Goal: Use online tool/utility: Utilize a website feature to perform a specific function

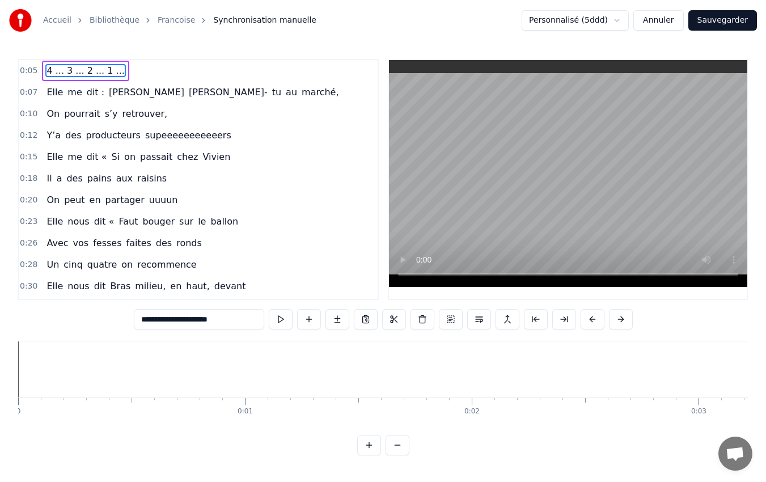
scroll to position [0, 1292]
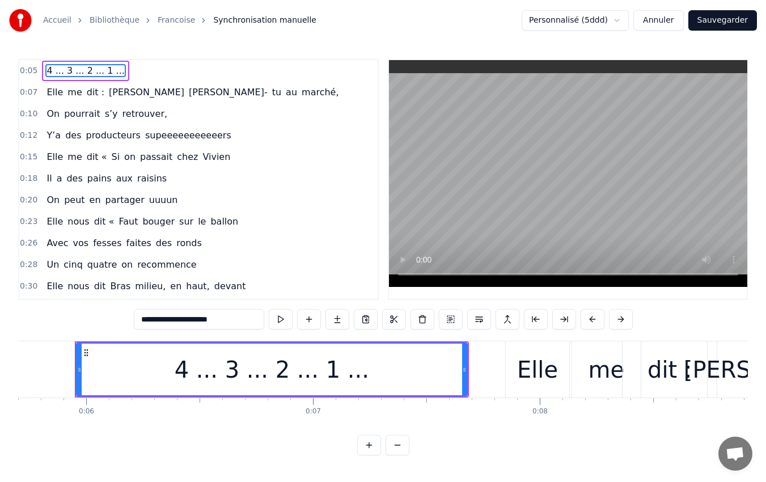
drag, startPoint x: 62, startPoint y: 421, endPoint x: 131, endPoint y: 433, distance: 70.2
click at [131, 426] on div "4 ... 3 ... 2 ... 1 ... Elle me dit : [PERSON_NAME]- tu au marché, On pourrait …" at bounding box center [382, 383] width 729 height 85
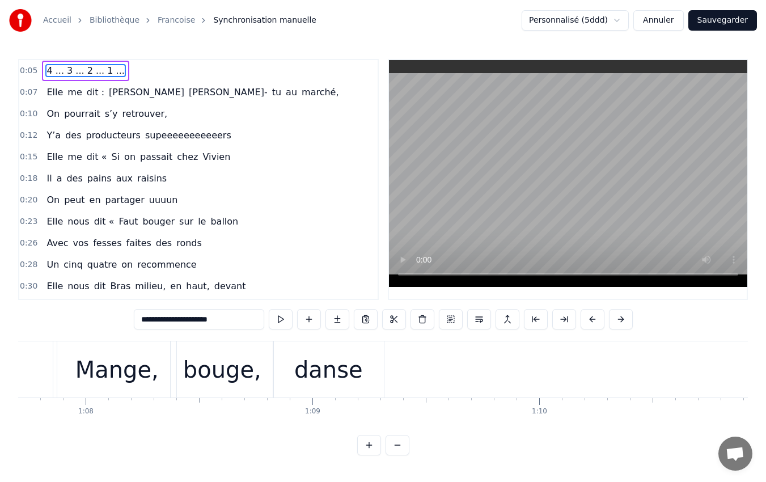
scroll to position [0, 15194]
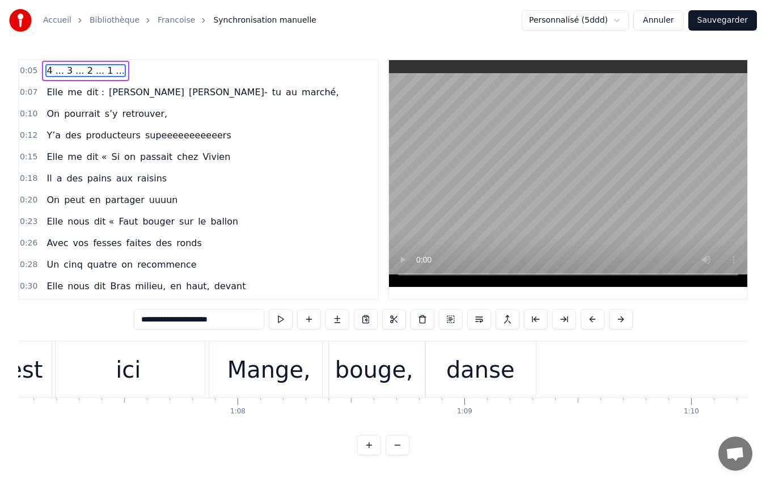
click at [44, 371] on div "est" at bounding box center [25, 369] width 59 height 56
type input "***"
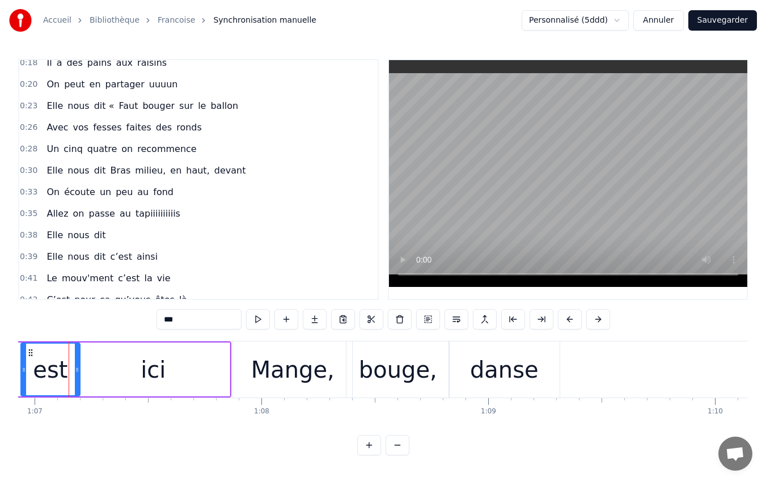
scroll to position [0, 15163]
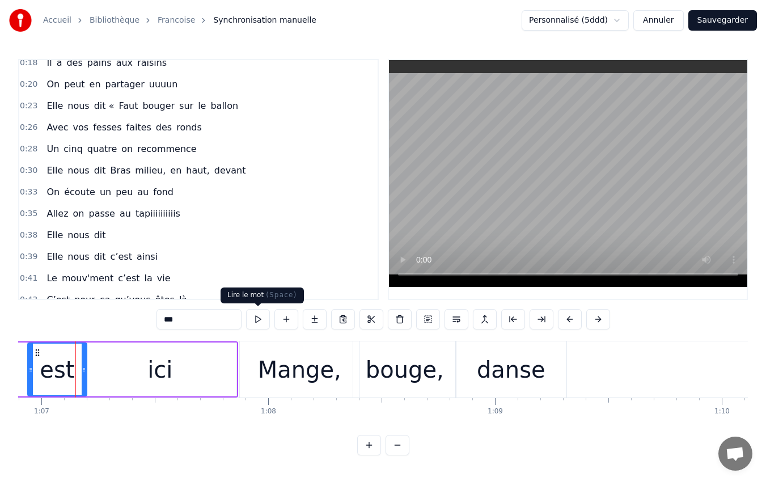
click at [257, 318] on button at bounding box center [258, 319] width 24 height 20
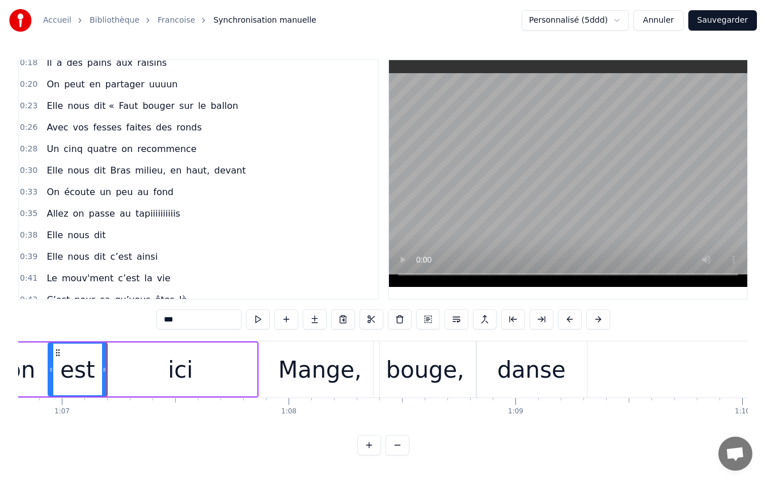
scroll to position [0, 15115]
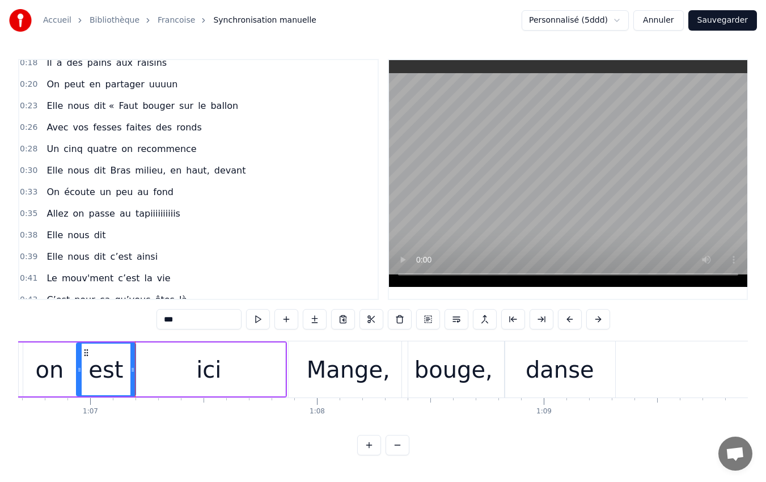
click at [257, 318] on button at bounding box center [258, 319] width 24 height 20
click at [286, 373] on div "Pourquoi on est ici" at bounding box center [67, 369] width 439 height 56
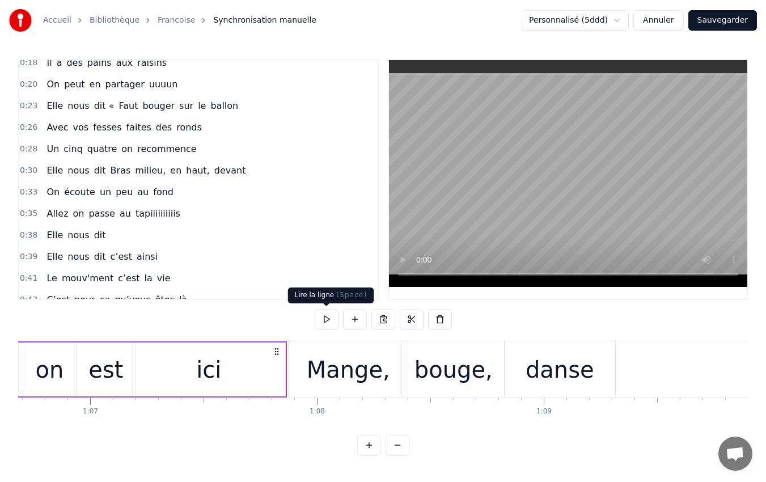
click at [326, 323] on button at bounding box center [326, 319] width 24 height 20
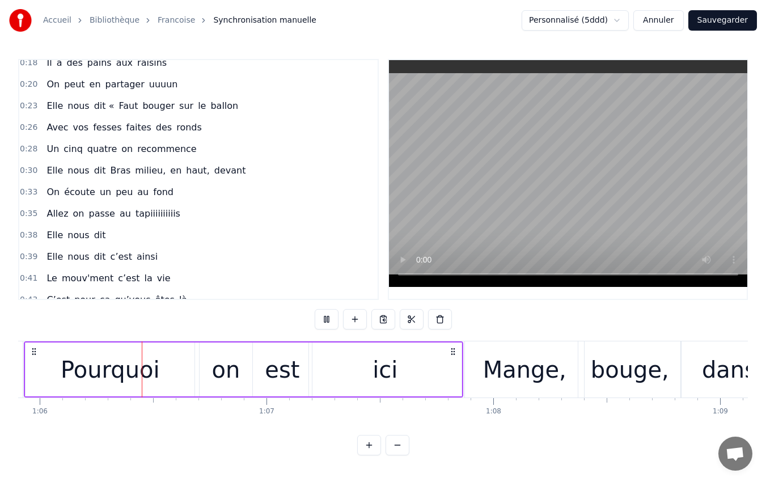
scroll to position [0, 14955]
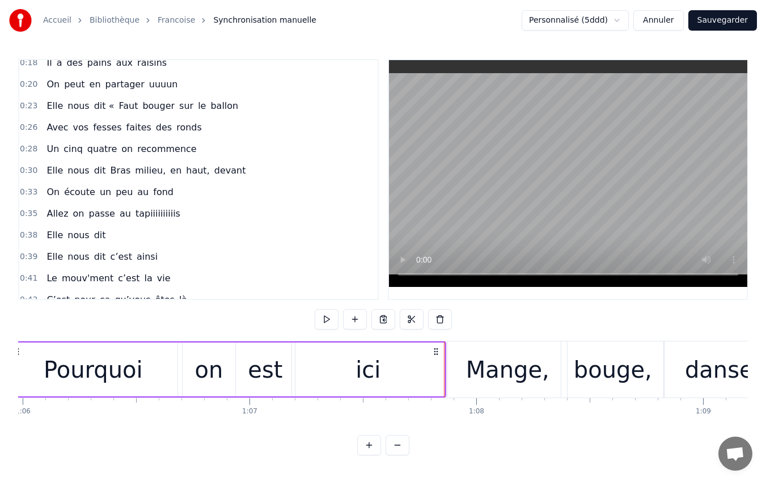
click at [326, 323] on button at bounding box center [326, 319] width 24 height 20
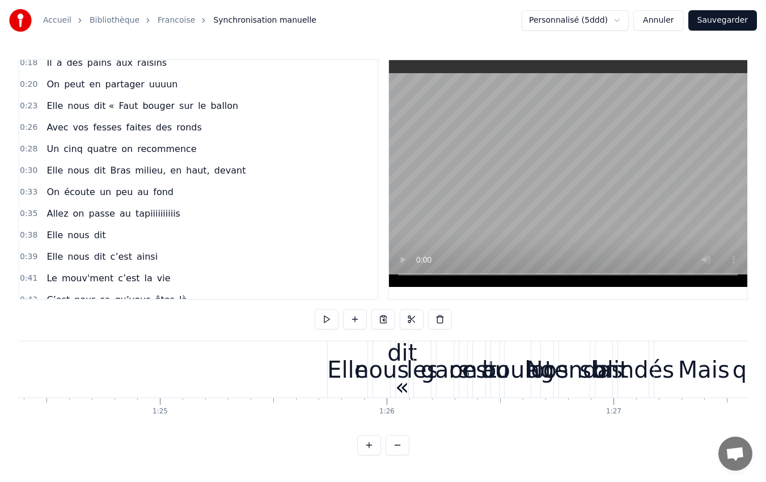
scroll to position [0, 19144]
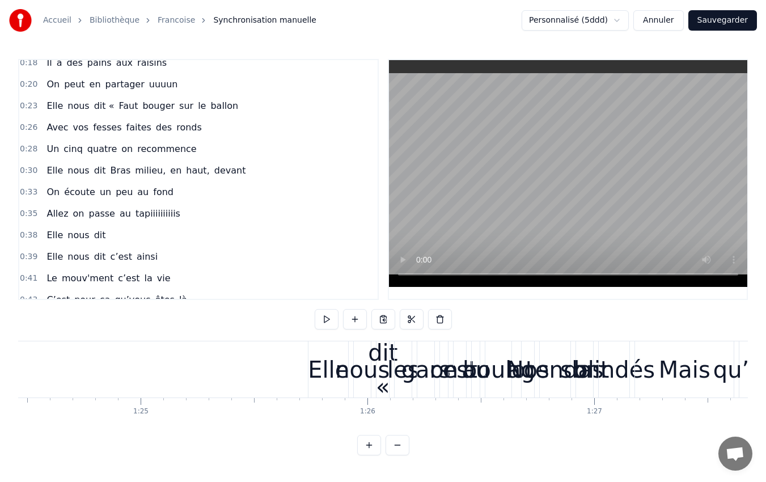
click at [313, 347] on div "Elle" at bounding box center [328, 369] width 40 height 56
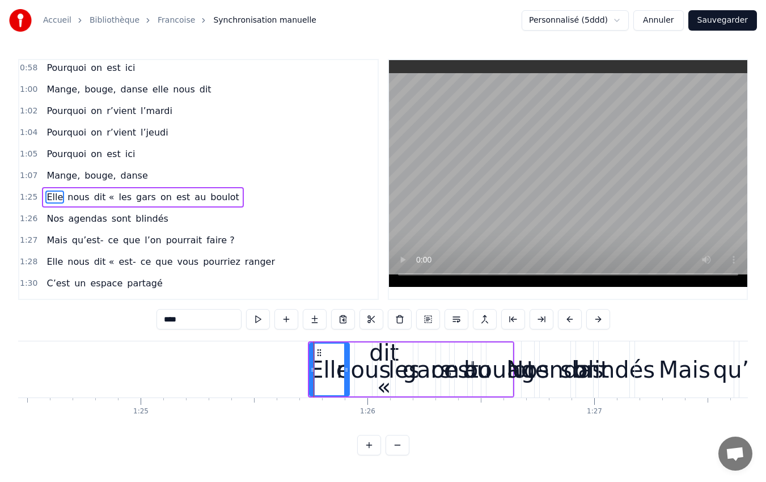
scroll to position [537, 0]
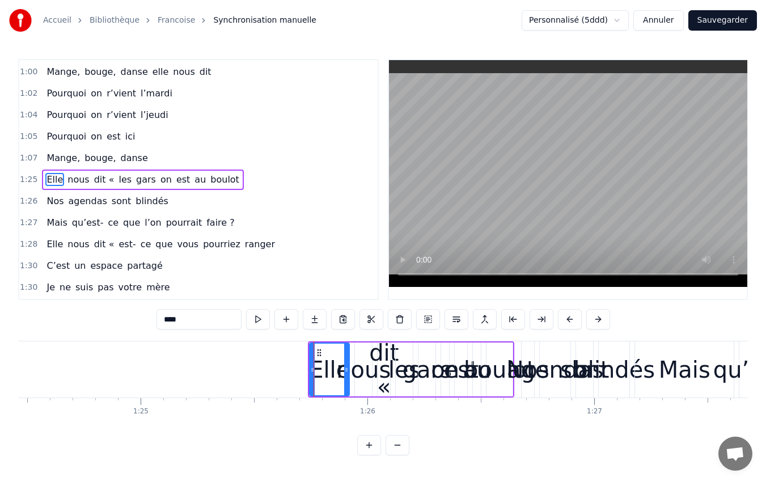
click at [352, 343] on div "Elle nous dit « les gars on est au boulot" at bounding box center [411, 369] width 206 height 56
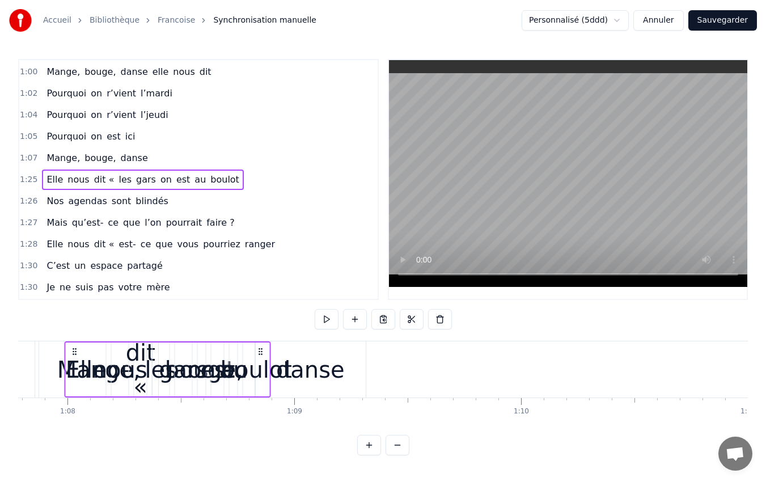
scroll to position [0, 15356]
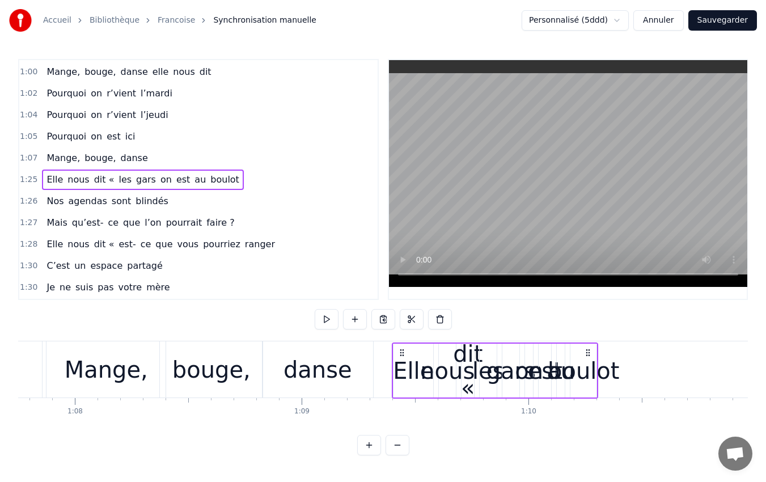
drag, startPoint x: 318, startPoint y: 352, endPoint x: 402, endPoint y: 463, distance: 138.7
click at [402, 455] on div "0:05 4 ... 3 ... 2 ... 1 ... 0:07 Elle me dit : [PERSON_NAME]- tu au marché, 0:…" at bounding box center [382, 257] width 729 height 396
click at [586, 348] on icon at bounding box center [587, 351] width 9 height 9
click at [584, 359] on div "boulot" at bounding box center [582, 369] width 71 height 34
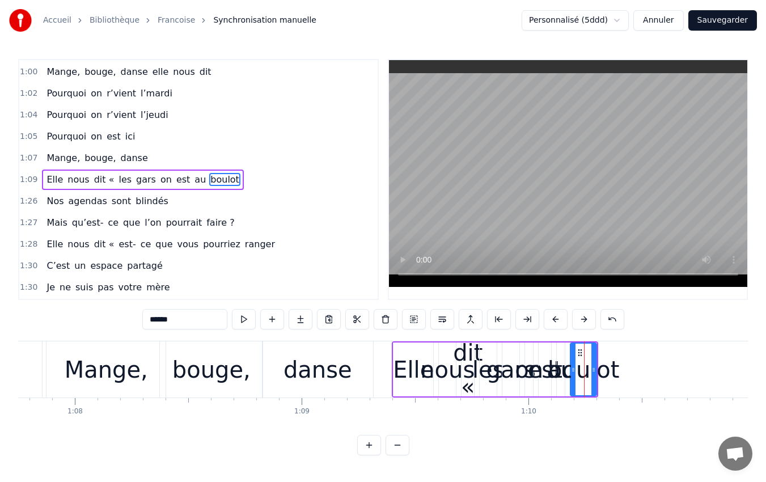
scroll to position [0, 0]
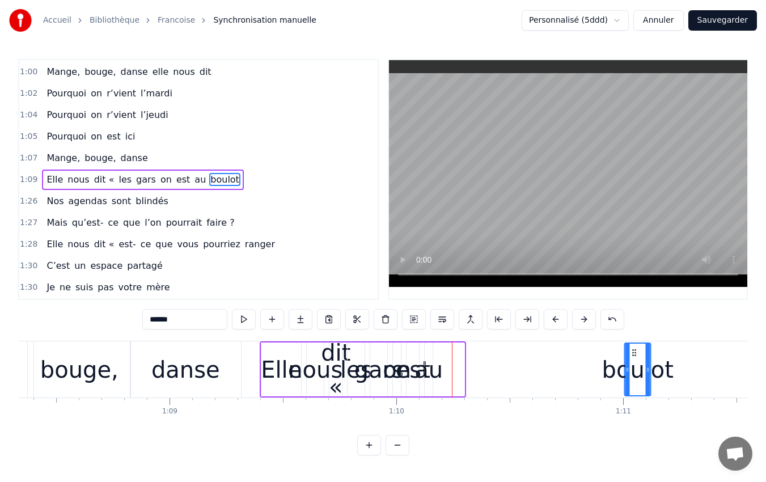
drag, startPoint x: 580, startPoint y: 354, endPoint x: 670, endPoint y: 360, distance: 89.8
click at [650, 360] on div "boulot" at bounding box center [637, 369] width 25 height 52
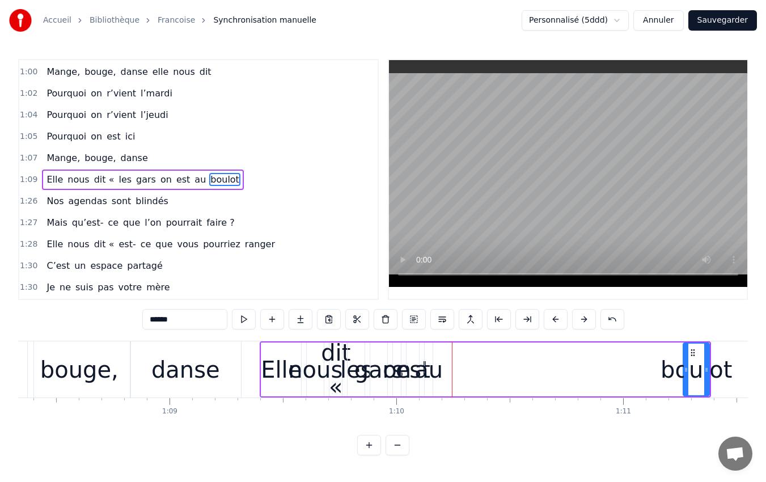
scroll to position [0, 15514]
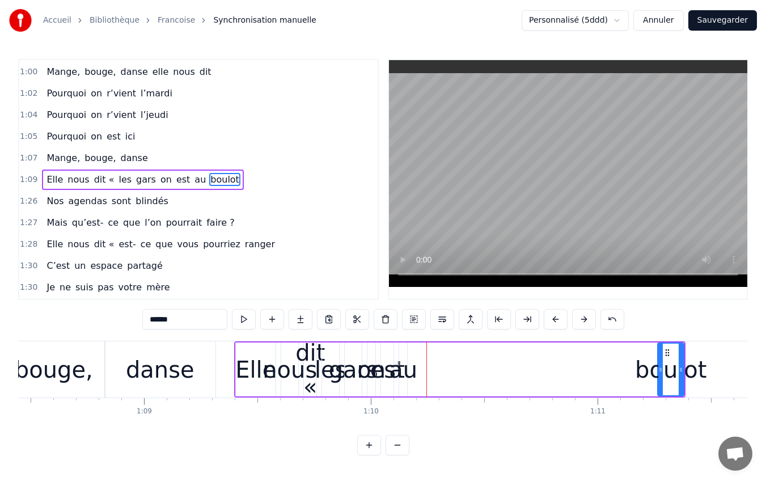
click at [651, 361] on div "boulot" at bounding box center [670, 369] width 71 height 34
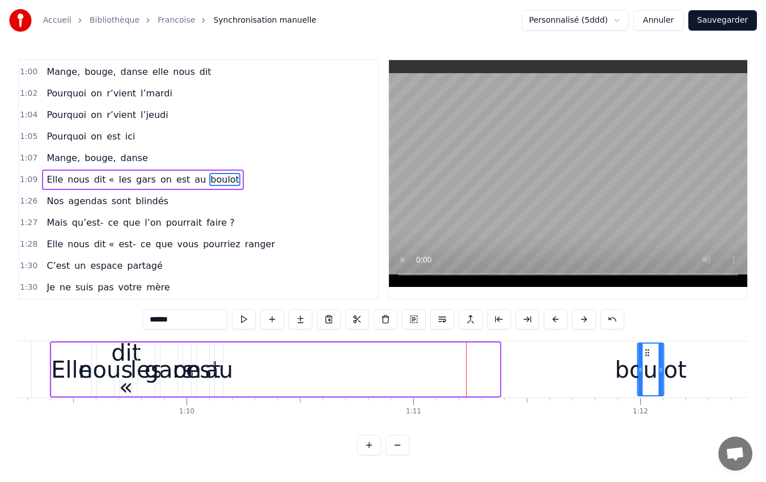
drag, startPoint x: 668, startPoint y: 354, endPoint x: 653, endPoint y: 348, distance: 15.3
click at [652, 348] on icon at bounding box center [647, 352] width 9 height 9
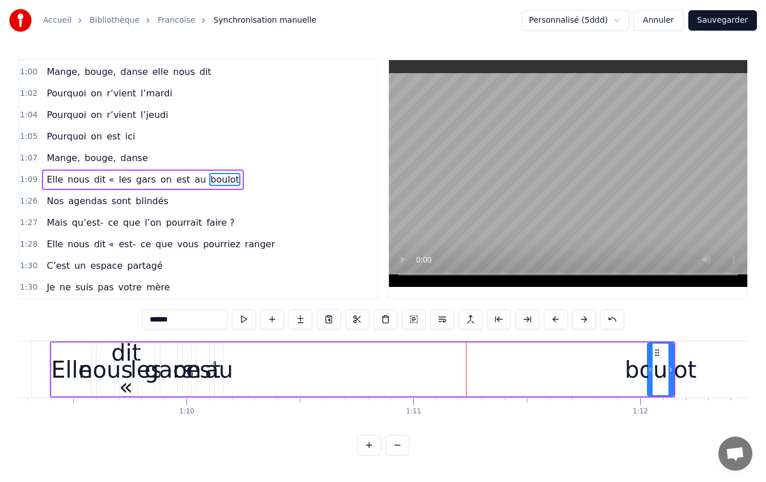
scroll to position [0, 15702]
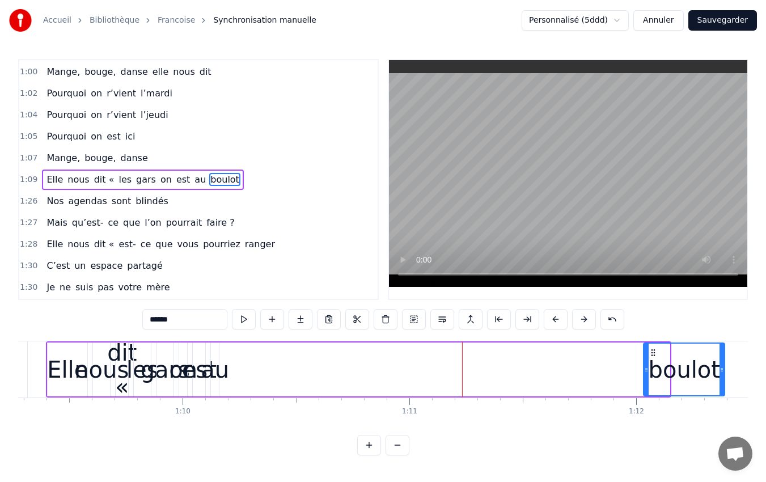
drag, startPoint x: 668, startPoint y: 370, endPoint x: 722, endPoint y: 364, distance: 55.3
click at [722, 364] on div at bounding box center [721, 369] width 5 height 52
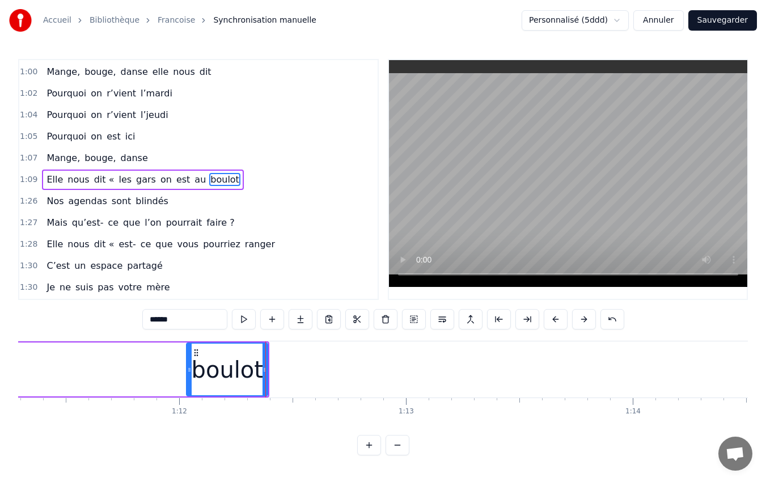
scroll to position [0, 16121]
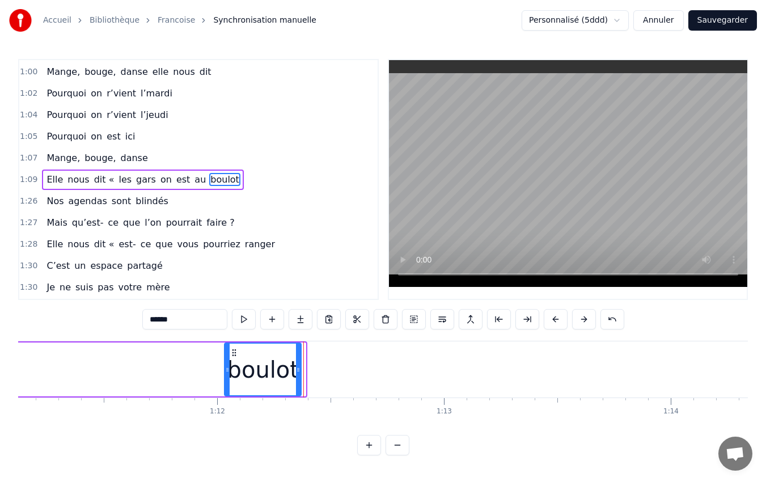
drag, startPoint x: 303, startPoint y: 371, endPoint x: 299, endPoint y: 375, distance: 6.4
click at [299, 375] on div at bounding box center [298, 369] width 5 height 52
drag, startPoint x: 227, startPoint y: 365, endPoint x: 176, endPoint y: 355, distance: 52.5
click at [176, 355] on div at bounding box center [175, 369] width 5 height 52
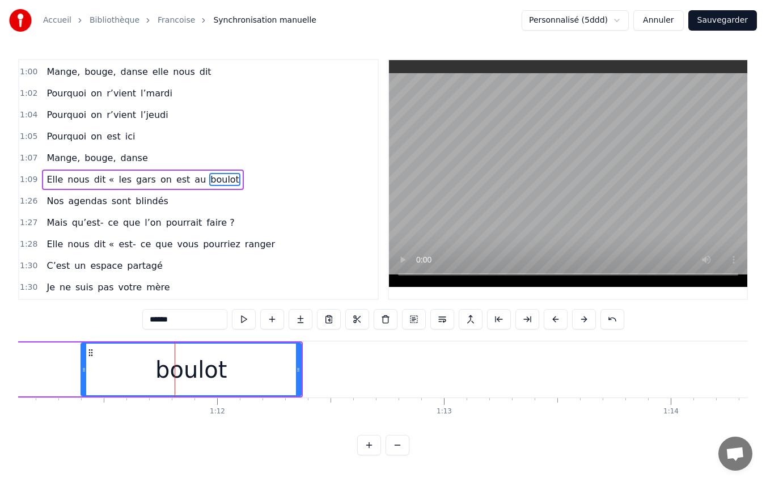
drag, startPoint x: 176, startPoint y: 372, endPoint x: 84, endPoint y: 368, distance: 91.9
click at [84, 368] on icon at bounding box center [84, 369] width 5 height 9
click at [89, 370] on icon at bounding box center [88, 369] width 5 height 9
drag, startPoint x: 89, startPoint y: 370, endPoint x: 99, endPoint y: 372, distance: 9.9
click at [99, 372] on icon at bounding box center [98, 369] width 5 height 9
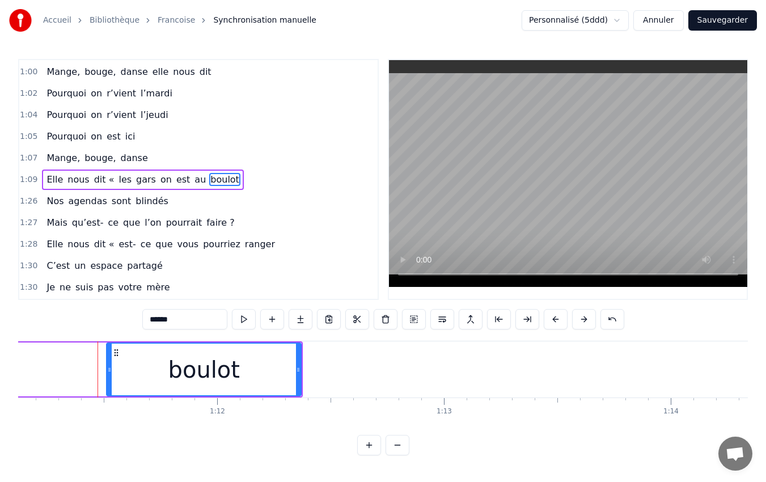
drag, startPoint x: 99, startPoint y: 372, endPoint x: 110, endPoint y: 375, distance: 11.6
click at [110, 375] on div at bounding box center [109, 369] width 5 height 52
drag, startPoint x: 110, startPoint y: 375, endPoint x: 104, endPoint y: 375, distance: 6.2
click at [104, 375] on div at bounding box center [103, 369] width 5 height 52
click at [300, 375] on div at bounding box center [298, 369] width 5 height 52
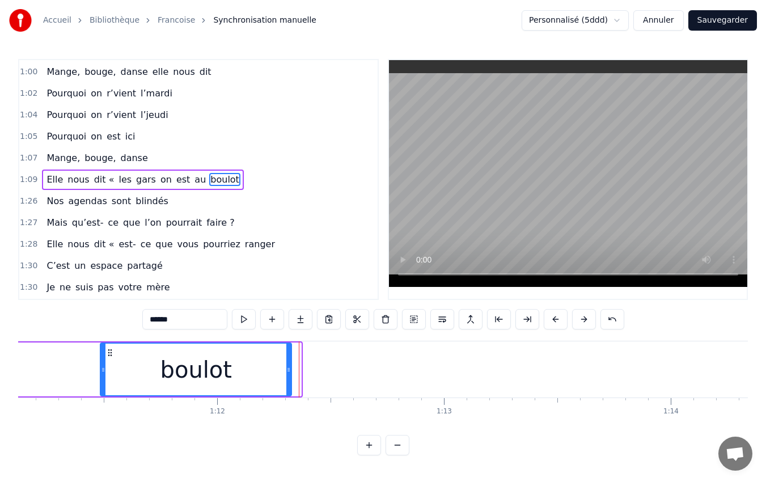
drag, startPoint x: 300, startPoint y: 375, endPoint x: 290, endPoint y: 374, distance: 9.6
click at [290, 374] on div at bounding box center [288, 369] width 5 height 52
drag, startPoint x: 290, startPoint y: 374, endPoint x: 282, endPoint y: 374, distance: 7.9
click at [282, 374] on div at bounding box center [280, 369] width 5 height 52
drag, startPoint x: 282, startPoint y: 374, endPoint x: 271, endPoint y: 375, distance: 10.8
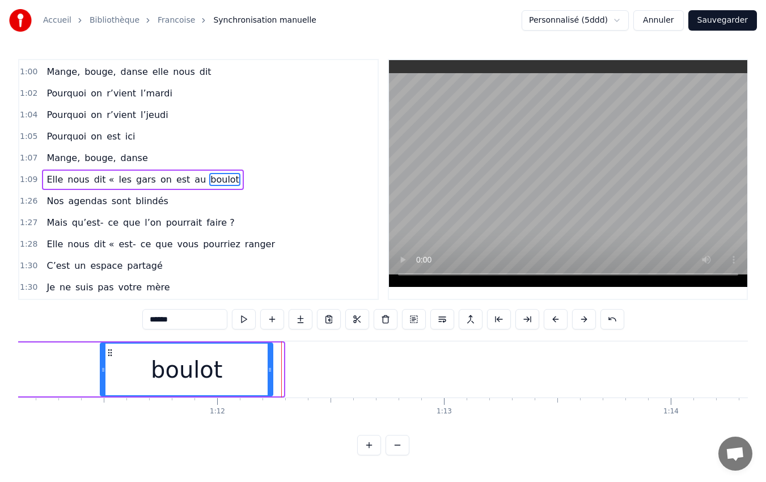
click at [271, 375] on div at bounding box center [269, 369] width 5 height 52
drag, startPoint x: 271, startPoint y: 375, endPoint x: 261, endPoint y: 377, distance: 10.9
click at [261, 377] on div at bounding box center [259, 369] width 5 height 52
click at [264, 379] on div at bounding box center [262, 369] width 5 height 52
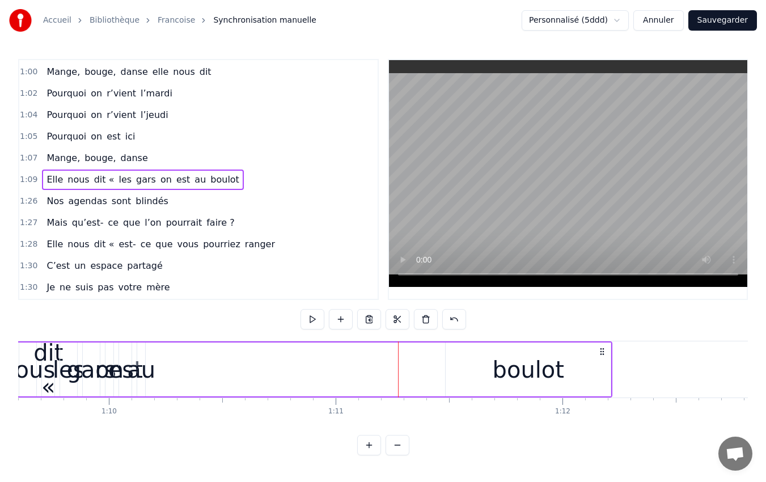
scroll to position [0, 15661]
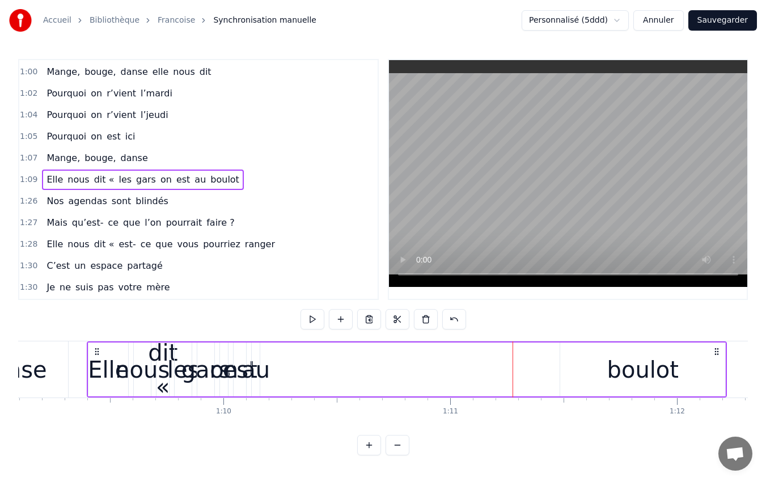
click at [256, 363] on div "au" at bounding box center [255, 369] width 28 height 34
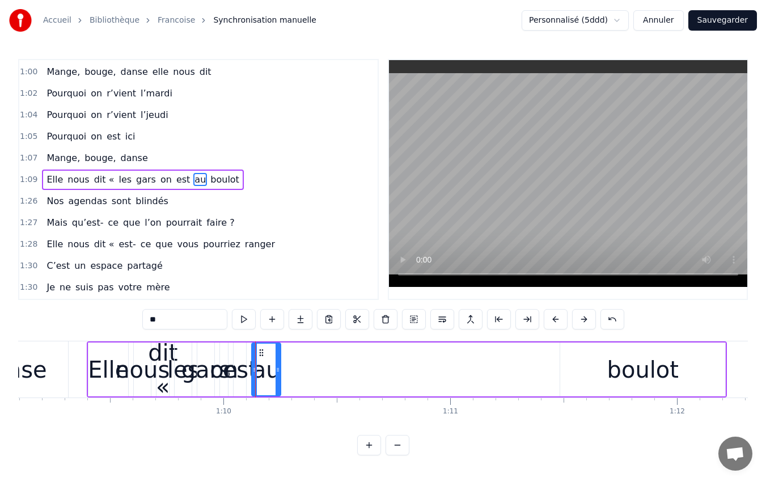
drag, startPoint x: 257, startPoint y: 369, endPoint x: 278, endPoint y: 369, distance: 21.0
click at [278, 369] on icon at bounding box center [277, 369] width 5 height 9
drag, startPoint x: 260, startPoint y: 352, endPoint x: 519, endPoint y: 390, distance: 262.3
click at [519, 390] on div "au" at bounding box center [526, 371] width 28 height 52
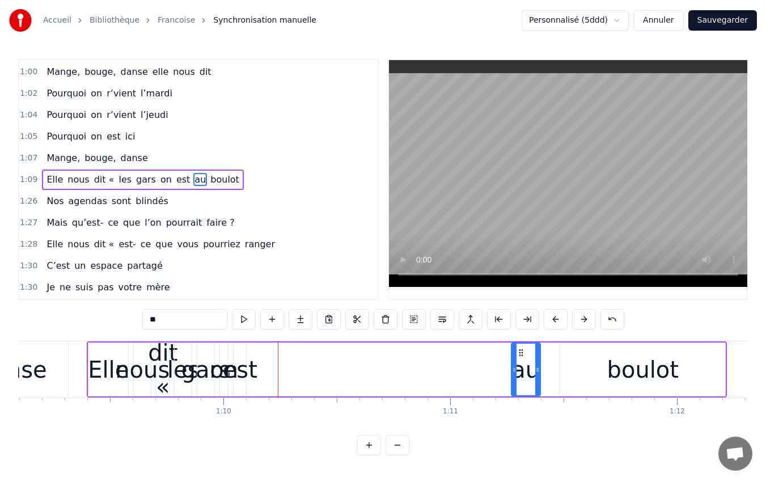
click at [238, 368] on div "est" at bounding box center [240, 369] width 35 height 34
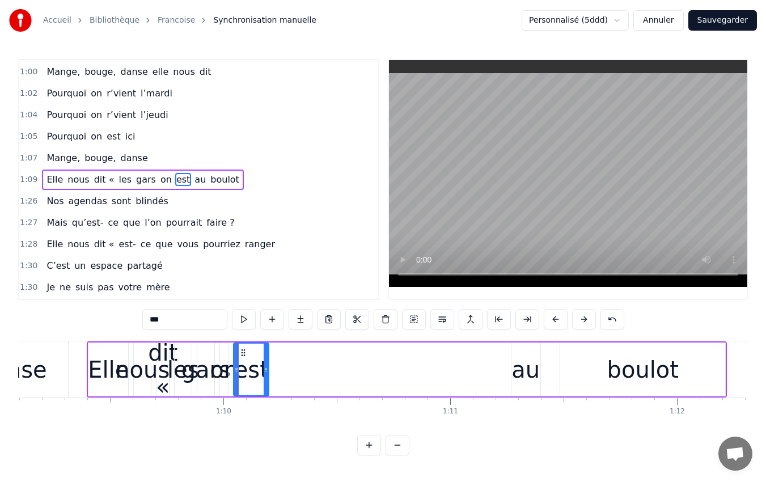
drag, startPoint x: 241, startPoint y: 370, endPoint x: 263, endPoint y: 375, distance: 23.1
click at [263, 375] on div at bounding box center [265, 369] width 5 height 52
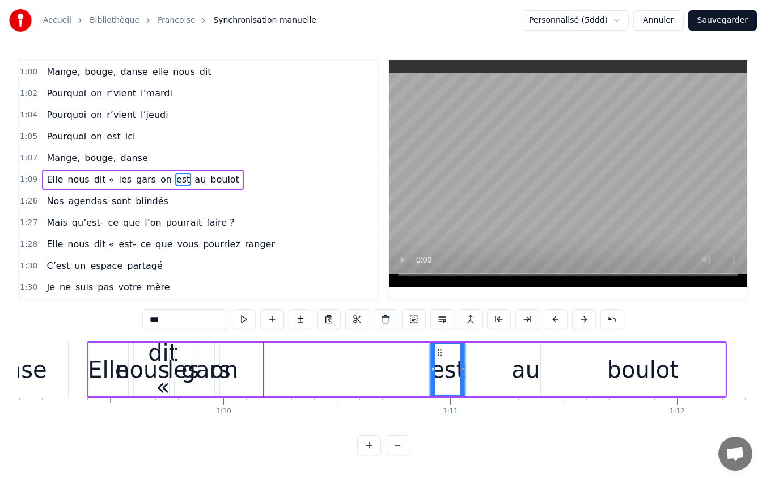
scroll to position [1, 0]
drag, startPoint x: 243, startPoint y: 354, endPoint x: 481, endPoint y: 426, distance: 248.1
click at [481, 426] on div "4 ... 3 ... 2 ... 1 ... Elle me dit : [PERSON_NAME]- tu au marché, On pourrait …" at bounding box center [382, 383] width 729 height 85
click at [103, 369] on div "Elle" at bounding box center [108, 369] width 41 height 34
type input "****"
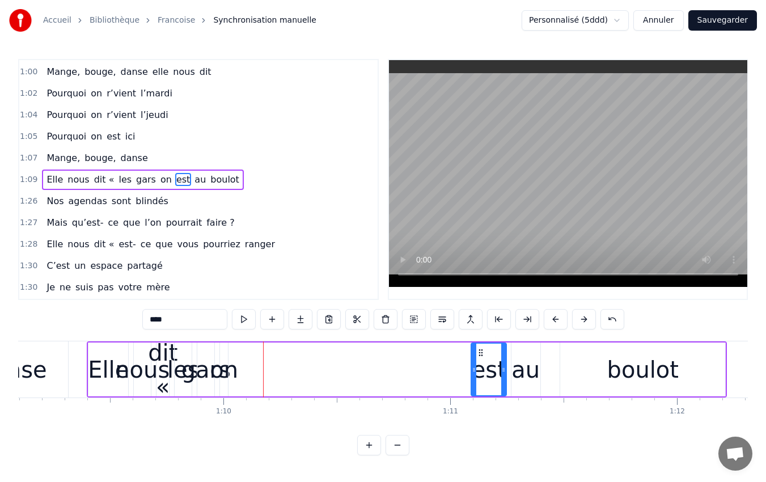
scroll to position [0, 0]
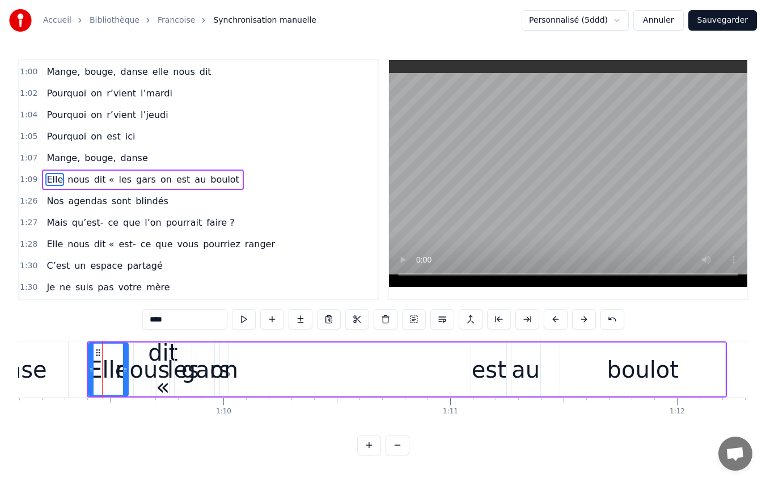
click at [91, 369] on icon at bounding box center [91, 369] width 5 height 9
drag, startPoint x: 91, startPoint y: 369, endPoint x: 74, endPoint y: 370, distance: 17.0
click at [74, 370] on icon at bounding box center [74, 369] width 5 height 9
click at [71, 370] on icon at bounding box center [72, 369] width 5 height 9
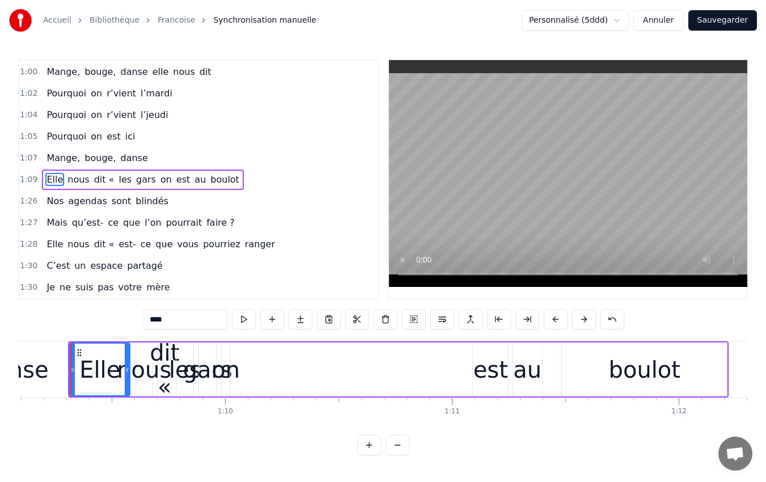
scroll to position [0, 15655]
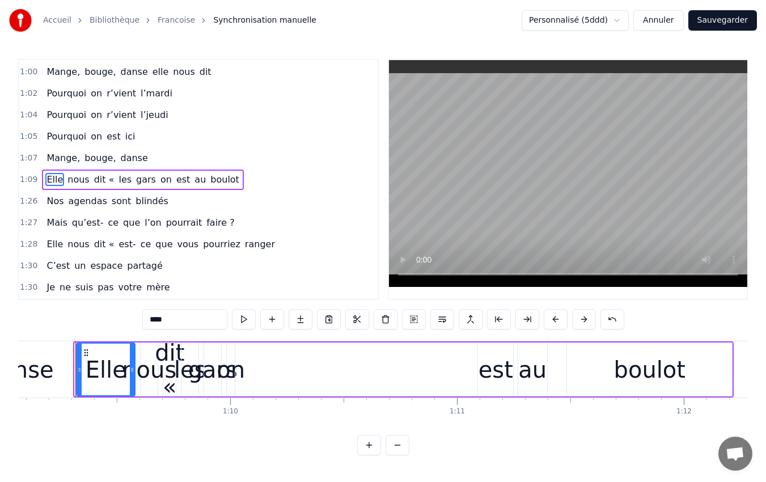
click at [78, 372] on icon at bounding box center [79, 369] width 5 height 9
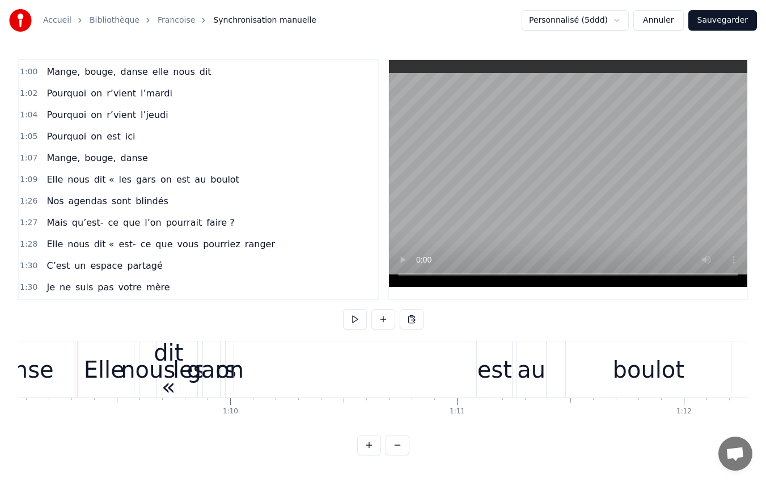
click at [107, 360] on div "Elle" at bounding box center [104, 369] width 41 height 34
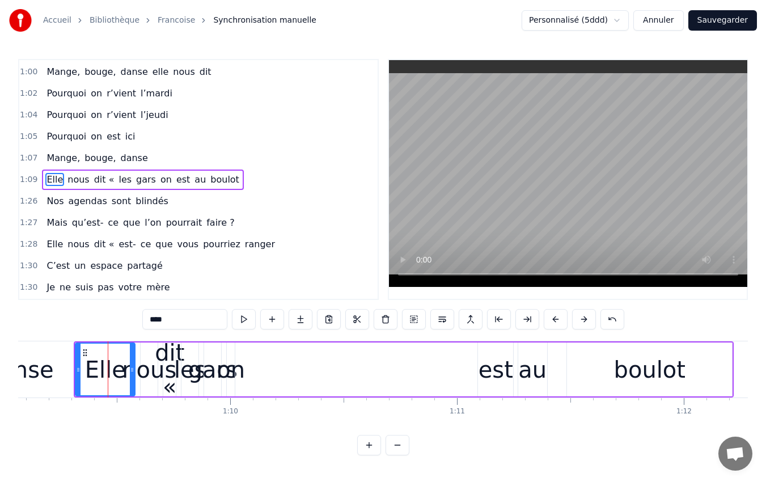
click at [232, 364] on div "on" at bounding box center [230, 369] width 28 height 34
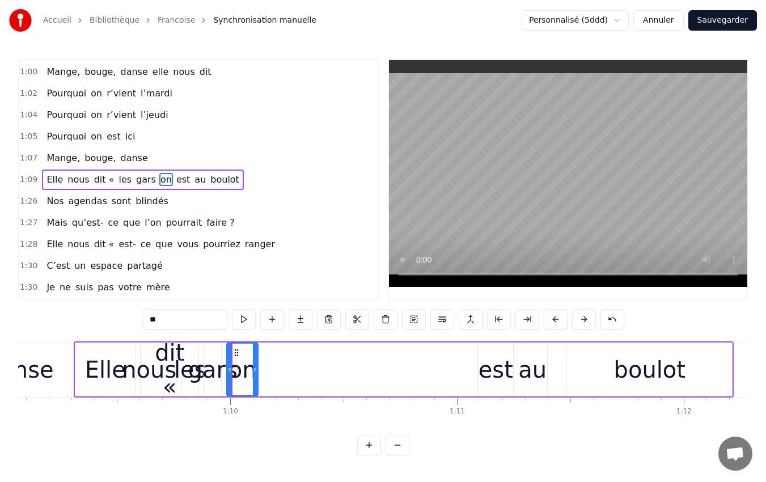
drag, startPoint x: 233, startPoint y: 370, endPoint x: 258, endPoint y: 369, distance: 24.9
click at [257, 369] on icon at bounding box center [255, 369] width 5 height 9
drag, startPoint x: 237, startPoint y: 356, endPoint x: 450, endPoint y: 353, distance: 213.7
click at [450, 353] on icon at bounding box center [449, 353] width 9 height 9
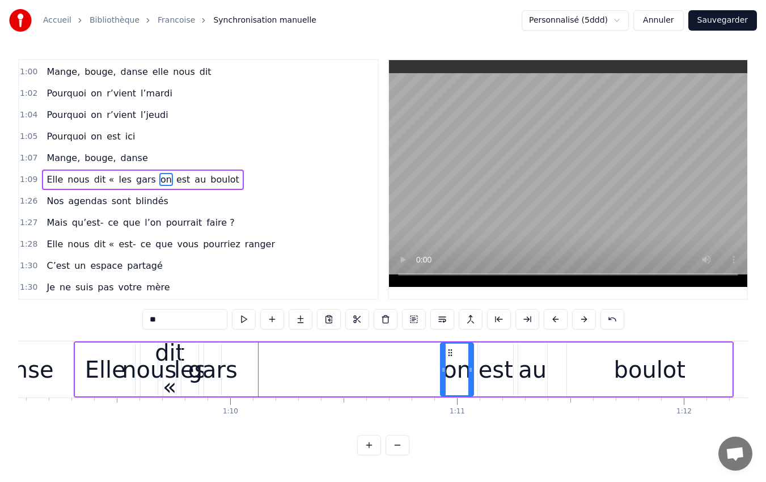
click at [232, 364] on div "gars" at bounding box center [212, 369] width 49 height 34
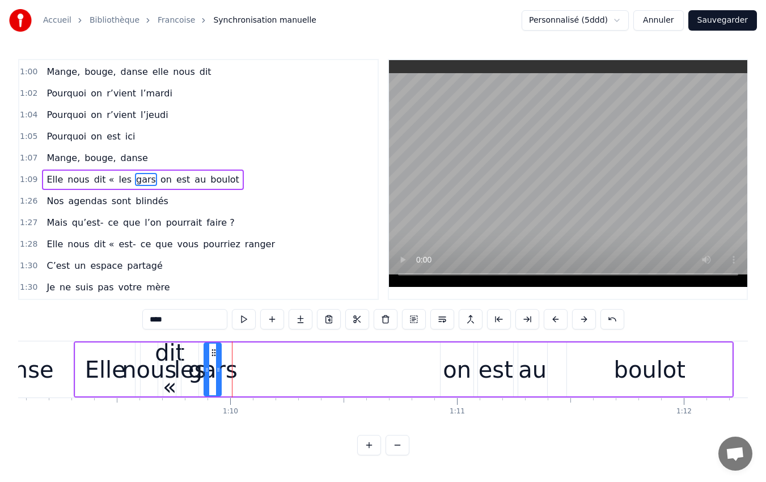
scroll to position [0, 0]
drag, startPoint x: 219, startPoint y: 368, endPoint x: 274, endPoint y: 368, distance: 55.5
click at [274, 368] on icon at bounding box center [273, 369] width 5 height 9
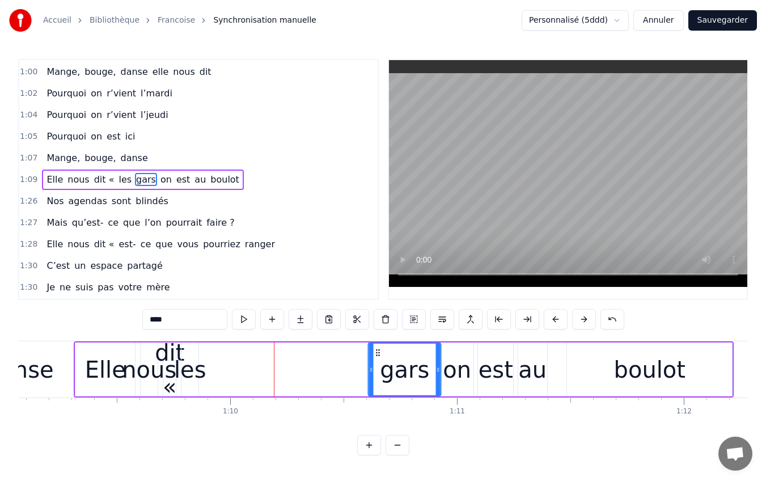
drag, startPoint x: 213, startPoint y: 352, endPoint x: 377, endPoint y: 356, distance: 163.8
click at [377, 356] on icon at bounding box center [377, 352] width 9 height 9
click at [183, 372] on div "les" at bounding box center [190, 369] width 32 height 34
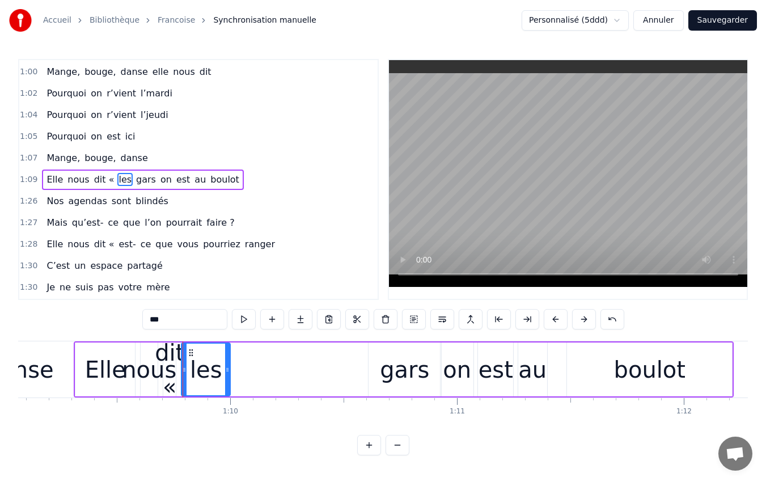
drag, startPoint x: 197, startPoint y: 368, endPoint x: 229, endPoint y: 373, distance: 32.1
click at [229, 373] on icon at bounding box center [227, 369] width 5 height 9
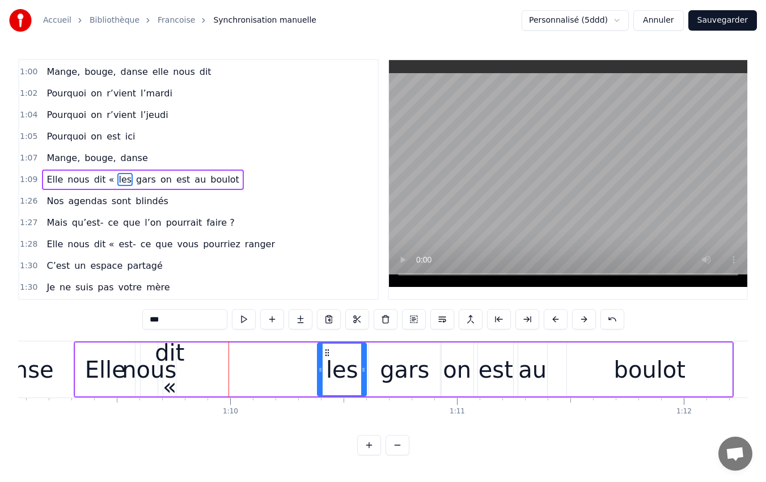
drag, startPoint x: 192, startPoint y: 352, endPoint x: 328, endPoint y: 368, distance: 137.6
click at [328, 368] on div "les" at bounding box center [342, 369] width 48 height 52
click at [103, 182] on span "dit «" at bounding box center [104, 179] width 23 height 13
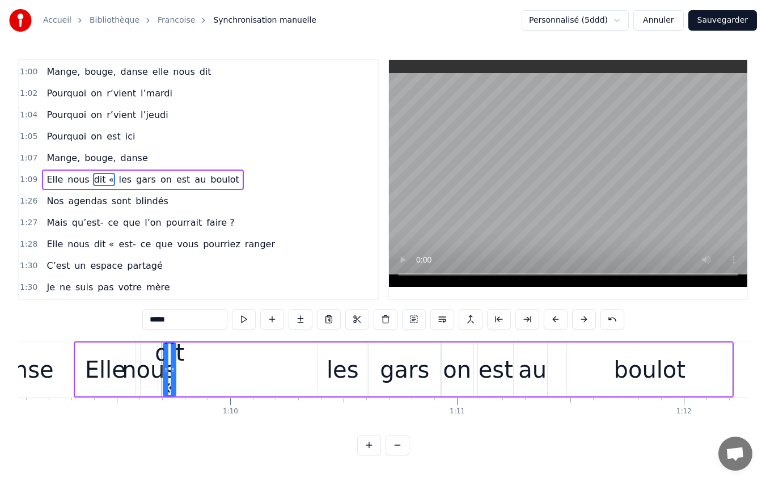
click at [181, 319] on input "*****" at bounding box center [184, 319] width 85 height 20
drag, startPoint x: 173, startPoint y: 371, endPoint x: 214, endPoint y: 386, distance: 43.6
click at [214, 386] on div at bounding box center [213, 369] width 5 height 52
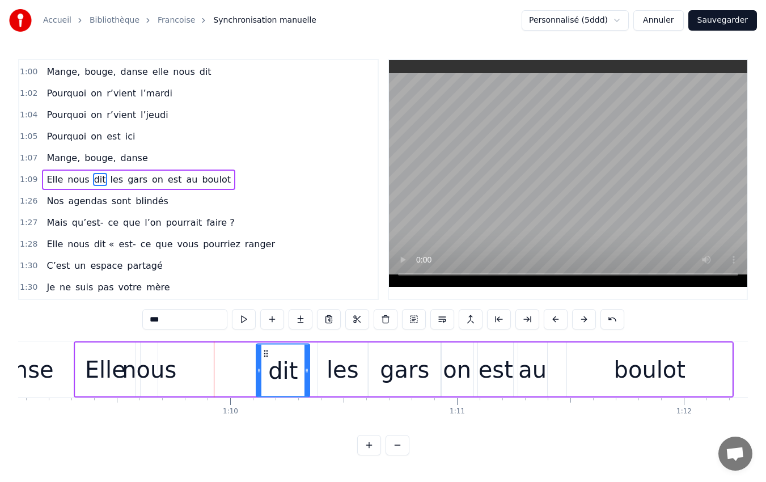
scroll to position [1, 0]
drag, startPoint x: 171, startPoint y: 352, endPoint x: 266, endPoint y: 398, distance: 105.7
click at [266, 398] on div "4 ... 3 ... 2 ... 1 ... Elle me dit : [PERSON_NAME]- tu au marché, On pourrait …" at bounding box center [382, 383] width 729 height 85
click at [149, 366] on div "nous" at bounding box center [149, 369] width 54 height 34
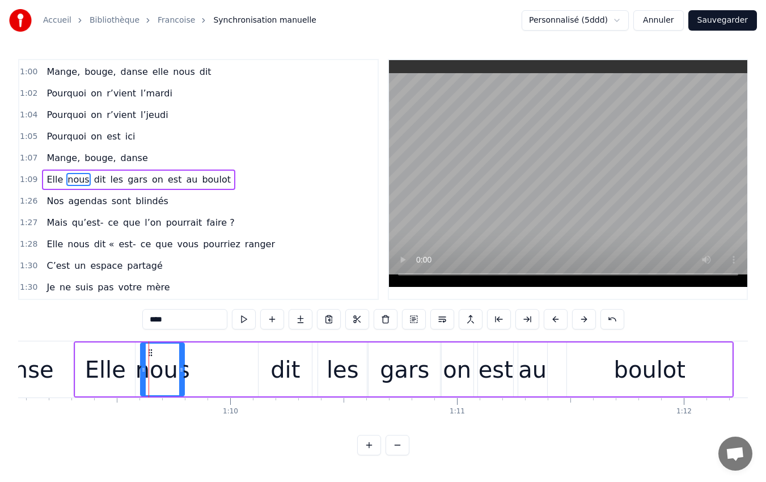
drag, startPoint x: 155, startPoint y: 369, endPoint x: 181, endPoint y: 371, distance: 26.7
click at [181, 371] on icon at bounding box center [181, 369] width 5 height 9
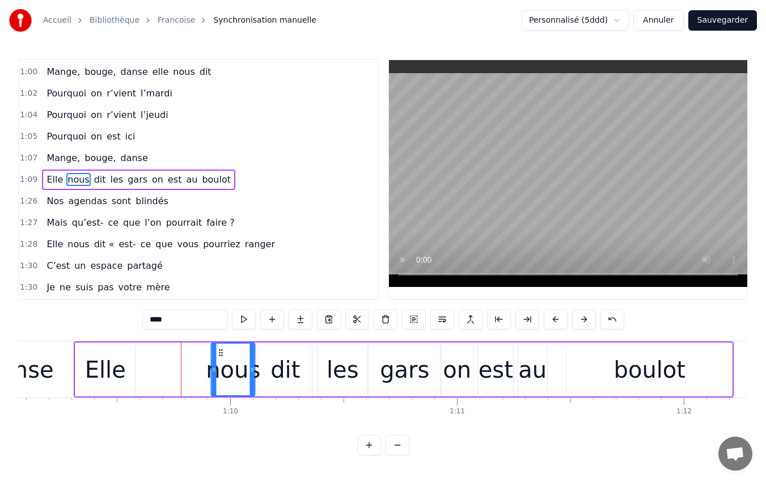
drag, startPoint x: 149, startPoint y: 352, endPoint x: 219, endPoint y: 373, distance: 73.3
click at [219, 373] on div "nous" at bounding box center [233, 369] width 42 height 52
click at [114, 368] on div "Elle" at bounding box center [105, 369] width 41 height 34
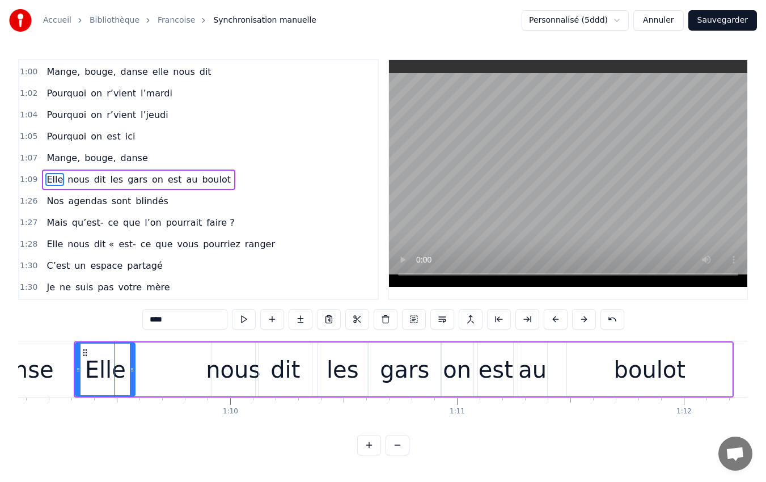
click at [133, 371] on circle at bounding box center [133, 371] width 1 height 1
click at [127, 371] on icon at bounding box center [127, 369] width 5 height 9
click at [225, 375] on div "nous" at bounding box center [233, 369] width 54 height 34
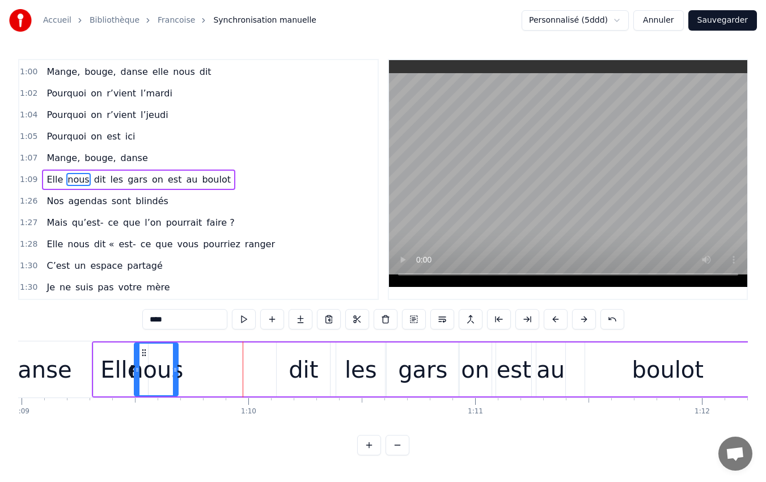
scroll to position [0, 15628]
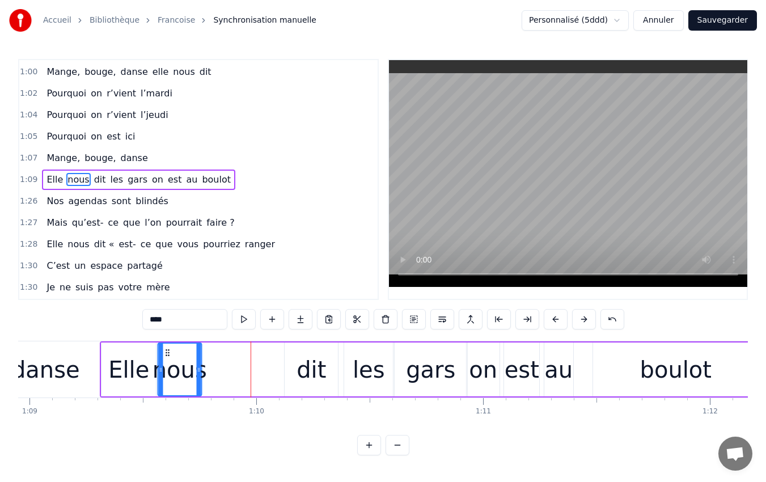
drag, startPoint x: 220, startPoint y: 352, endPoint x: 167, endPoint y: 362, distance: 54.0
click at [167, 362] on div "nous" at bounding box center [179, 369] width 42 height 52
click at [159, 369] on icon at bounding box center [160, 369] width 5 height 9
click at [157, 371] on icon at bounding box center [158, 369] width 5 height 9
click at [197, 369] on icon at bounding box center [198, 369] width 5 height 9
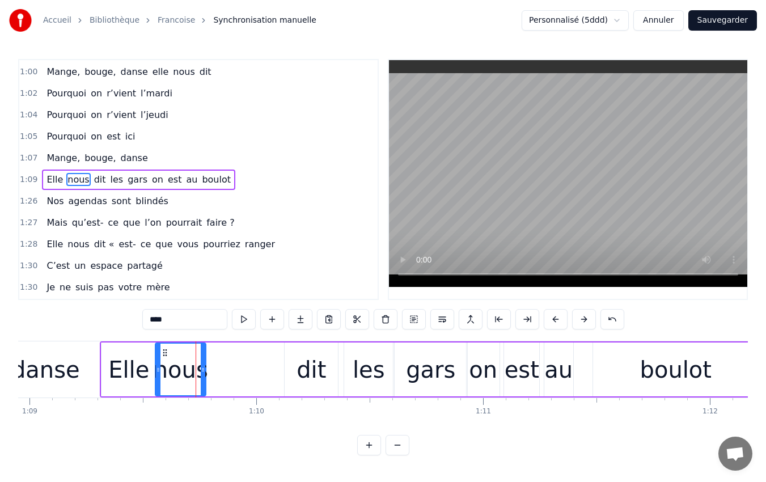
click at [201, 372] on icon at bounding box center [203, 369] width 5 height 9
drag, startPoint x: 201, startPoint y: 372, endPoint x: 209, endPoint y: 381, distance: 11.7
click at [209, 381] on div at bounding box center [210, 369] width 5 height 52
click at [312, 371] on div "dit" at bounding box center [310, 369] width 29 height 34
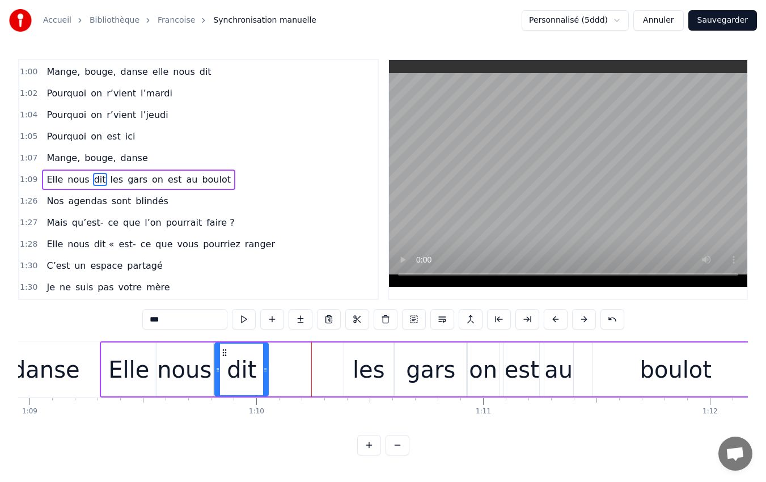
drag, startPoint x: 294, startPoint y: 352, endPoint x: 224, endPoint y: 346, distance: 70.0
click at [224, 346] on div "dit" at bounding box center [241, 369] width 52 height 52
click at [217, 369] on icon at bounding box center [217, 369] width 5 height 9
click at [265, 371] on circle at bounding box center [265, 371] width 1 height 1
drag, startPoint x: 265, startPoint y: 370, endPoint x: 277, endPoint y: 375, distance: 13.3
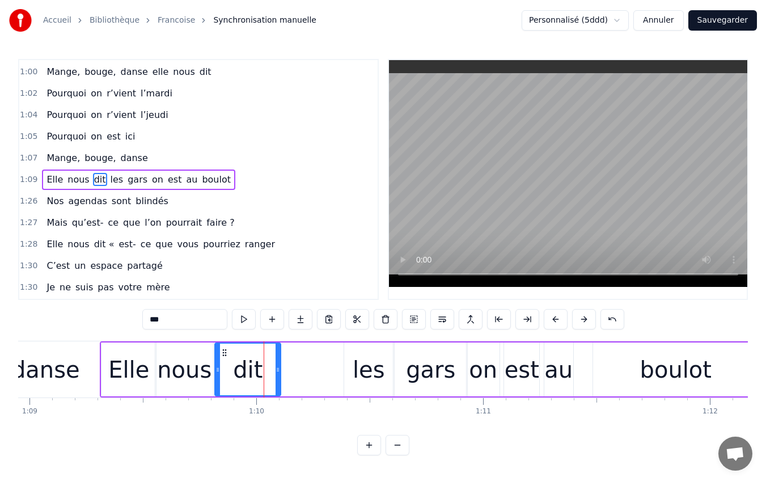
click at [277, 375] on div at bounding box center [277, 369] width 5 height 52
drag, startPoint x: 277, startPoint y: 375, endPoint x: 288, endPoint y: 384, distance: 14.9
click at [288, 384] on div at bounding box center [289, 369] width 5 height 52
drag, startPoint x: 289, startPoint y: 368, endPoint x: 295, endPoint y: 372, distance: 7.1
click at [295, 372] on icon at bounding box center [295, 369] width 5 height 9
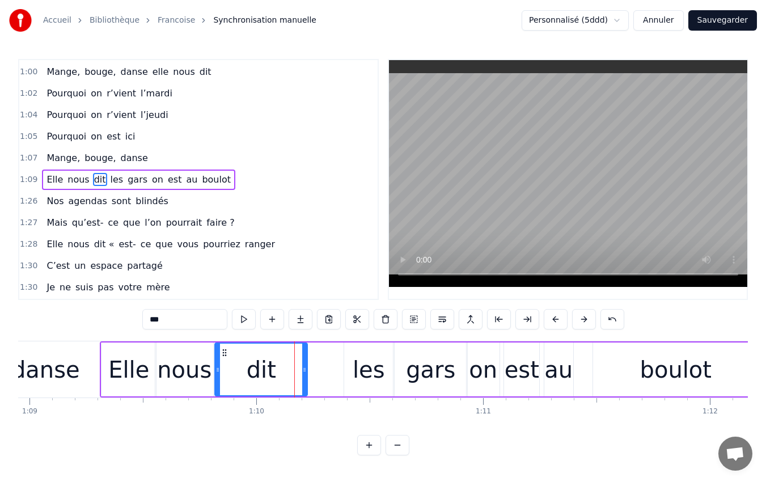
drag, startPoint x: 295, startPoint y: 372, endPoint x: 304, endPoint y: 379, distance: 11.7
click at [304, 379] on div at bounding box center [304, 369] width 5 height 52
drag, startPoint x: 305, startPoint y: 369, endPoint x: 313, endPoint y: 369, distance: 7.9
click at [313, 369] on icon at bounding box center [312, 369] width 5 height 9
drag, startPoint x: 313, startPoint y: 369, endPoint x: 319, endPoint y: 374, distance: 7.7
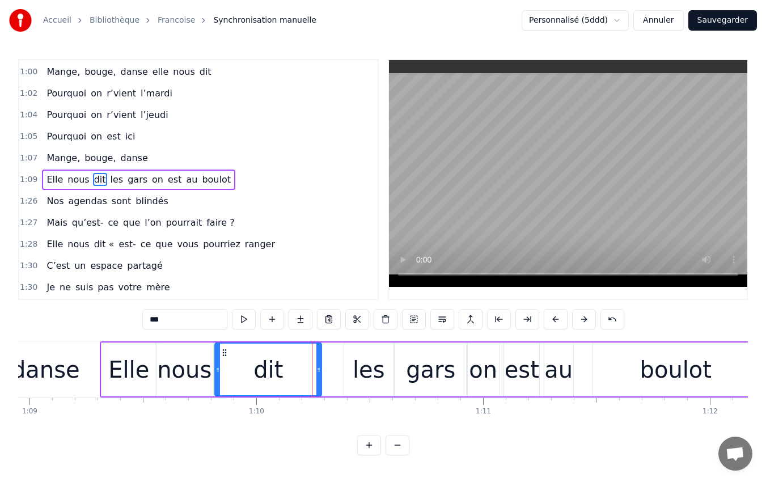
click at [319, 374] on div at bounding box center [318, 369] width 5 height 52
drag, startPoint x: 317, startPoint y: 369, endPoint x: 323, endPoint y: 371, distance: 5.9
click at [323, 371] on icon at bounding box center [324, 369] width 5 height 9
click at [352, 366] on div "les" at bounding box center [368, 369] width 49 height 54
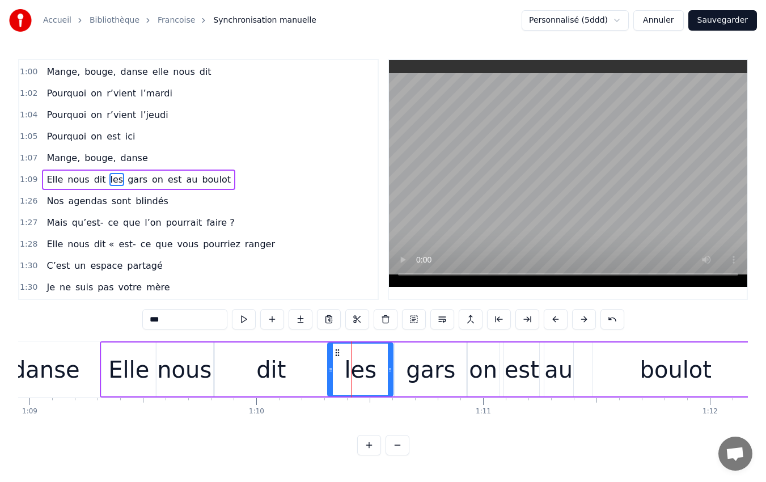
drag, startPoint x: 348, startPoint y: 369, endPoint x: 331, endPoint y: 369, distance: 16.4
click at [331, 369] on circle at bounding box center [331, 369] width 1 height 1
click at [328, 372] on icon at bounding box center [327, 369] width 5 height 9
click at [390, 373] on icon at bounding box center [390, 369] width 5 height 9
drag, startPoint x: 390, startPoint y: 373, endPoint x: 382, endPoint y: 376, distance: 8.4
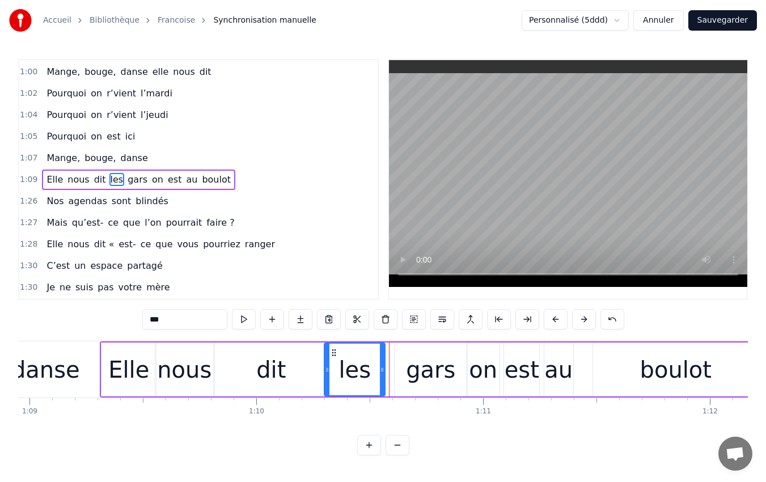
click at [382, 376] on div at bounding box center [382, 369] width 5 height 52
drag, startPoint x: 382, startPoint y: 376, endPoint x: 373, endPoint y: 379, distance: 9.0
click at [373, 379] on div at bounding box center [373, 369] width 5 height 52
click at [379, 373] on icon at bounding box center [378, 369] width 5 height 9
click at [376, 377] on div at bounding box center [375, 369] width 5 height 52
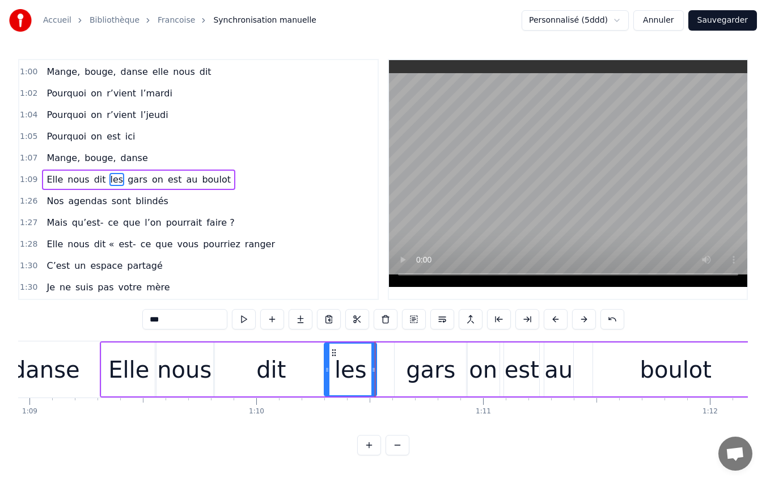
click at [374, 379] on div at bounding box center [373, 369] width 5 height 52
click at [428, 369] on div "gars" at bounding box center [430, 369] width 49 height 34
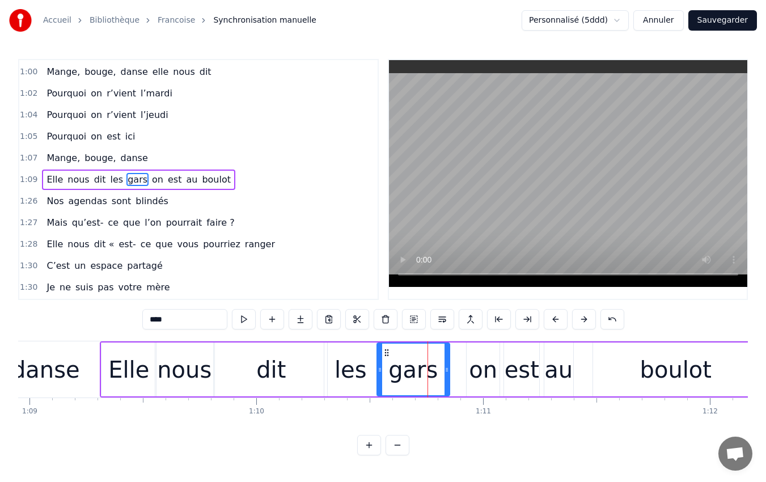
drag, startPoint x: 404, startPoint y: 351, endPoint x: 386, endPoint y: 358, distance: 18.6
click at [386, 358] on div "gars" at bounding box center [412, 369] width 71 height 52
click at [377, 369] on icon at bounding box center [379, 369] width 5 height 9
click at [444, 366] on icon at bounding box center [446, 369] width 5 height 9
drag, startPoint x: 444, startPoint y: 366, endPoint x: 438, endPoint y: 368, distance: 6.6
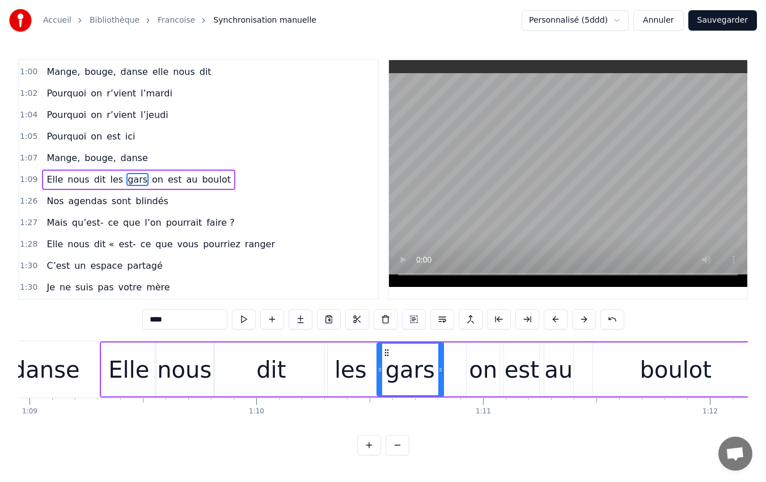
click at [438, 368] on icon at bounding box center [440, 369] width 5 height 9
click at [481, 371] on div "on" at bounding box center [483, 369] width 28 height 34
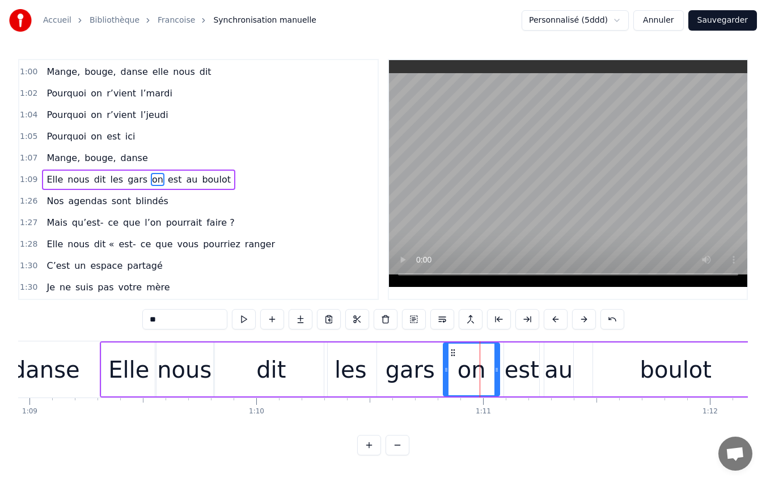
drag, startPoint x: 469, startPoint y: 368, endPoint x: 446, endPoint y: 367, distance: 23.3
click at [446, 367] on icon at bounding box center [446, 369] width 5 height 9
click at [444, 368] on icon at bounding box center [444, 369] width 5 height 9
click at [443, 368] on icon at bounding box center [442, 369] width 5 height 9
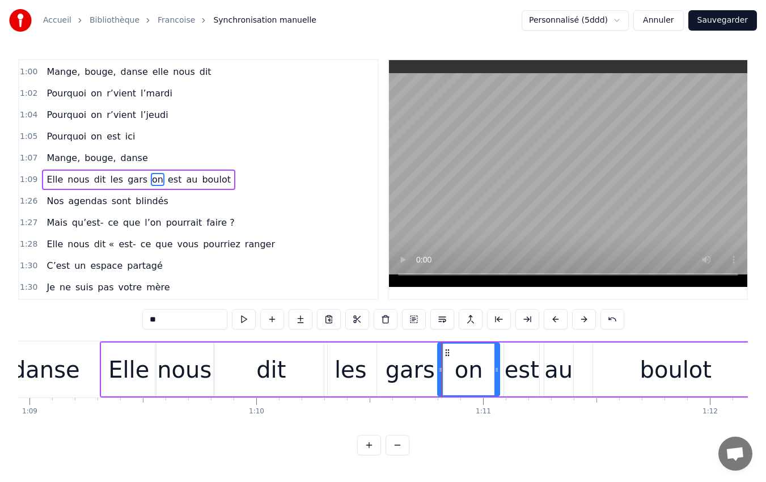
click at [440, 371] on icon at bounding box center [440, 369] width 5 height 9
click at [439, 371] on icon at bounding box center [438, 369] width 5 height 9
click at [435, 372] on icon at bounding box center [435, 369] width 5 height 9
drag, startPoint x: 498, startPoint y: 373, endPoint x: 476, endPoint y: 374, distance: 22.1
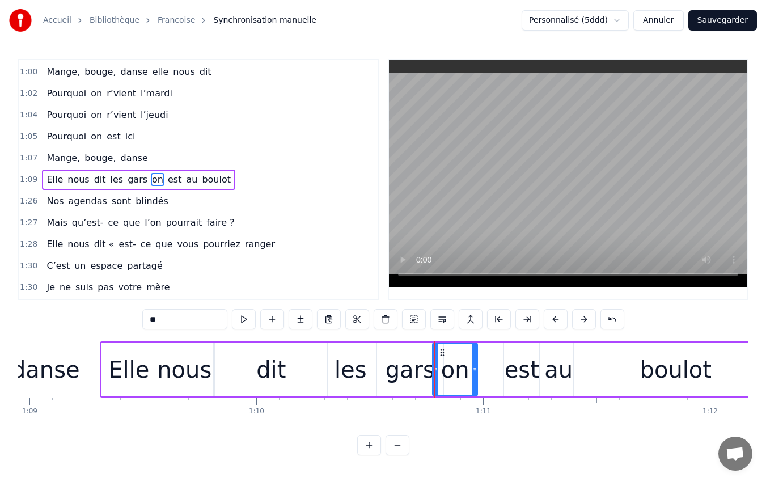
click at [476, 374] on div at bounding box center [474, 369] width 5 height 52
drag, startPoint x: 476, startPoint y: 374, endPoint x: 484, endPoint y: 377, distance: 8.4
click at [484, 377] on div at bounding box center [482, 369] width 5 height 52
click at [481, 379] on div at bounding box center [479, 369] width 5 height 52
click at [484, 381] on div at bounding box center [482, 369] width 5 height 52
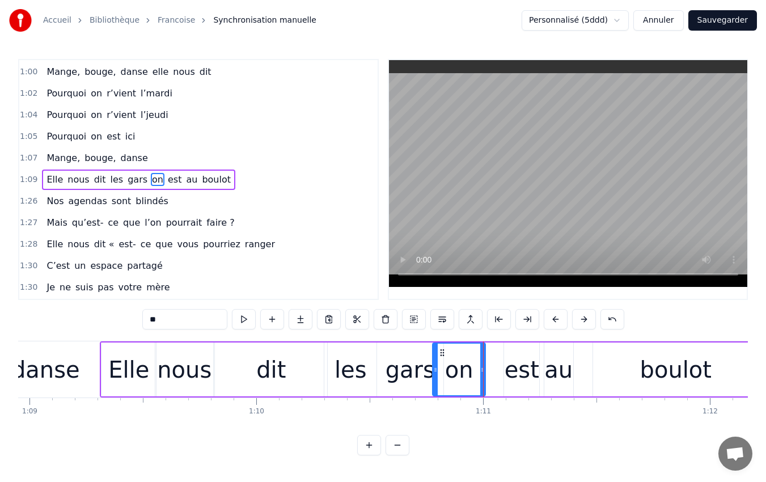
click at [513, 372] on div "est" at bounding box center [521, 369] width 35 height 34
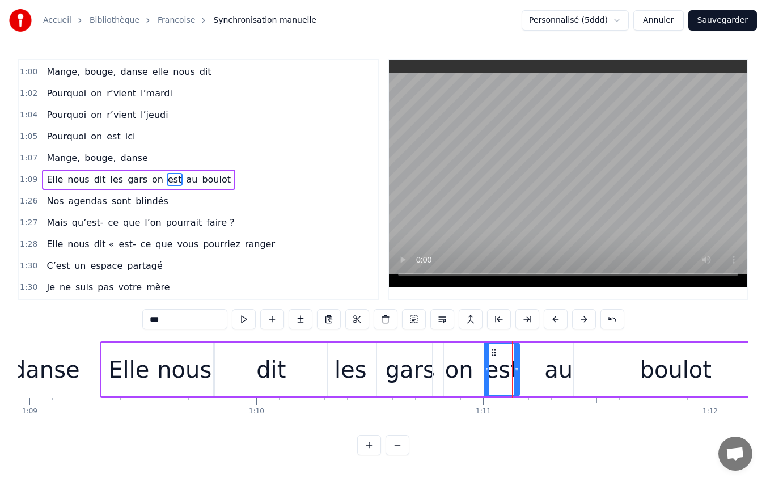
drag, startPoint x: 515, startPoint y: 352, endPoint x: 495, endPoint y: 356, distance: 20.2
click at [495, 356] on icon at bounding box center [493, 352] width 9 height 9
click at [487, 368] on icon at bounding box center [486, 369] width 5 height 9
click at [516, 369] on circle at bounding box center [516, 369] width 1 height 1
drag, startPoint x: 516, startPoint y: 369, endPoint x: 521, endPoint y: 375, distance: 7.2
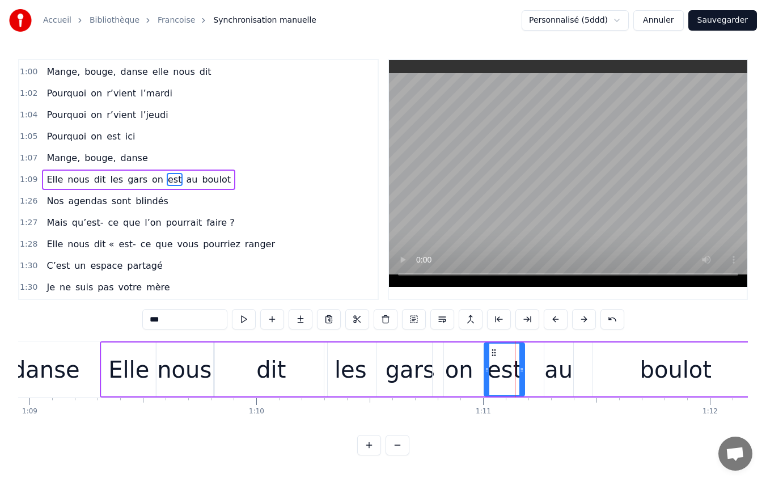
click at [521, 375] on div at bounding box center [521, 369] width 5 height 52
drag, startPoint x: 523, startPoint y: 372, endPoint x: 527, endPoint y: 379, distance: 7.9
click at [527, 379] on div at bounding box center [525, 369] width 5 height 52
drag, startPoint x: 526, startPoint y: 369, endPoint x: 533, endPoint y: 373, distance: 7.9
click at [533, 373] on icon at bounding box center [532, 369] width 5 height 9
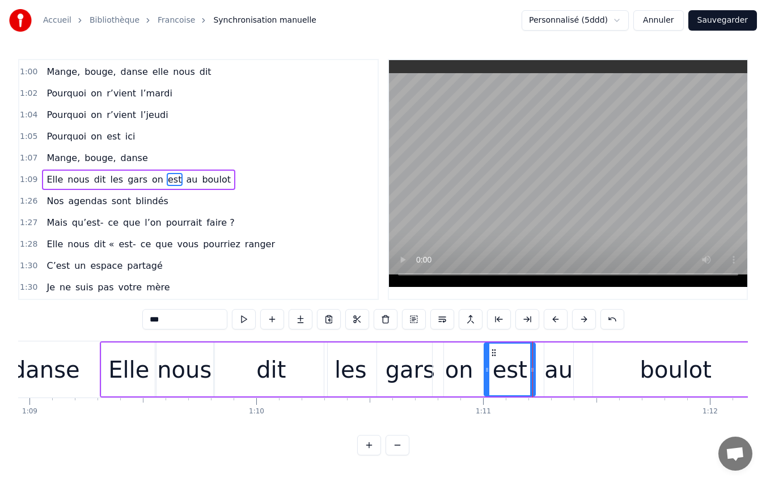
click at [554, 371] on div "au" at bounding box center [558, 369] width 28 height 34
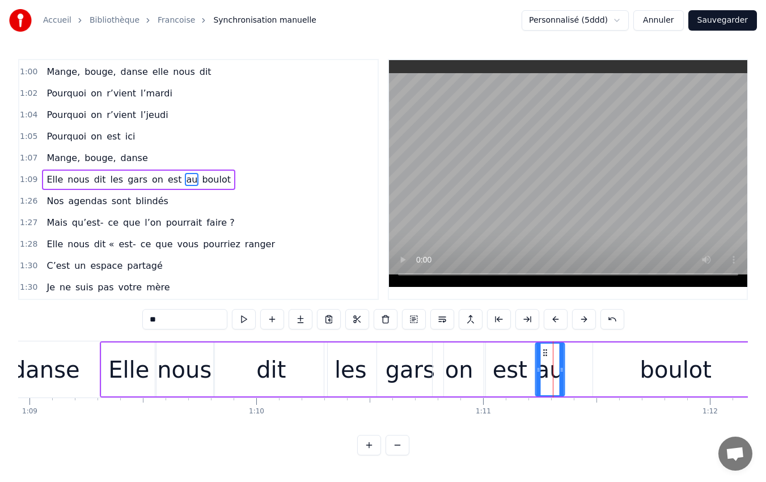
drag, startPoint x: 554, startPoint y: 351, endPoint x: 545, endPoint y: 359, distance: 12.0
click at [545, 359] on div "au" at bounding box center [549, 369] width 28 height 52
click at [537, 370] on icon at bounding box center [537, 369] width 5 height 9
drag, startPoint x: 561, startPoint y: 373, endPoint x: 575, endPoint y: 384, distance: 17.3
click at [575, 384] on div at bounding box center [574, 369] width 5 height 52
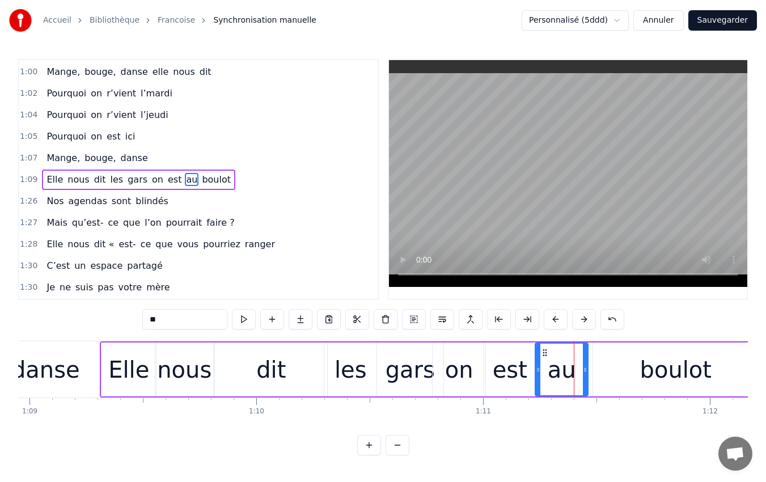
drag, startPoint x: 576, startPoint y: 373, endPoint x: 586, endPoint y: 381, distance: 12.9
click at [586, 381] on div at bounding box center [585, 369] width 5 height 52
drag, startPoint x: 586, startPoint y: 381, endPoint x: 591, endPoint y: 386, distance: 7.2
click at [591, 386] on div at bounding box center [590, 369] width 5 height 52
drag, startPoint x: 589, startPoint y: 373, endPoint x: 596, endPoint y: 375, distance: 7.2
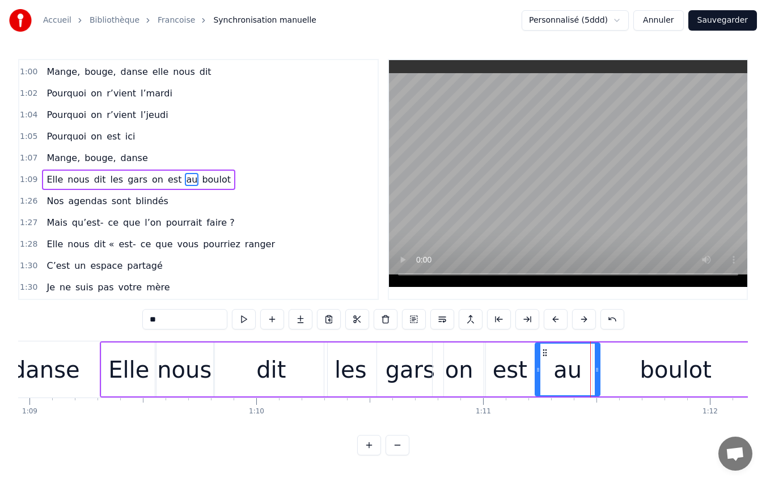
click at [596, 375] on div at bounding box center [596, 369] width 5 height 52
click at [625, 376] on div "boulot" at bounding box center [675, 369] width 165 height 54
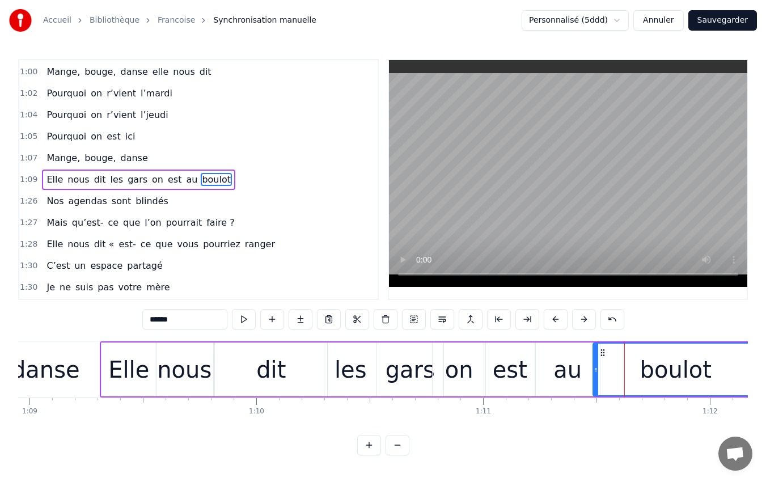
click at [594, 367] on icon at bounding box center [595, 369] width 5 height 9
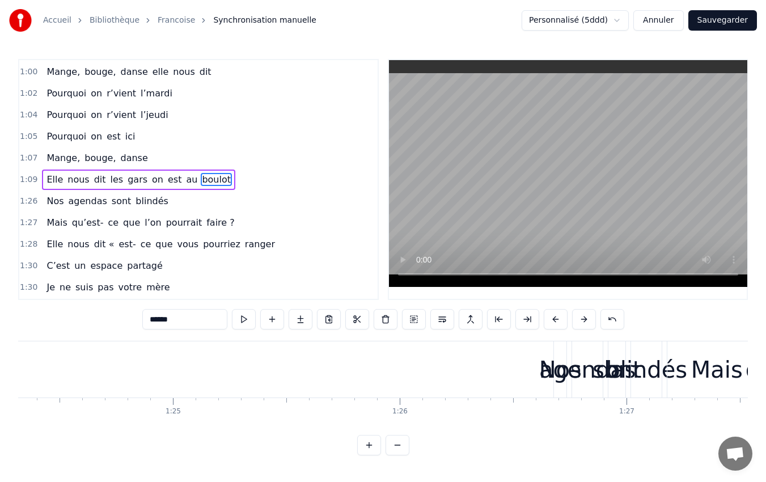
scroll to position [0, 19129]
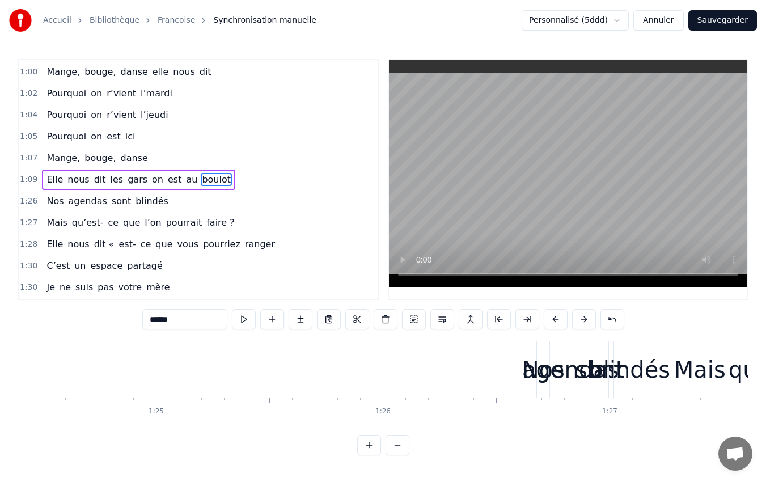
click at [551, 360] on div "agendas" at bounding box center [570, 369] width 97 height 34
type input "*******"
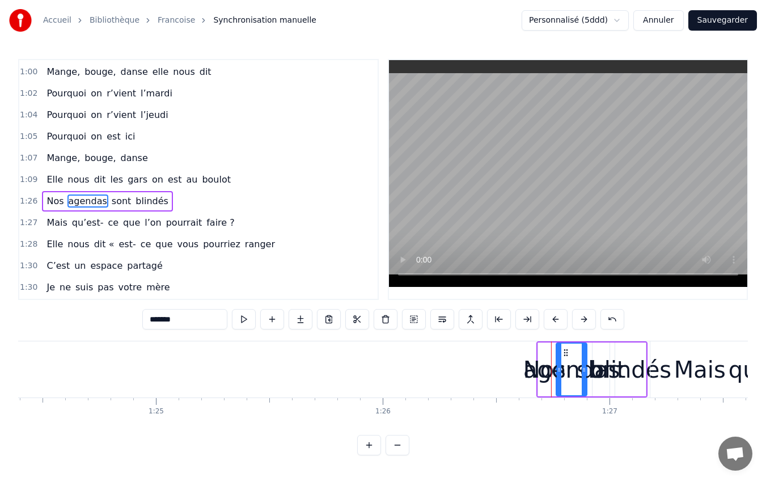
scroll to position [559, 0]
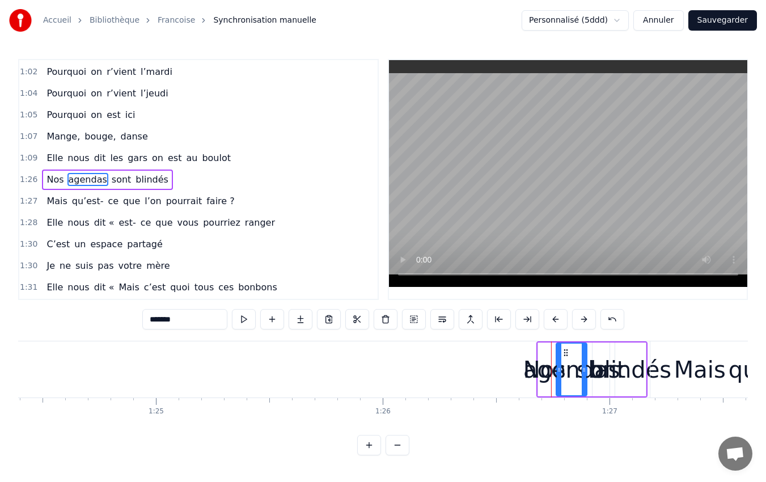
click at [553, 362] on div "agendas" at bounding box center [571, 369] width 97 height 34
click at [547, 359] on div "agendas" at bounding box center [571, 369] width 97 height 34
click at [592, 356] on div "agendas" at bounding box center [571, 369] width 97 height 34
click at [612, 362] on div "agendas" at bounding box center [571, 369] width 97 height 34
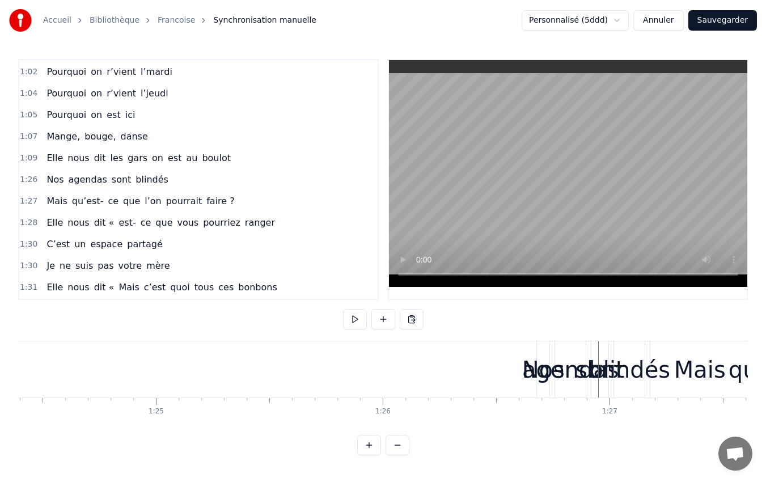
click at [558, 388] on div "agendas" at bounding box center [570, 369] width 31 height 56
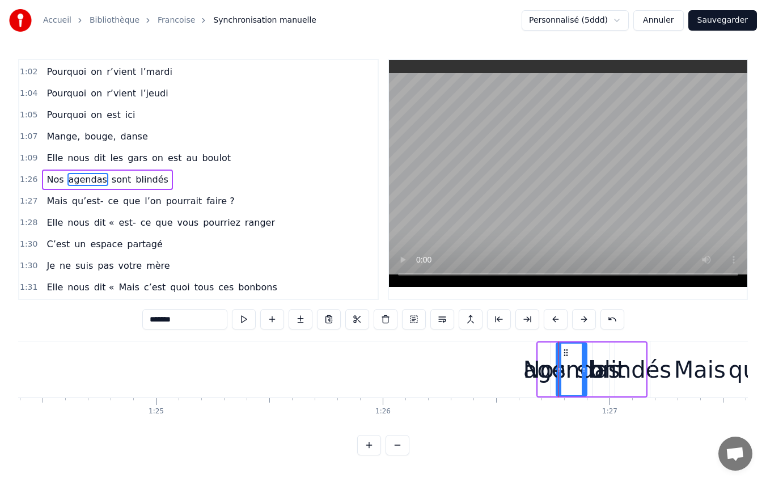
click at [545, 365] on div "agendas" at bounding box center [571, 369] width 97 height 34
click at [546, 373] on div "agendas" at bounding box center [571, 369] width 97 height 34
click at [560, 370] on icon at bounding box center [558, 369] width 5 height 9
click at [627, 365] on div "blindés" at bounding box center [630, 369] width 82 height 34
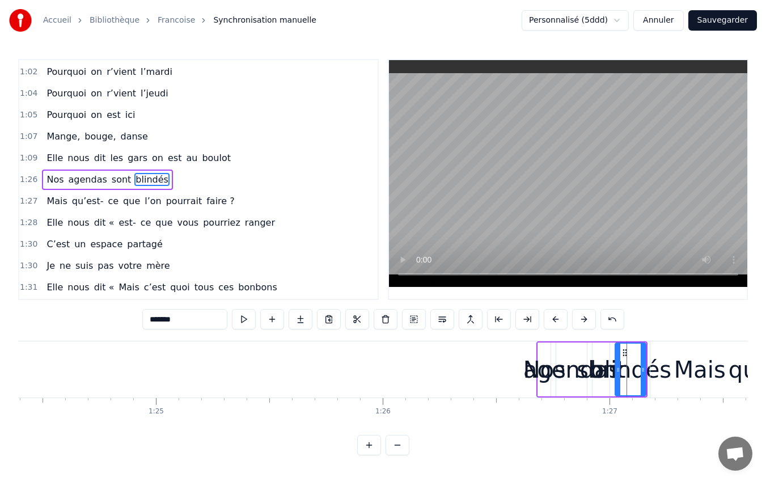
click at [528, 360] on div "Nos" at bounding box center [544, 369] width 42 height 34
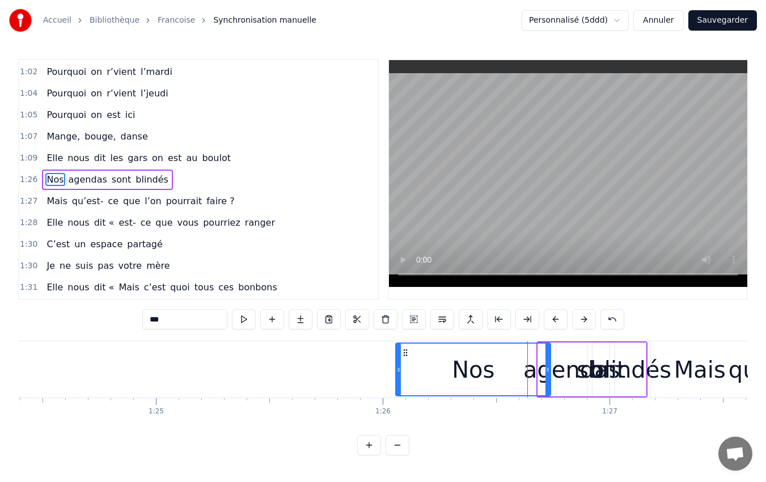
drag, startPoint x: 540, startPoint y: 372, endPoint x: 397, endPoint y: 363, distance: 143.1
click at [397, 363] on div at bounding box center [398, 369] width 5 height 52
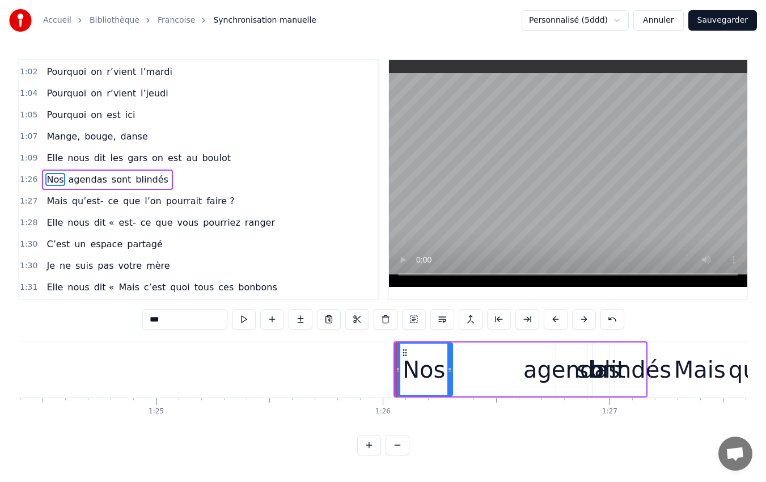
drag, startPoint x: 548, startPoint y: 369, endPoint x: 481, endPoint y: 367, distance: 66.9
click at [450, 380] on div at bounding box center [449, 369] width 5 height 52
click at [567, 376] on div "agendas" at bounding box center [571, 369] width 97 height 34
type input "*******"
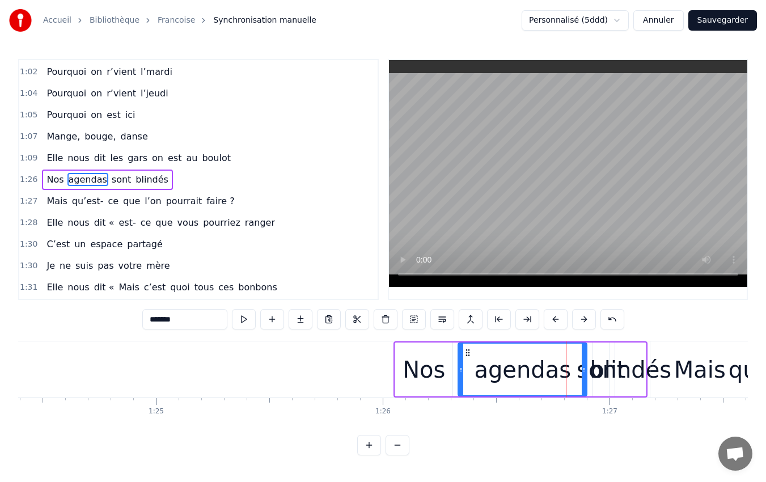
drag, startPoint x: 560, startPoint y: 371, endPoint x: 464, endPoint y: 392, distance: 98.0
click at [462, 394] on div at bounding box center [460, 369] width 5 height 52
drag, startPoint x: 583, startPoint y: 375, endPoint x: 551, endPoint y: 395, distance: 36.9
click at [551, 395] on div "agendas" at bounding box center [506, 369] width 99 height 54
click at [456, 367] on div "Nos agendas sont blindés" at bounding box center [520, 369] width 254 height 56
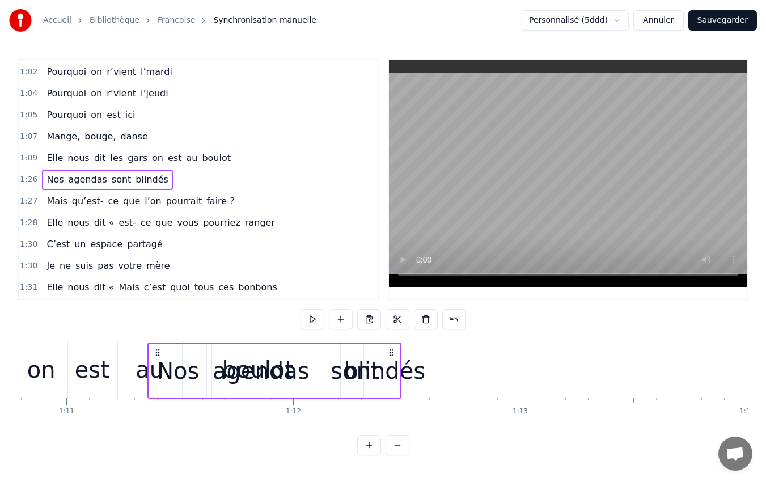
scroll to position [0, 16043]
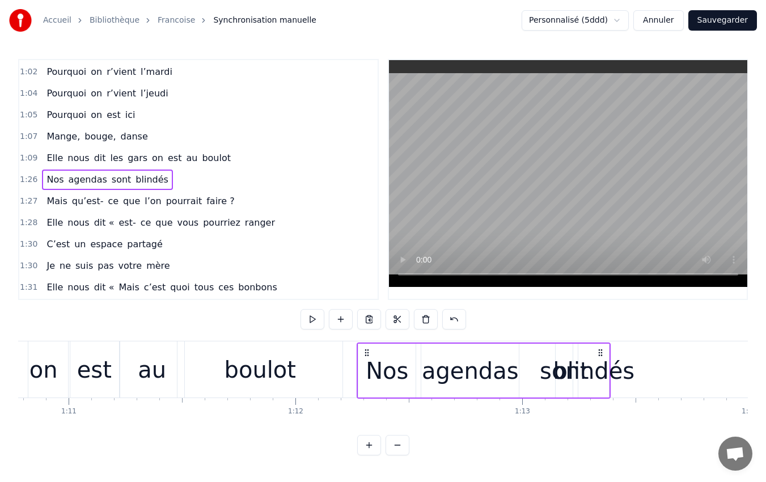
drag, startPoint x: 405, startPoint y: 350, endPoint x: 487, endPoint y: 375, distance: 85.9
click at [367, 473] on html "Accueil Bibliothèque [PERSON_NAME] manuelle Personnalisé (5ddd) Annuler Sauvega…" at bounding box center [383, 236] width 766 height 473
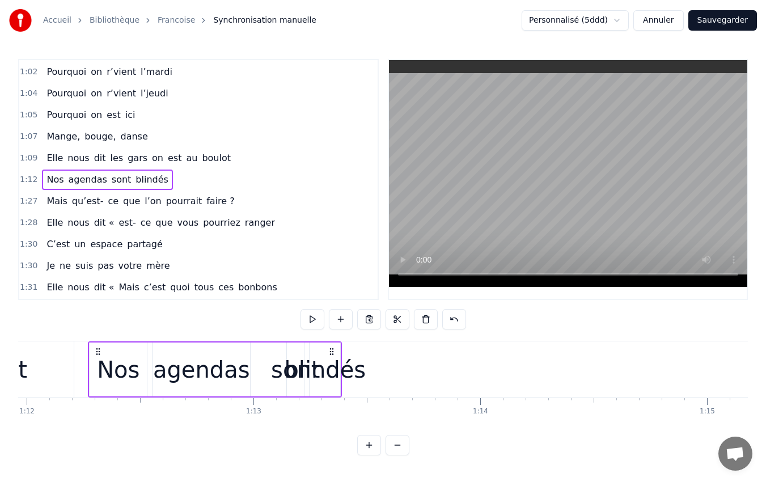
scroll to position [0, 16315]
click at [317, 368] on div "blindés" at bounding box center [321, 369] width 82 height 34
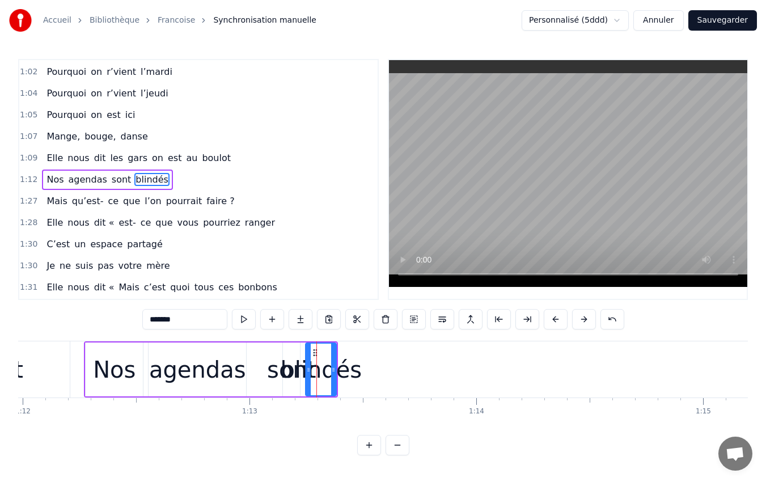
scroll to position [0, 0]
drag, startPoint x: 333, startPoint y: 367, endPoint x: 404, endPoint y: 380, distance: 72.7
click at [404, 380] on div at bounding box center [404, 369] width 5 height 52
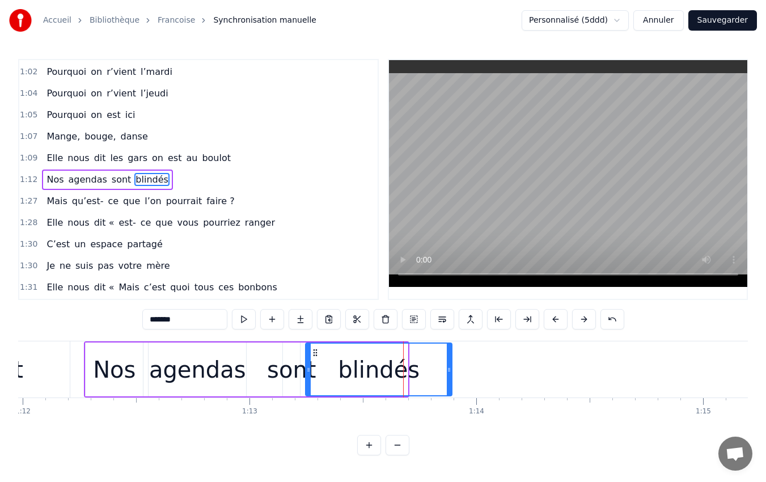
drag, startPoint x: 406, startPoint y: 370, endPoint x: 450, endPoint y: 376, distance: 44.6
click at [450, 376] on div at bounding box center [449, 369] width 5 height 52
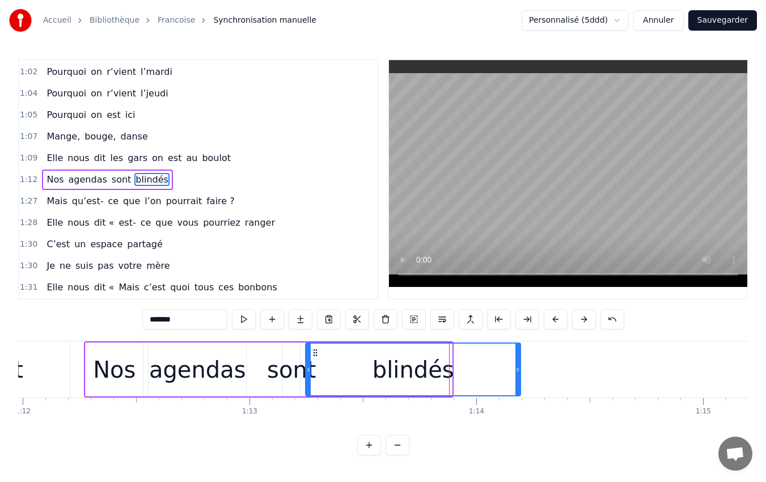
drag, startPoint x: 450, startPoint y: 376, endPoint x: 518, endPoint y: 398, distance: 72.0
click at [518, 398] on div "4 ... 3 ... 2 ... 1 ... Elle me dit : [PERSON_NAME]- tu au marché, On pourrait …" at bounding box center [382, 383] width 729 height 85
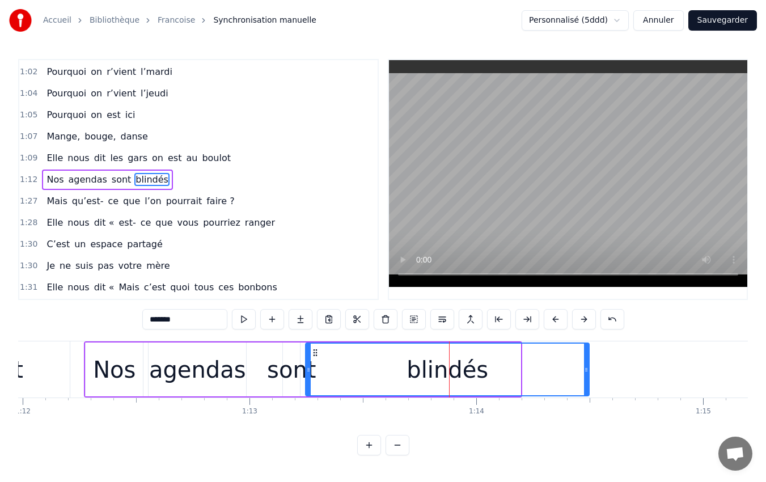
drag, startPoint x: 516, startPoint y: 369, endPoint x: 585, endPoint y: 389, distance: 71.4
click at [585, 389] on div at bounding box center [586, 369] width 5 height 52
drag, startPoint x: 586, startPoint y: 371, endPoint x: 575, endPoint y: 372, distance: 11.5
click at [575, 372] on icon at bounding box center [574, 369] width 5 height 9
drag, startPoint x: 575, startPoint y: 372, endPoint x: 561, endPoint y: 375, distance: 13.9
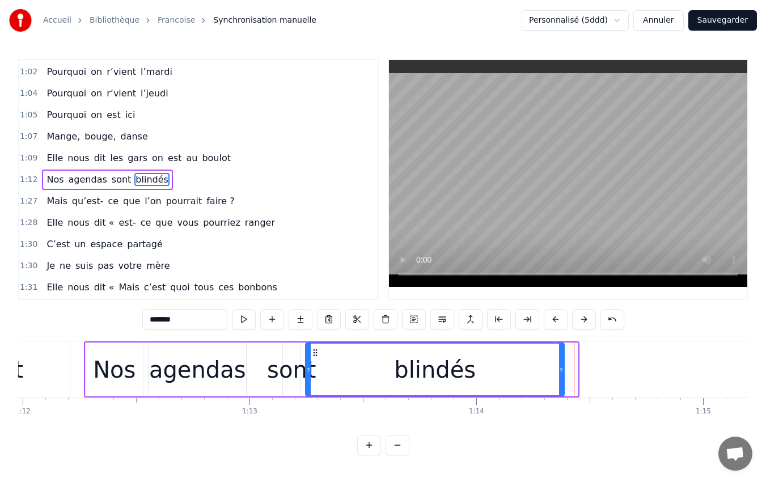
click at [561, 375] on div at bounding box center [561, 369] width 5 height 52
drag, startPoint x: 561, startPoint y: 375, endPoint x: 550, endPoint y: 380, distance: 12.2
click at [550, 380] on div at bounding box center [549, 369] width 5 height 52
drag, startPoint x: 551, startPoint y: 373, endPoint x: 539, endPoint y: 380, distance: 13.9
click at [539, 380] on div at bounding box center [537, 369] width 5 height 52
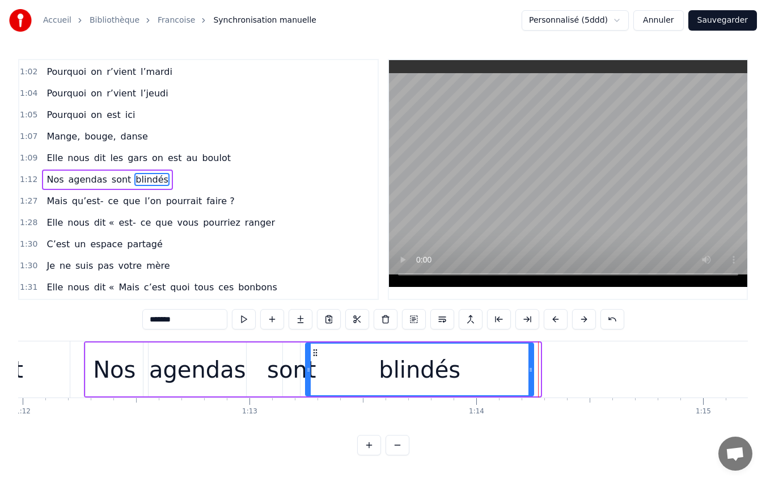
drag, startPoint x: 536, startPoint y: 372, endPoint x: 529, endPoint y: 379, distance: 9.6
click at [529, 379] on div at bounding box center [530, 369] width 5 height 52
drag, startPoint x: 532, startPoint y: 368, endPoint x: 524, endPoint y: 368, distance: 8.0
click at [524, 368] on icon at bounding box center [522, 369] width 5 height 9
drag, startPoint x: 524, startPoint y: 368, endPoint x: 509, endPoint y: 369, distance: 14.2
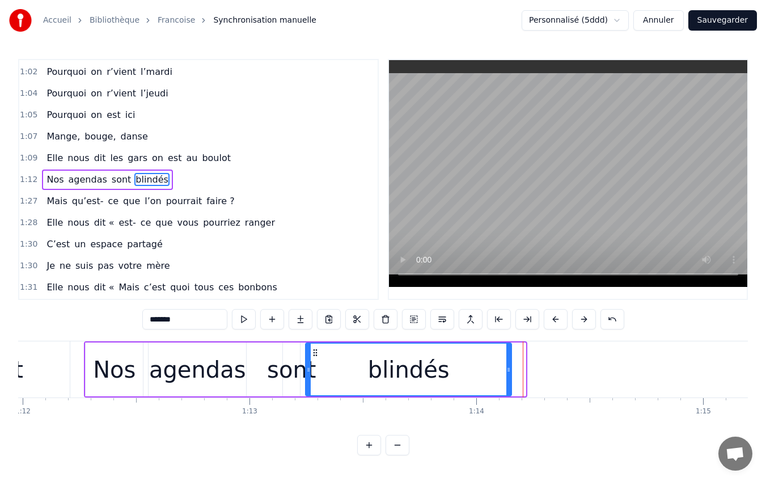
click at [509, 369] on icon at bounding box center [508, 369] width 5 height 9
drag, startPoint x: 509, startPoint y: 369, endPoint x: 496, endPoint y: 377, distance: 15.3
click at [496, 377] on div at bounding box center [495, 369] width 5 height 52
drag, startPoint x: 496, startPoint y: 377, endPoint x: 507, endPoint y: 379, distance: 10.4
click at [507, 379] on div at bounding box center [505, 369] width 5 height 52
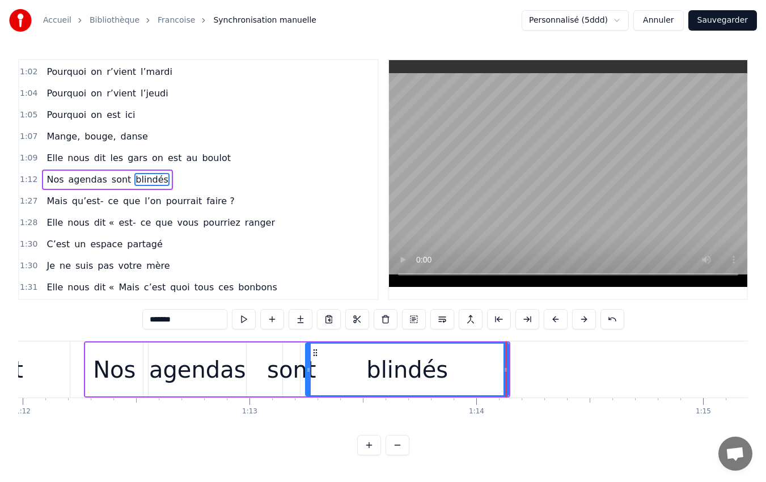
click at [306, 370] on icon at bounding box center [308, 369] width 5 height 9
click at [308, 369] on icon at bounding box center [308, 369] width 5 height 9
drag, startPoint x: 308, startPoint y: 369, endPoint x: 333, endPoint y: 376, distance: 26.3
click at [333, 376] on div at bounding box center [333, 369] width 5 height 52
drag, startPoint x: 333, startPoint y: 376, endPoint x: 343, endPoint y: 382, distance: 11.5
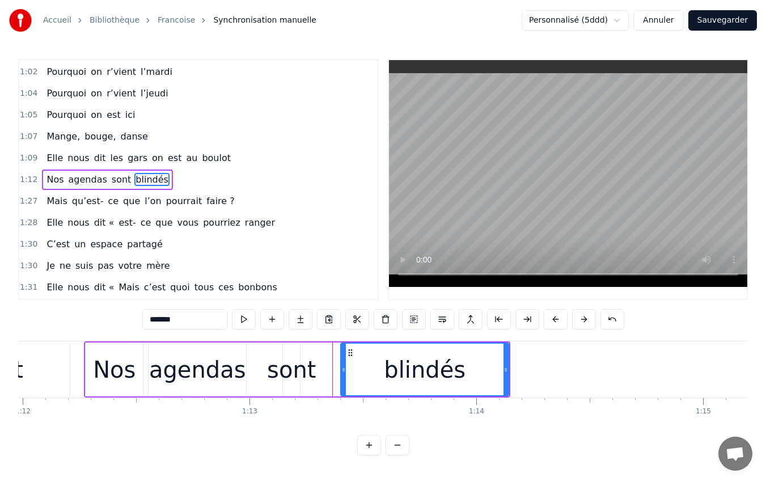
click at [343, 382] on div at bounding box center [343, 369] width 5 height 52
click at [348, 383] on div at bounding box center [348, 369] width 5 height 52
drag, startPoint x: 348, startPoint y: 383, endPoint x: 354, endPoint y: 387, distance: 7.4
click at [354, 387] on div at bounding box center [354, 369] width 5 height 52
click at [351, 388] on div at bounding box center [351, 369] width 5 height 52
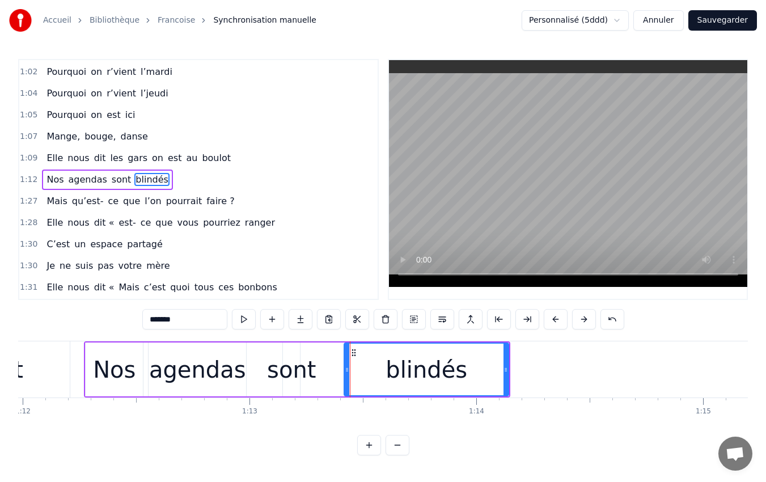
click at [346, 388] on div at bounding box center [347, 369] width 5 height 52
click at [291, 372] on div "sont" at bounding box center [291, 369] width 49 height 34
type input "****"
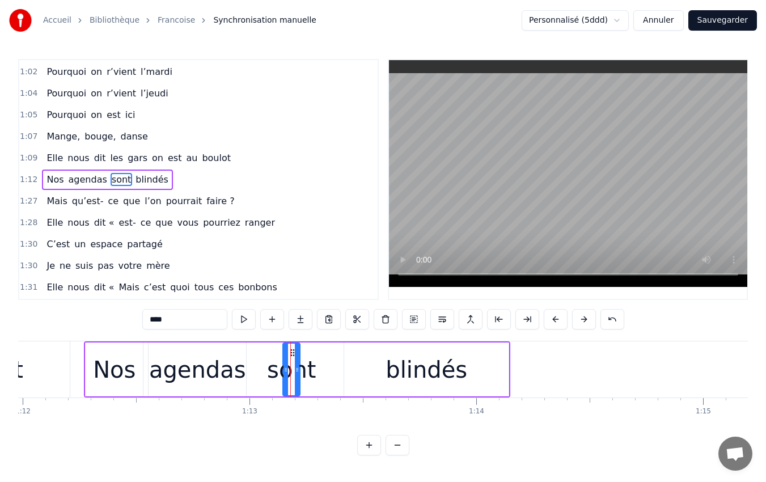
drag, startPoint x: 299, startPoint y: 372, endPoint x: 333, endPoint y: 375, distance: 34.1
click at [333, 375] on div "Nos agendas sont blindés" at bounding box center [297, 369] width 426 height 56
click at [291, 370] on div "sont" at bounding box center [291, 369] width 49 height 34
drag, startPoint x: 296, startPoint y: 371, endPoint x: 339, endPoint y: 376, distance: 43.9
click at [339, 376] on div at bounding box center [340, 369] width 5 height 52
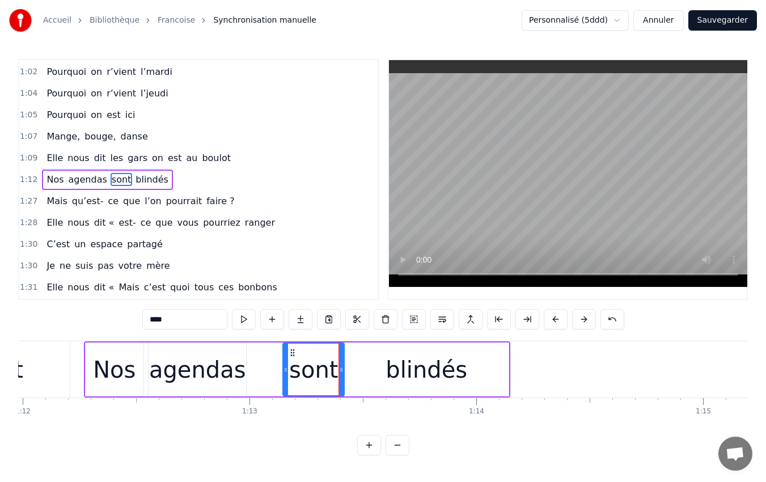
click at [340, 379] on div at bounding box center [341, 369] width 5 height 52
click at [345, 371] on icon at bounding box center [344, 369] width 5 height 9
click at [284, 371] on icon at bounding box center [285, 369] width 5 height 9
drag, startPoint x: 284, startPoint y: 371, endPoint x: 303, endPoint y: 373, distance: 18.8
click at [303, 373] on icon at bounding box center [304, 369] width 5 height 9
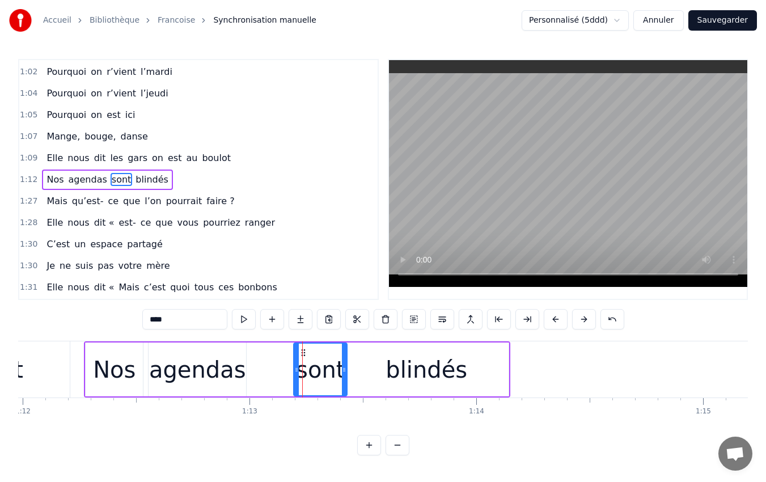
drag, startPoint x: 303, startPoint y: 373, endPoint x: 295, endPoint y: 374, distance: 8.0
click at [295, 374] on div at bounding box center [296, 369] width 5 height 52
drag, startPoint x: 295, startPoint y: 374, endPoint x: 303, endPoint y: 379, distance: 8.6
click at [303, 379] on div at bounding box center [303, 369] width 5 height 52
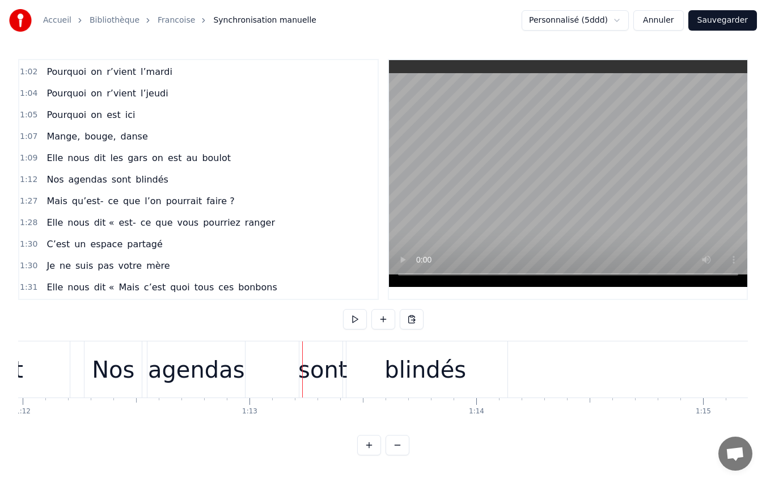
click at [310, 370] on div "sont" at bounding box center [322, 369] width 49 height 34
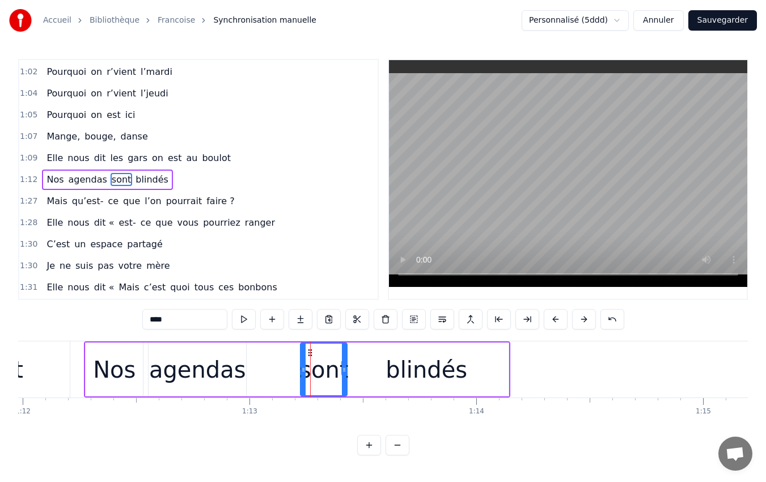
click at [303, 371] on icon at bounding box center [303, 369] width 5 height 9
click at [301, 373] on icon at bounding box center [301, 369] width 5 height 9
click at [299, 374] on div at bounding box center [299, 369] width 5 height 52
click at [297, 372] on icon at bounding box center [296, 369] width 5 height 9
click at [280, 371] on div "Nos agendas sont blindés" at bounding box center [297, 369] width 426 height 56
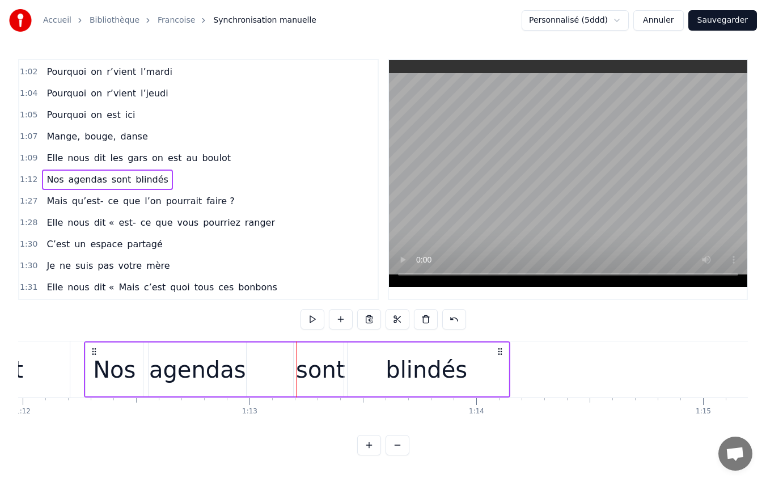
click at [271, 368] on div "Nos agendas sont blindés" at bounding box center [297, 369] width 426 height 56
click at [282, 368] on div "Nos agendas sont blindés" at bounding box center [297, 369] width 426 height 56
click at [308, 368] on div "sont" at bounding box center [320, 369] width 49 height 34
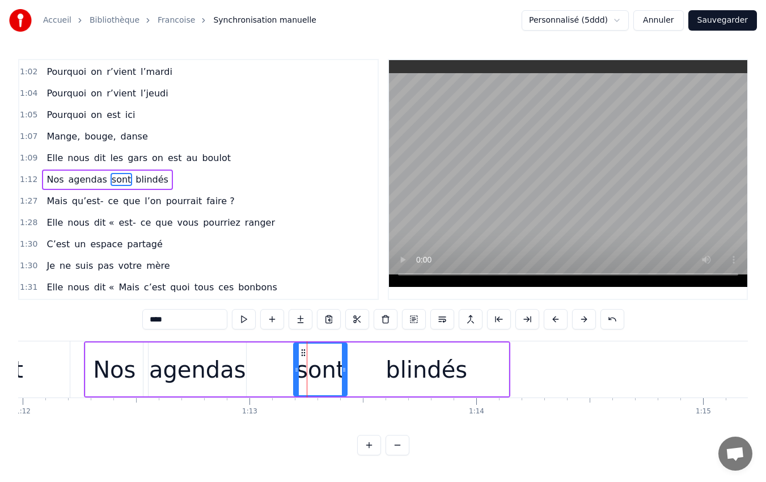
click at [296, 372] on icon at bounding box center [296, 369] width 5 height 9
click at [114, 368] on div "Nos" at bounding box center [114, 369] width 42 height 34
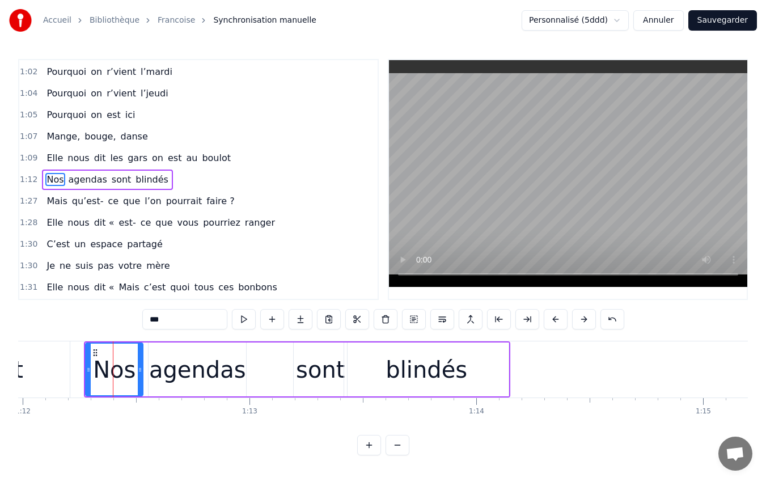
click at [88, 374] on div at bounding box center [88, 369] width 5 height 52
click at [86, 374] on div at bounding box center [86, 369] width 5 height 52
click at [139, 371] on circle at bounding box center [139, 371] width 1 height 1
click at [138, 371] on icon at bounding box center [138, 369] width 5 height 9
click at [139, 372] on icon at bounding box center [138, 369] width 5 height 9
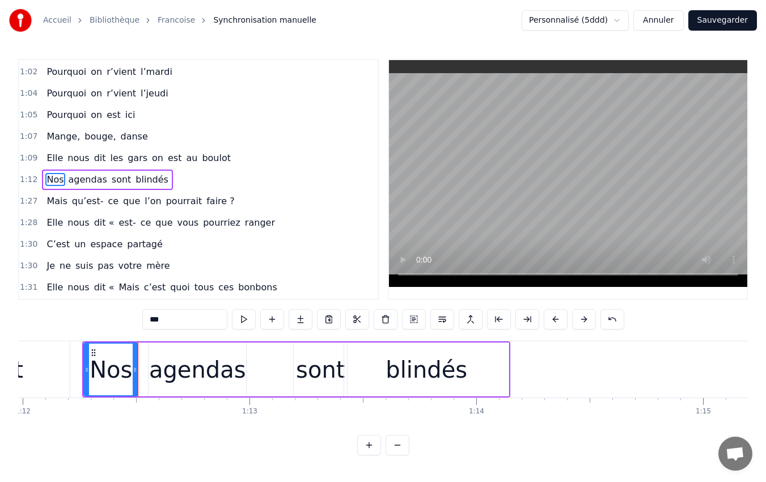
click at [135, 373] on icon at bounding box center [135, 369] width 5 height 9
click at [133, 373] on icon at bounding box center [132, 369] width 5 height 9
click at [129, 373] on icon at bounding box center [128, 369] width 5 height 9
click at [163, 364] on div "agendas" at bounding box center [197, 369] width 97 height 34
type input "*******"
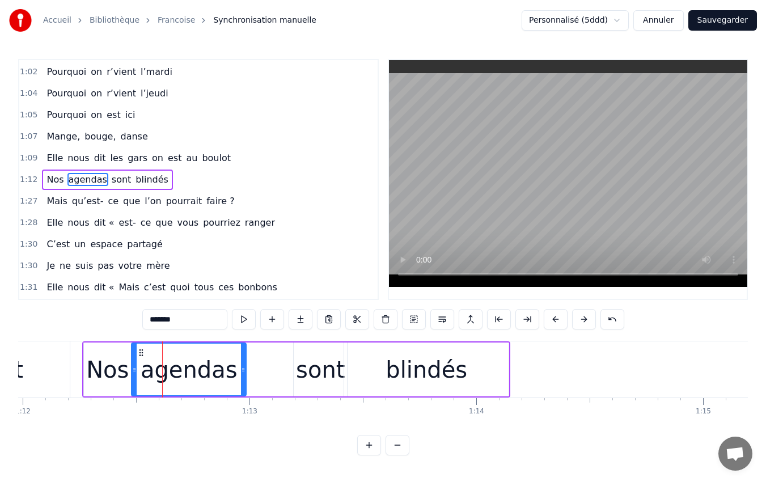
drag, startPoint x: 151, startPoint y: 370, endPoint x: 134, endPoint y: 388, distance: 24.4
click at [134, 388] on div at bounding box center [134, 369] width 5 height 52
drag, startPoint x: 244, startPoint y: 365, endPoint x: 290, endPoint y: 380, distance: 48.0
click at [290, 380] on div at bounding box center [289, 369] width 5 height 52
drag, startPoint x: 290, startPoint y: 380, endPoint x: 294, endPoint y: 385, distance: 6.9
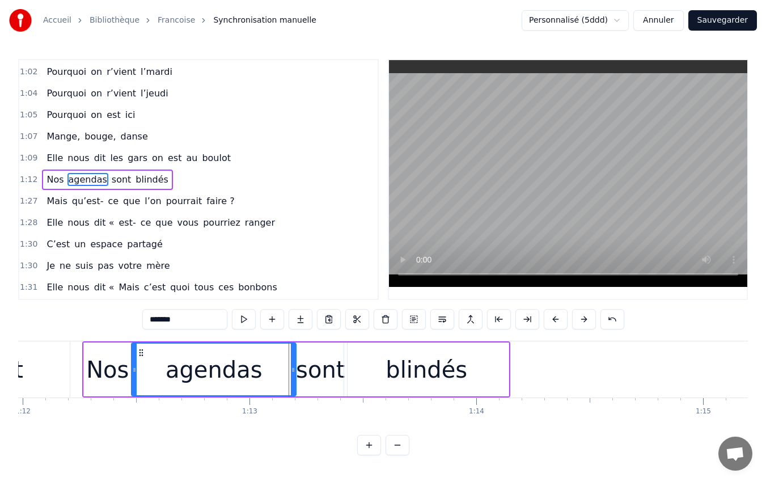
click at [294, 385] on div at bounding box center [293, 369] width 5 height 52
click at [298, 371] on icon at bounding box center [296, 369] width 5 height 9
click at [296, 373] on icon at bounding box center [294, 369] width 5 height 9
click at [294, 373] on icon at bounding box center [292, 369] width 5 height 9
click at [295, 375] on div at bounding box center [293, 369] width 5 height 52
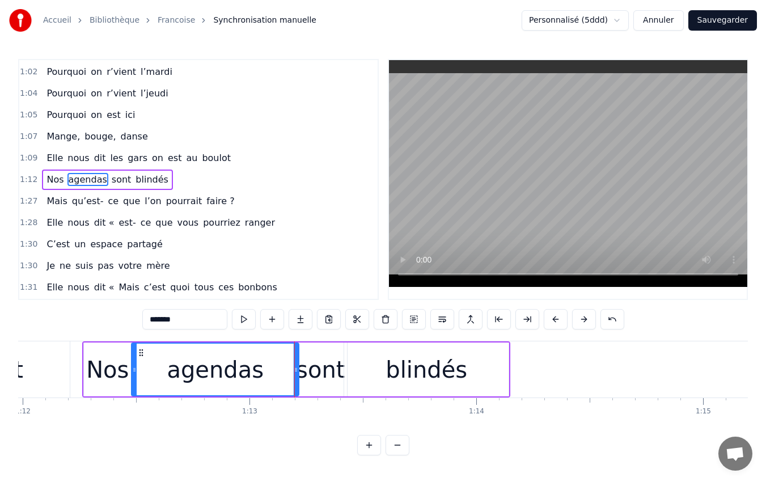
click at [297, 376] on div at bounding box center [296, 369] width 5 height 52
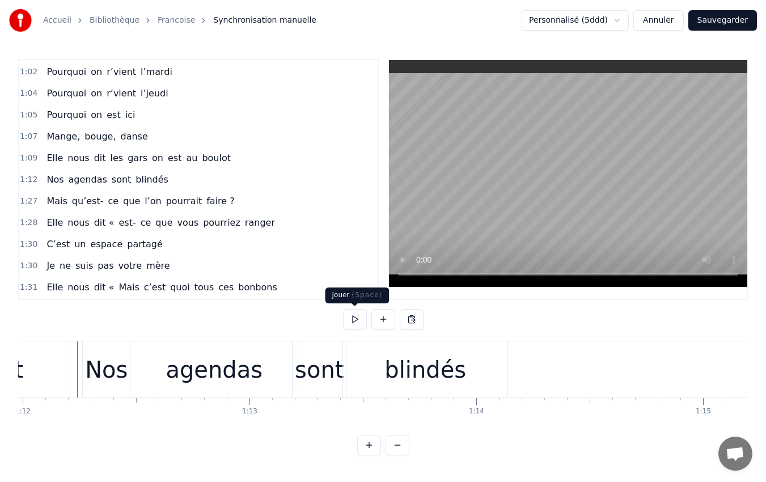
click at [354, 317] on button at bounding box center [355, 319] width 24 height 20
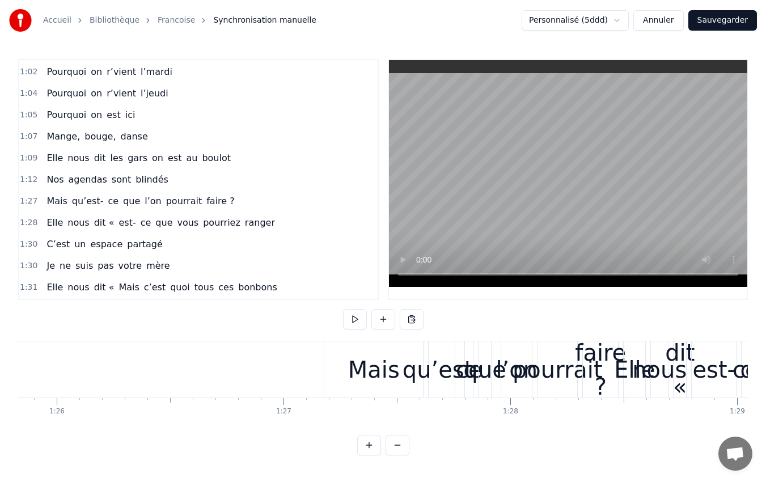
scroll to position [0, 19461]
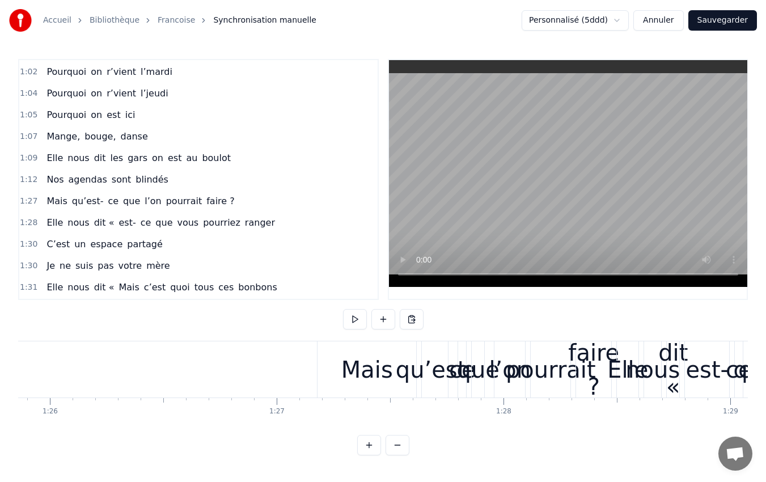
click at [416, 362] on div "qu’est-" at bounding box center [435, 369] width 79 height 34
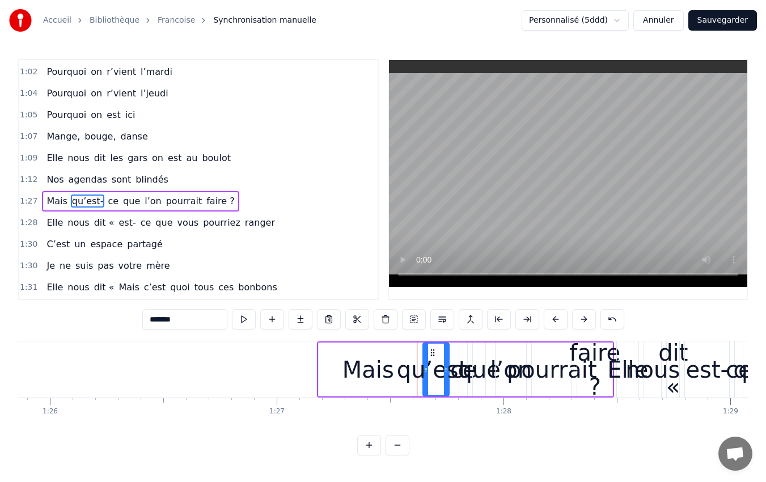
scroll to position [580, 0]
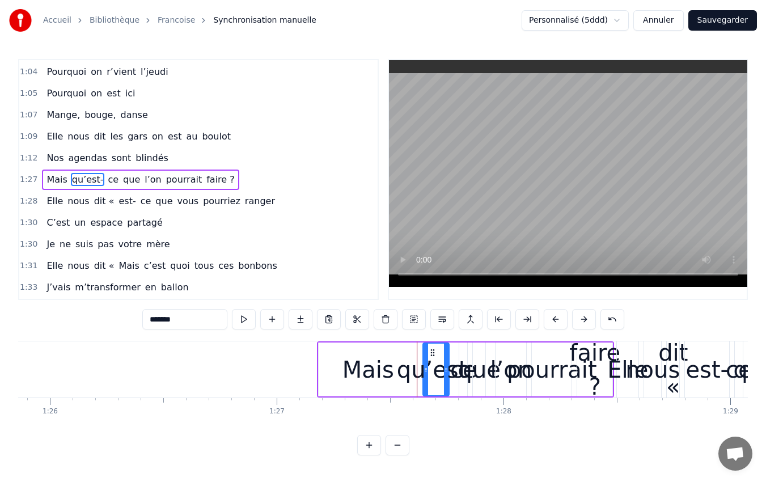
click at [419, 358] on div "qu’est-" at bounding box center [436, 369] width 79 height 34
click at [370, 350] on div "Mais" at bounding box center [367, 369] width 99 height 54
type input "****"
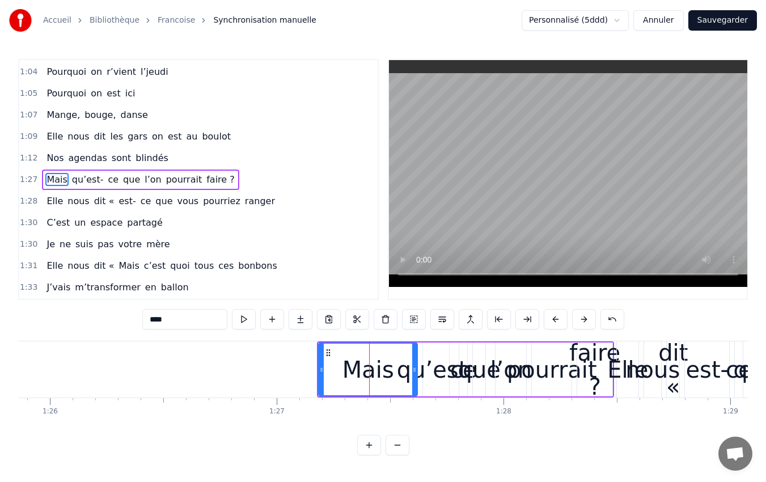
click at [320, 368] on icon at bounding box center [321, 369] width 5 height 9
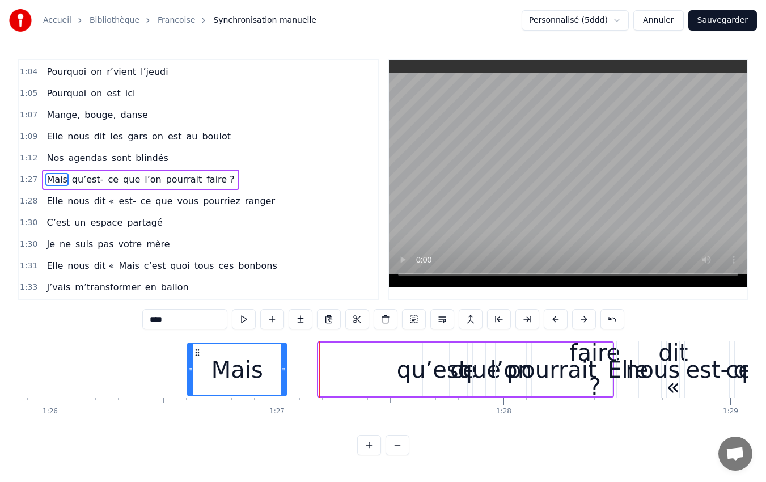
drag, startPoint x: 329, startPoint y: 353, endPoint x: 198, endPoint y: 352, distance: 130.9
click at [198, 352] on circle at bounding box center [198, 352] width 1 height 1
click at [351, 358] on div "Mais qu’est- ce que l’on pourrait faire ?" at bounding box center [400, 369] width 428 height 56
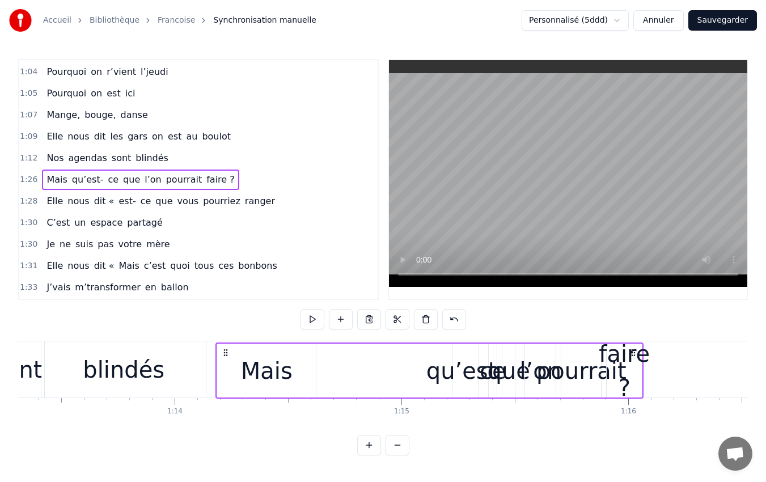
scroll to position [1, 0]
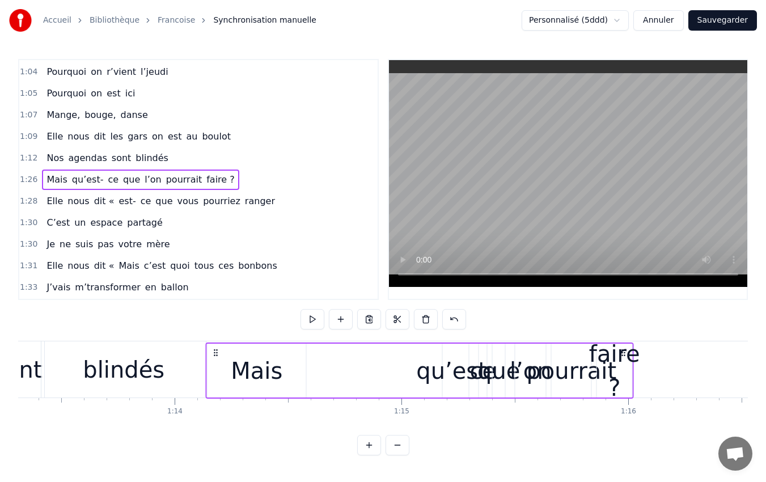
drag, startPoint x: 195, startPoint y: 351, endPoint x: 215, endPoint y: 381, distance: 36.0
click at [215, 381] on div "Mais qu’est- ce que l’on pourrait faire ?" at bounding box center [420, 370] width 428 height 56
click at [459, 366] on div "qu’est-" at bounding box center [455, 369] width 79 height 34
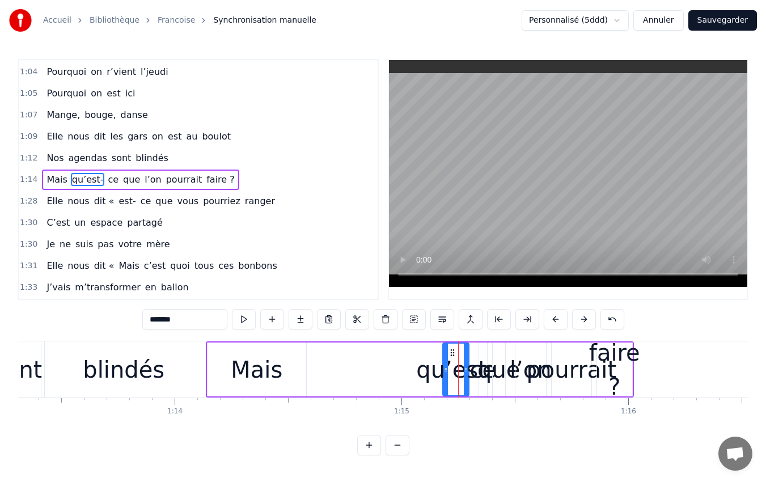
scroll to position [0, 0]
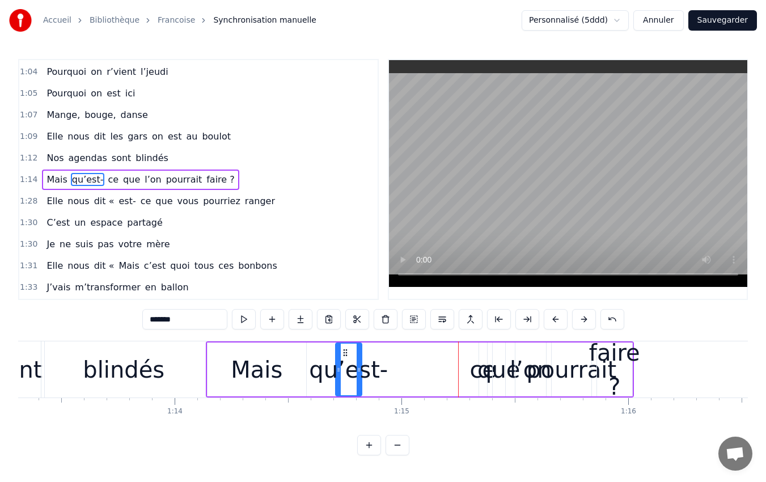
drag, startPoint x: 452, startPoint y: 352, endPoint x: 345, endPoint y: 360, distance: 107.4
click at [345, 360] on div "qu’est-" at bounding box center [348, 369] width 25 height 52
drag, startPoint x: 357, startPoint y: 369, endPoint x: 396, endPoint y: 384, distance: 41.6
click at [396, 384] on div at bounding box center [398, 369] width 5 height 52
click at [478, 369] on div "ce" at bounding box center [482, 369] width 27 height 34
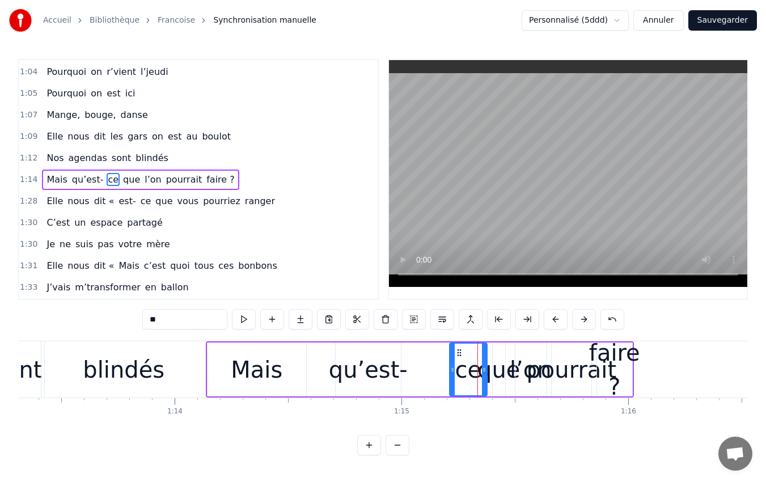
drag, startPoint x: 479, startPoint y: 367, endPoint x: 449, endPoint y: 378, distance: 31.6
click at [449, 378] on div "ce" at bounding box center [468, 369] width 39 height 54
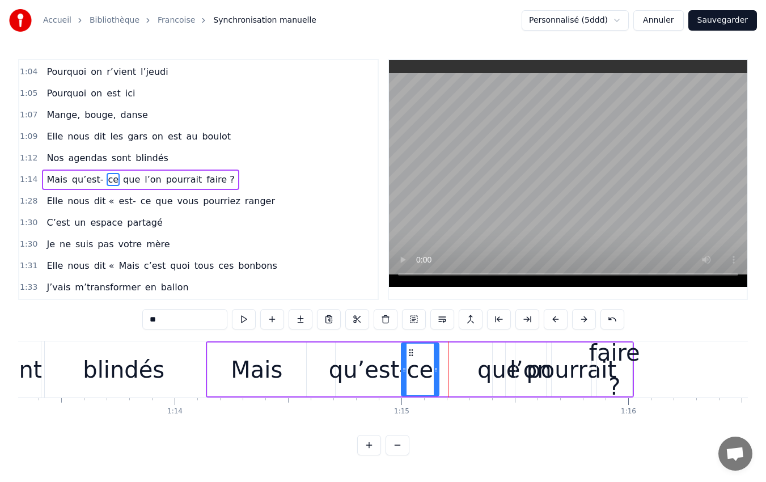
drag, startPoint x: 459, startPoint y: 351, endPoint x: 411, endPoint y: 362, distance: 49.4
click at [411, 362] on div "ce" at bounding box center [420, 369] width 36 height 52
click at [499, 373] on div "que" at bounding box center [498, 369] width 42 height 34
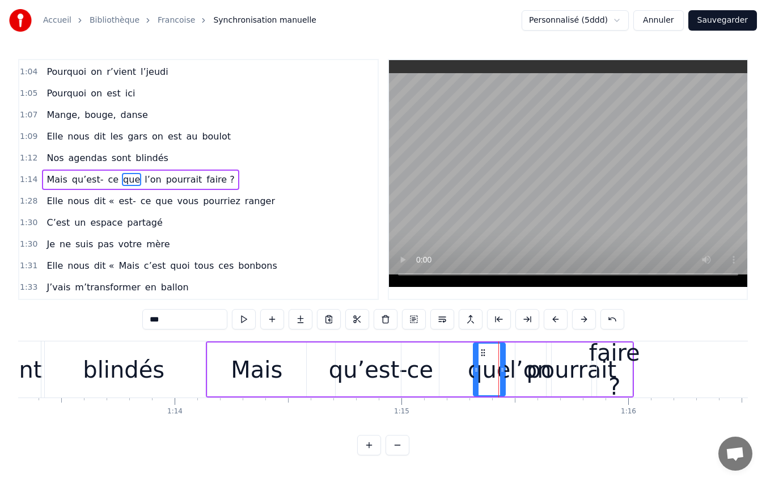
drag, startPoint x: 495, startPoint y: 368, endPoint x: 475, endPoint y: 379, distance: 22.1
click at [475, 379] on div at bounding box center [476, 369] width 5 height 52
drag, startPoint x: 482, startPoint y: 356, endPoint x: 449, endPoint y: 362, distance: 33.9
click at [449, 362] on div "que" at bounding box center [455, 369] width 31 height 52
click at [526, 358] on div "l’on" at bounding box center [530, 369] width 42 height 34
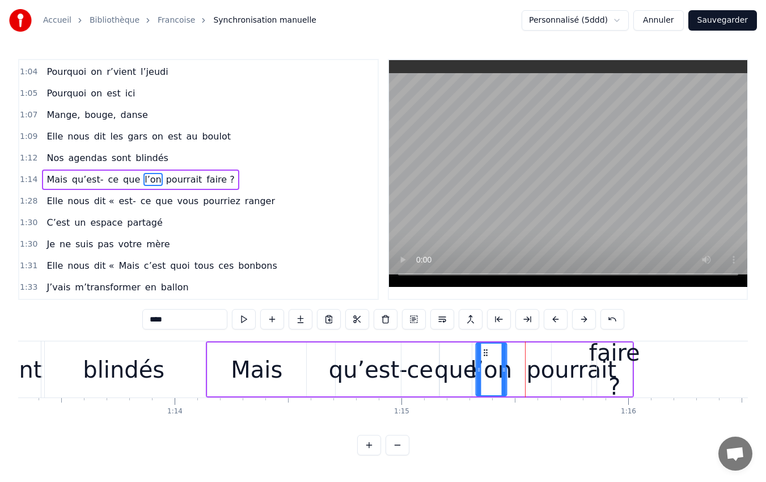
drag, startPoint x: 526, startPoint y: 354, endPoint x: 487, endPoint y: 362, distance: 39.8
click at [487, 362] on div "l’on" at bounding box center [490, 369] width 29 height 52
click at [561, 371] on div "pourrait" at bounding box center [571, 369] width 90 height 34
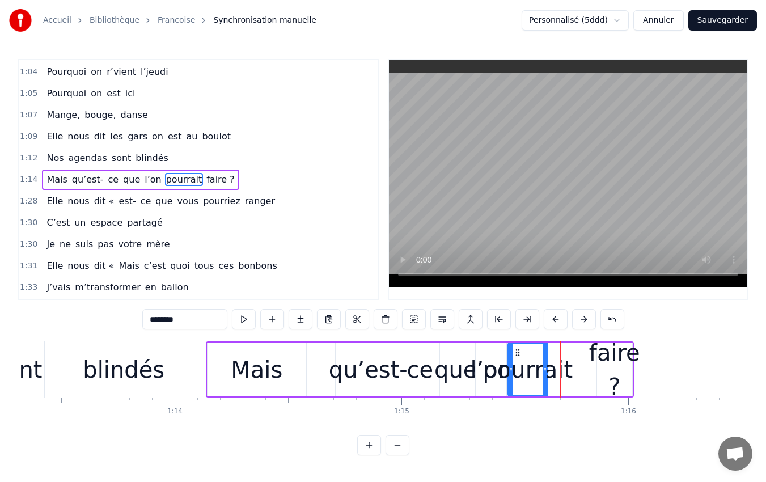
drag, startPoint x: 563, startPoint y: 353, endPoint x: 519, endPoint y: 362, distance: 44.5
click at [519, 362] on div "pourrait" at bounding box center [527, 369] width 39 height 52
click at [604, 353] on div "faire ?" at bounding box center [614, 369] width 51 height 68
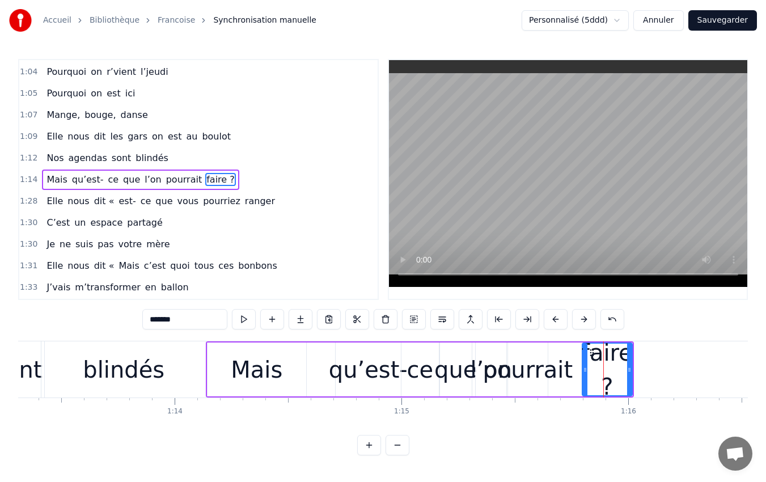
drag, startPoint x: 600, startPoint y: 368, endPoint x: 585, endPoint y: 375, distance: 16.2
click at [585, 375] on div at bounding box center [585, 369] width 5 height 52
click at [628, 372] on icon at bounding box center [629, 369] width 5 height 9
drag, startPoint x: 628, startPoint y: 372, endPoint x: 652, endPoint y: 379, distance: 24.2
click at [652, 379] on div at bounding box center [652, 369] width 5 height 52
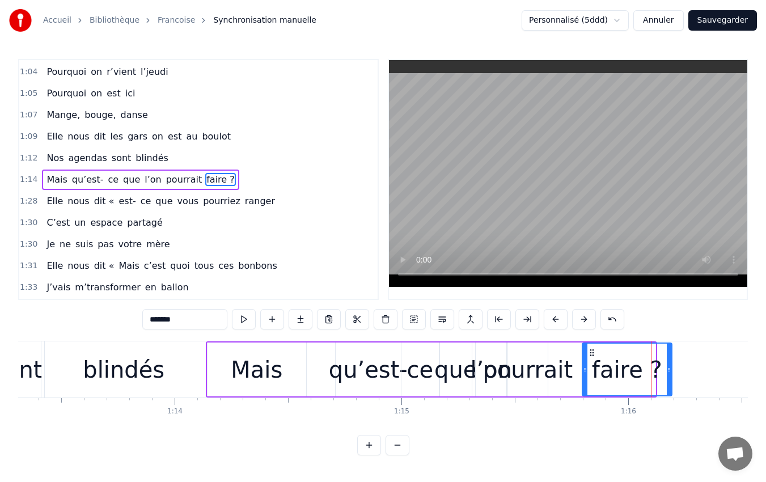
drag, startPoint x: 652, startPoint y: 379, endPoint x: 668, endPoint y: 381, distance: 16.6
click at [668, 381] on div at bounding box center [668, 369] width 5 height 52
drag, startPoint x: 669, startPoint y: 368, endPoint x: 699, endPoint y: 377, distance: 31.4
click at [699, 377] on div at bounding box center [698, 369] width 5 height 52
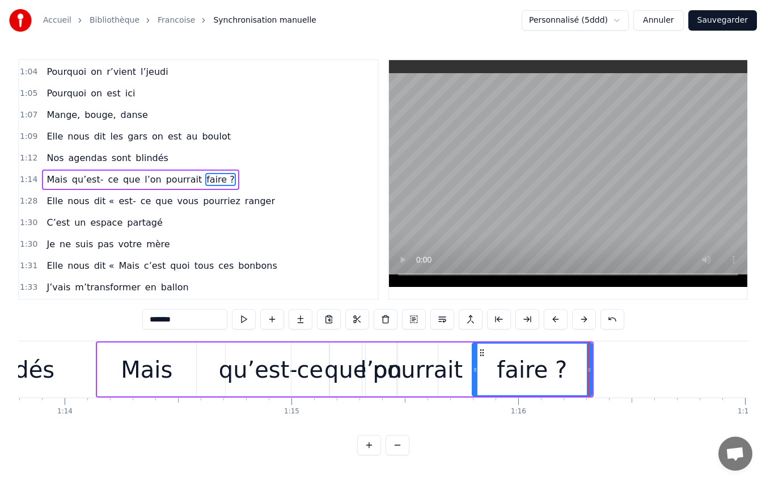
scroll to position [0, 16689]
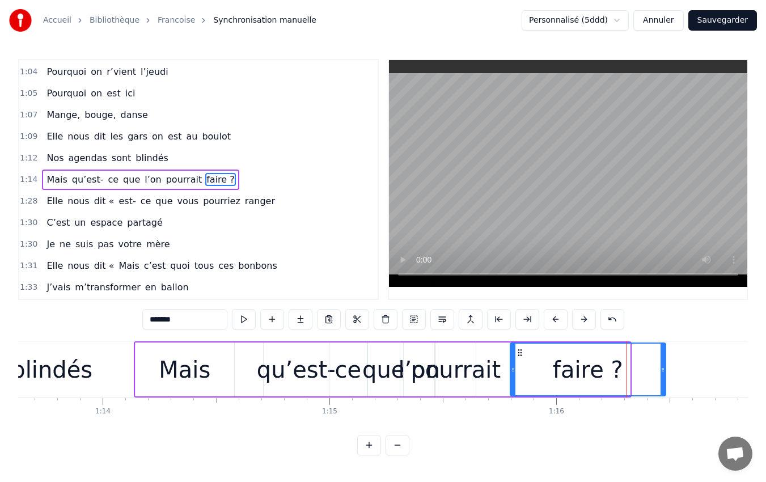
drag, startPoint x: 627, startPoint y: 368, endPoint x: 663, endPoint y: 377, distance: 37.0
click at [663, 377] on div at bounding box center [662, 369] width 5 height 52
drag, startPoint x: 663, startPoint y: 368, endPoint x: 712, endPoint y: 378, distance: 49.7
click at [712, 378] on div at bounding box center [711, 369] width 5 height 52
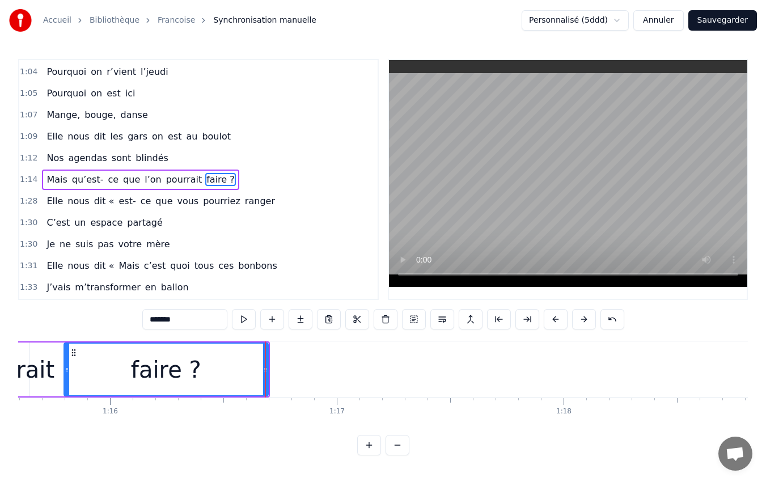
scroll to position [0, 16888]
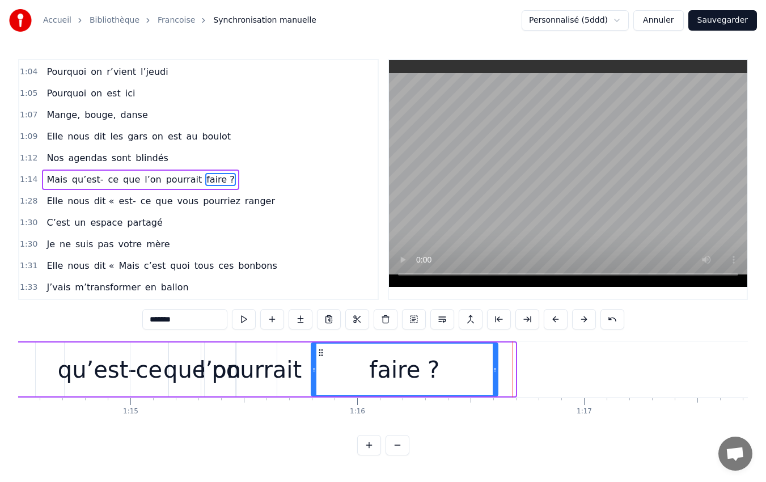
drag, startPoint x: 513, startPoint y: 369, endPoint x: 496, endPoint y: 373, distance: 18.0
click at [496, 373] on icon at bounding box center [494, 369] width 5 height 9
drag, startPoint x: 496, startPoint y: 373, endPoint x: 502, endPoint y: 374, distance: 6.3
click at [502, 374] on div at bounding box center [501, 369] width 5 height 52
click at [506, 377] on div at bounding box center [505, 369] width 5 height 52
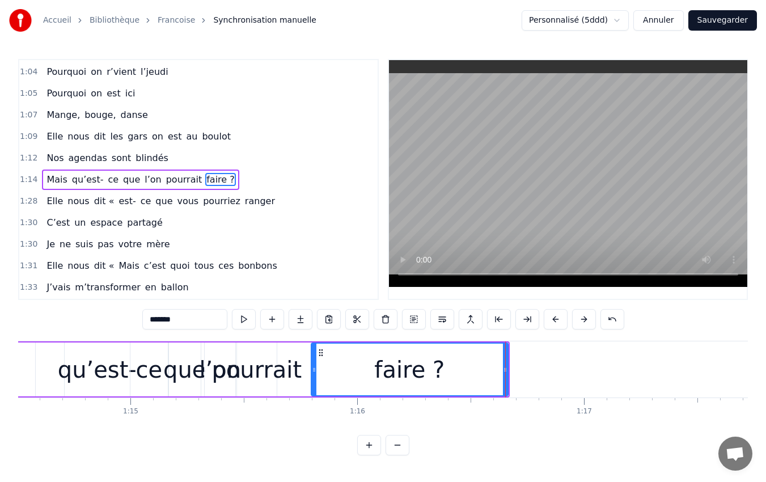
click at [506, 377] on div at bounding box center [505, 369] width 5 height 52
drag, startPoint x: 313, startPoint y: 373, endPoint x: 368, endPoint y: 381, distance: 55.6
click at [368, 381] on div at bounding box center [369, 369] width 5 height 52
drag, startPoint x: 368, startPoint y: 381, endPoint x: 318, endPoint y: 380, distance: 49.3
click at [318, 380] on div at bounding box center [319, 369] width 5 height 52
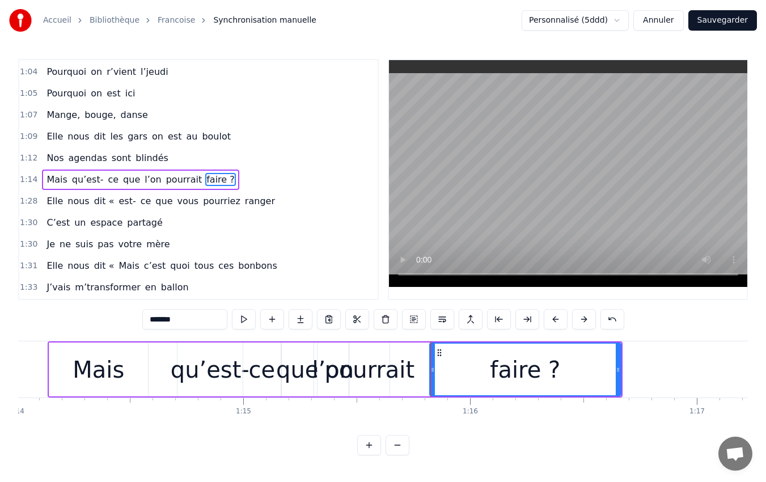
scroll to position [0, 16768]
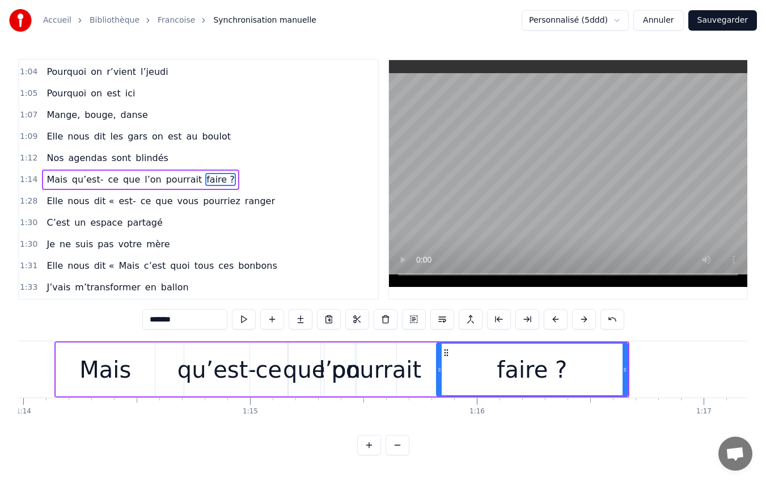
click at [219, 371] on div "qu’est-" at bounding box center [216, 369] width 79 height 34
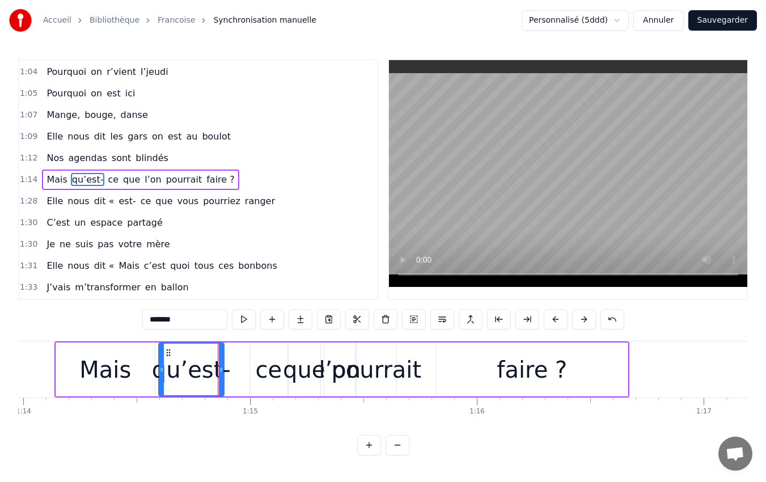
drag, startPoint x: 194, startPoint y: 351, endPoint x: 169, endPoint y: 356, distance: 26.0
click at [169, 356] on icon at bounding box center [168, 352] width 9 height 9
click at [265, 364] on div "ce" at bounding box center [268, 369] width 27 height 34
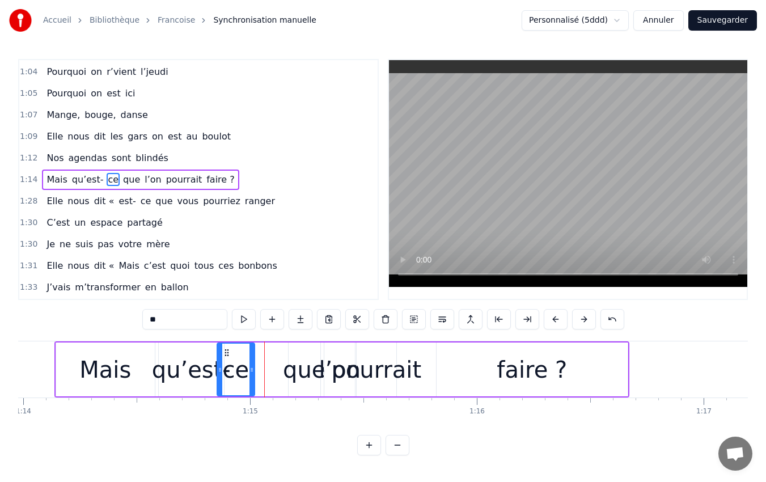
drag, startPoint x: 257, startPoint y: 351, endPoint x: 224, endPoint y: 361, distance: 34.2
click at [224, 361] on div "ce" at bounding box center [236, 369] width 36 height 52
click at [303, 364] on div "que" at bounding box center [304, 369] width 42 height 34
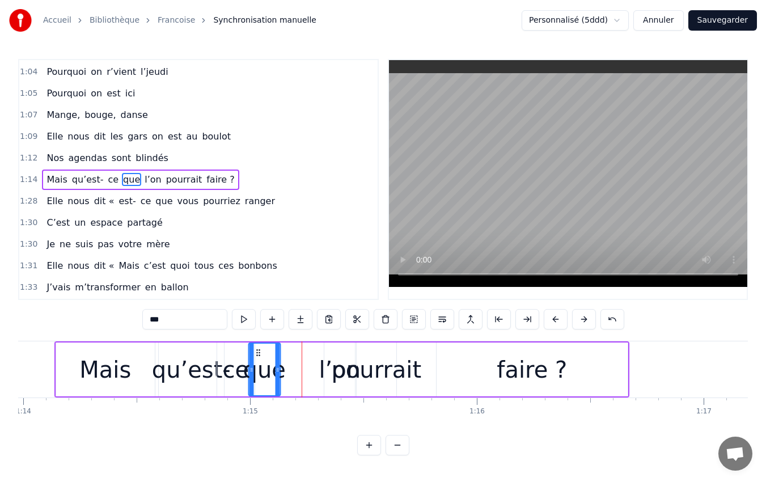
drag, startPoint x: 299, startPoint y: 351, endPoint x: 258, endPoint y: 354, distance: 40.3
click at [258, 354] on icon at bounding box center [257, 352] width 9 height 9
click at [326, 359] on div "l’on" at bounding box center [339, 369] width 42 height 34
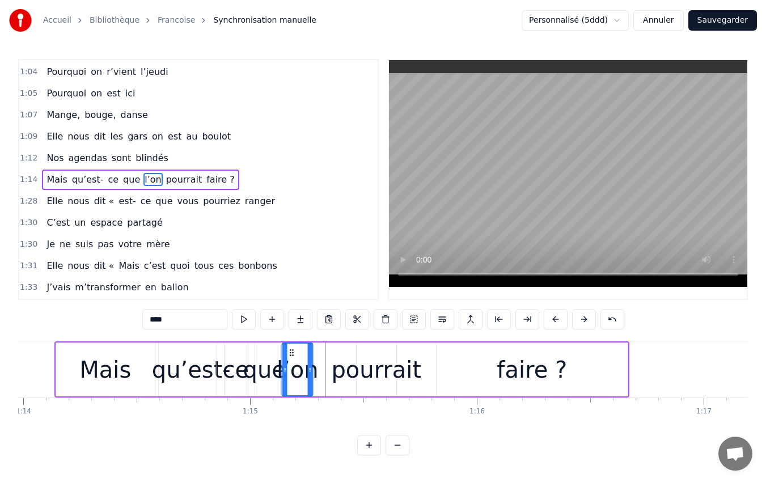
drag, startPoint x: 331, startPoint y: 352, endPoint x: 290, endPoint y: 363, distance: 43.2
click at [290, 363] on div "l’on" at bounding box center [297, 369] width 29 height 52
click at [379, 370] on div "pourrait" at bounding box center [376, 369] width 90 height 34
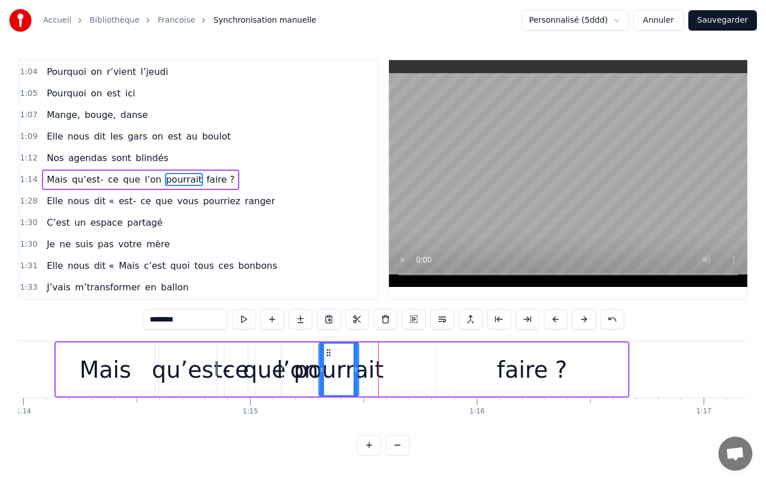
drag, startPoint x: 364, startPoint y: 351, endPoint x: 326, endPoint y: 359, distance: 38.8
click at [326, 359] on div "pourrait" at bounding box center [338, 369] width 39 height 52
click at [457, 362] on div "faire ?" at bounding box center [531, 369] width 191 height 54
type input "*******"
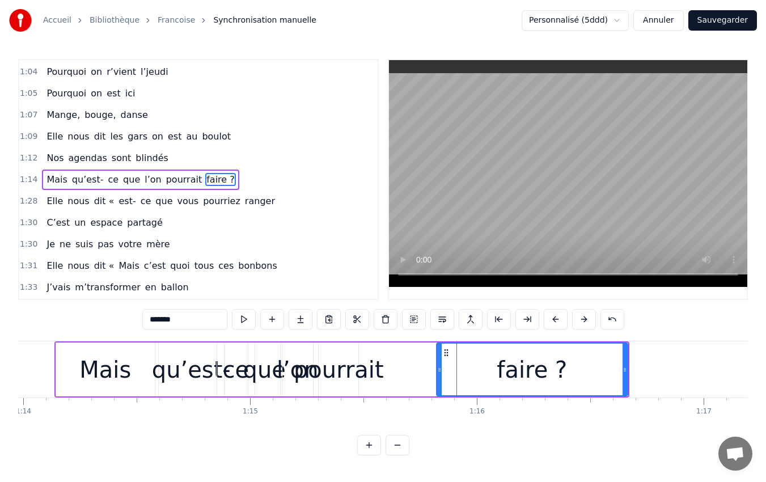
drag, startPoint x: 436, startPoint y: 366, endPoint x: 411, endPoint y: 369, distance: 25.7
click at [411, 369] on div "Mais qu’est- ce que l’on pourrait faire ?" at bounding box center [341, 369] width 575 height 56
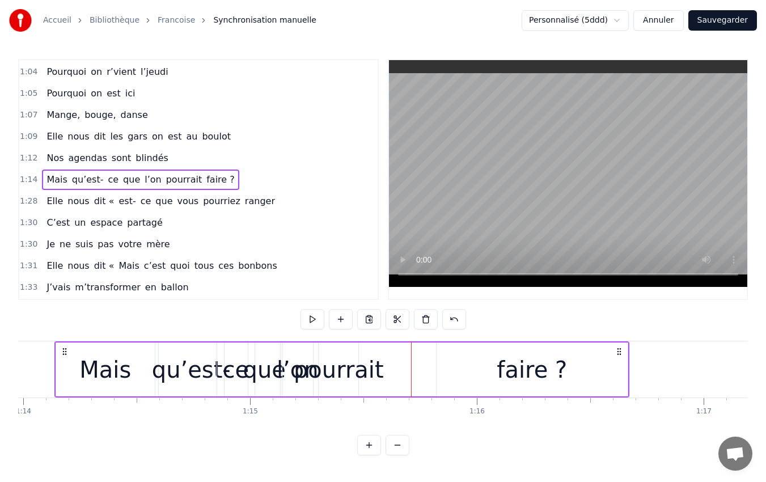
click at [453, 368] on div "faire ?" at bounding box center [531, 369] width 191 height 54
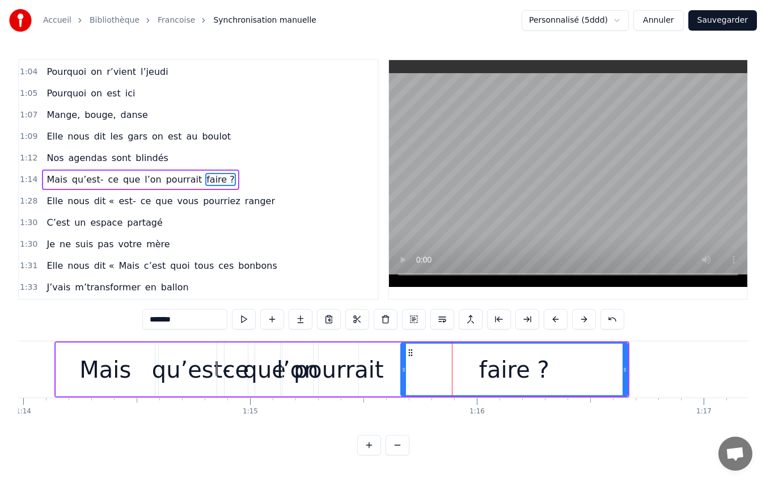
drag, startPoint x: 438, startPoint y: 366, endPoint x: 402, endPoint y: 368, distance: 35.8
click at [402, 368] on icon at bounding box center [403, 369] width 5 height 9
drag, startPoint x: 402, startPoint y: 368, endPoint x: 392, endPoint y: 371, distance: 10.4
click at [392, 371] on icon at bounding box center [393, 369] width 5 height 9
click at [388, 371] on icon at bounding box center [388, 369] width 5 height 9
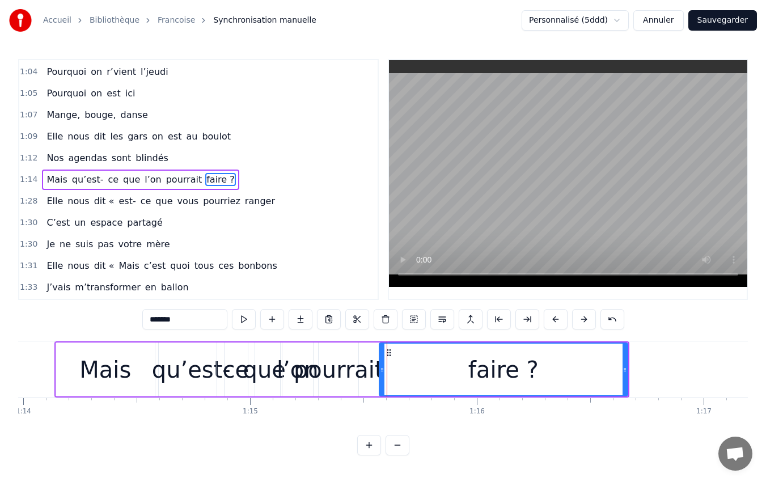
drag, startPoint x: 389, startPoint y: 371, endPoint x: 382, endPoint y: 371, distance: 6.8
click at [382, 371] on icon at bounding box center [382, 369] width 5 height 9
click at [340, 372] on div "pourrait" at bounding box center [339, 369] width 90 height 34
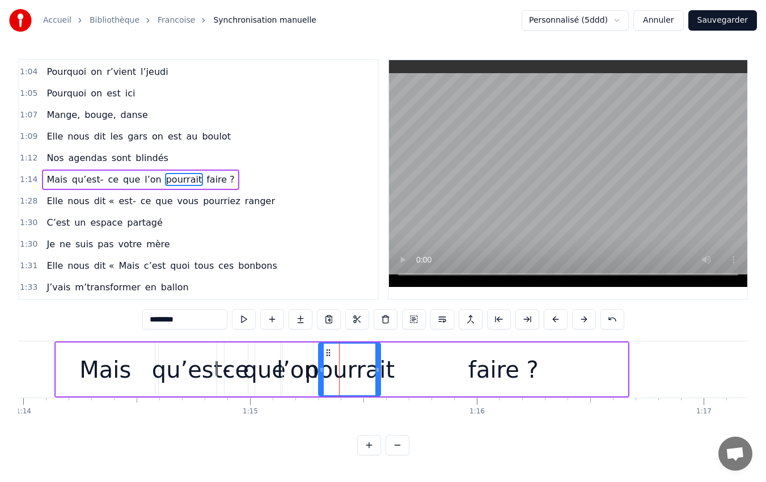
drag, startPoint x: 355, startPoint y: 367, endPoint x: 377, endPoint y: 376, distance: 23.9
click at [377, 376] on div at bounding box center [377, 369] width 5 height 52
click at [320, 369] on icon at bounding box center [321, 369] width 5 height 9
click at [129, 371] on div "Mais" at bounding box center [105, 369] width 99 height 54
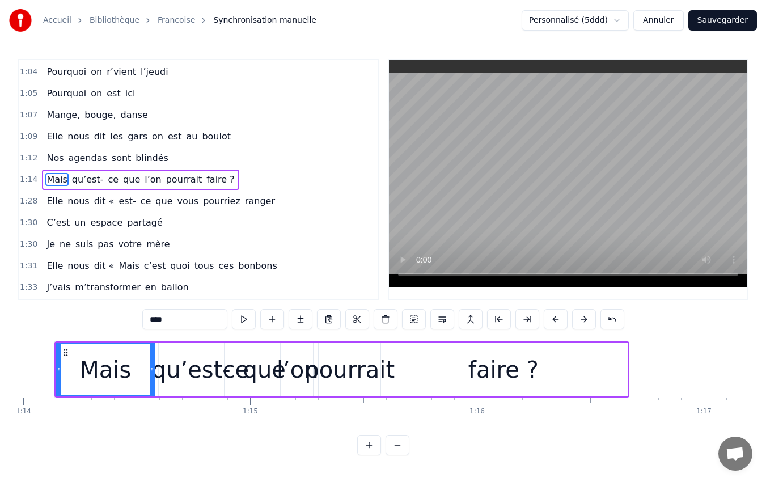
click at [57, 373] on icon at bounding box center [59, 369] width 5 height 9
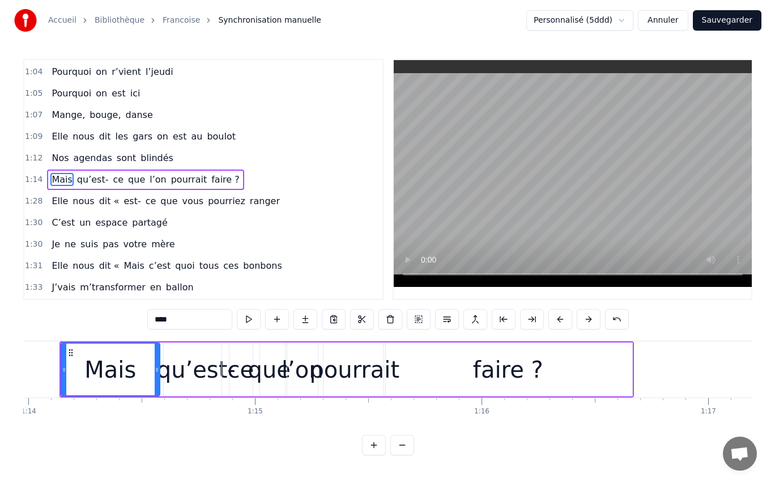
scroll to position [0, 16749]
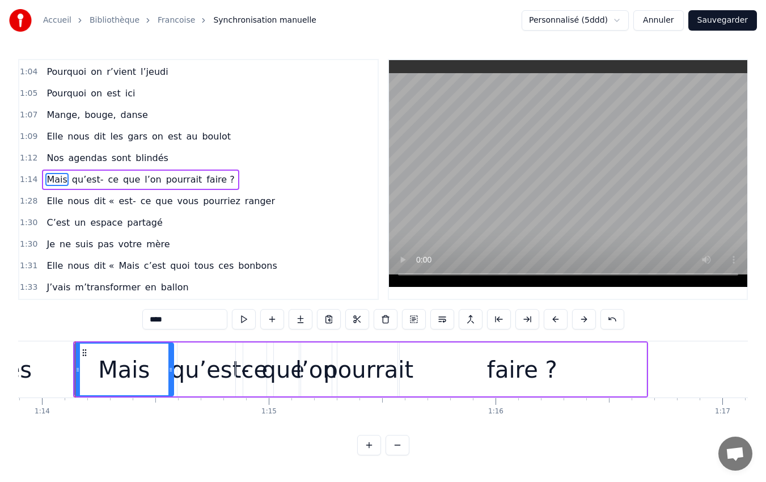
click at [170, 367] on icon at bounding box center [170, 369] width 5 height 9
drag, startPoint x: 170, startPoint y: 367, endPoint x: 150, endPoint y: 373, distance: 20.6
click at [150, 373] on icon at bounding box center [150, 369] width 5 height 9
drag, startPoint x: 150, startPoint y: 373, endPoint x: 141, endPoint y: 372, distance: 9.6
click at [141, 372] on icon at bounding box center [141, 369] width 5 height 9
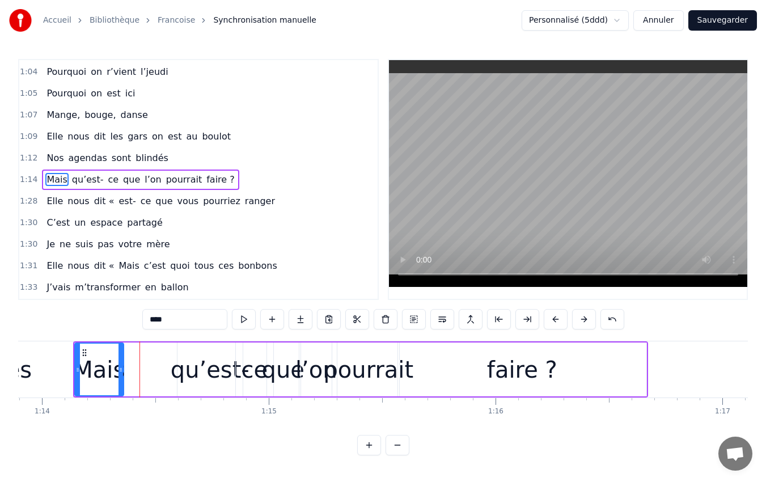
drag, startPoint x: 142, startPoint y: 370, endPoint x: 121, endPoint y: 372, distance: 20.5
click at [121, 372] on icon at bounding box center [120, 369] width 5 height 9
click at [124, 375] on div at bounding box center [123, 369] width 5 height 52
click at [128, 372] on icon at bounding box center [127, 369] width 5 height 9
click at [86, 177] on span "qu’est-" at bounding box center [88, 179] width 34 height 13
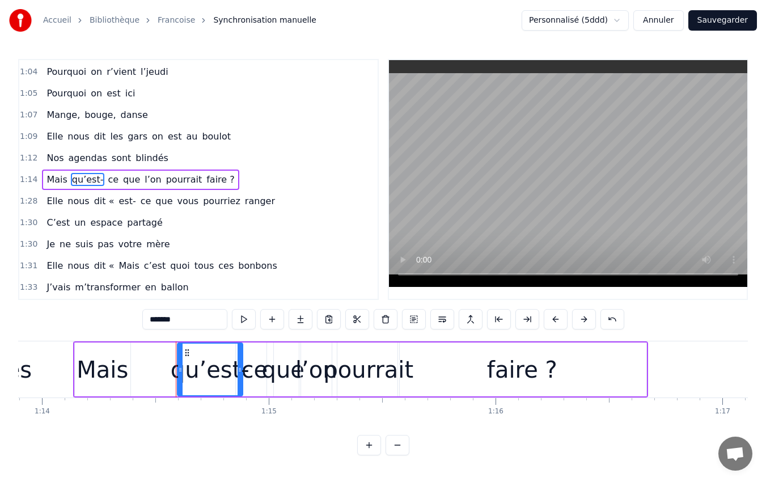
click at [182, 324] on input "*******" at bounding box center [184, 319] width 85 height 20
click at [117, 180] on span "ce" at bounding box center [123, 179] width 13 height 13
type input "**"
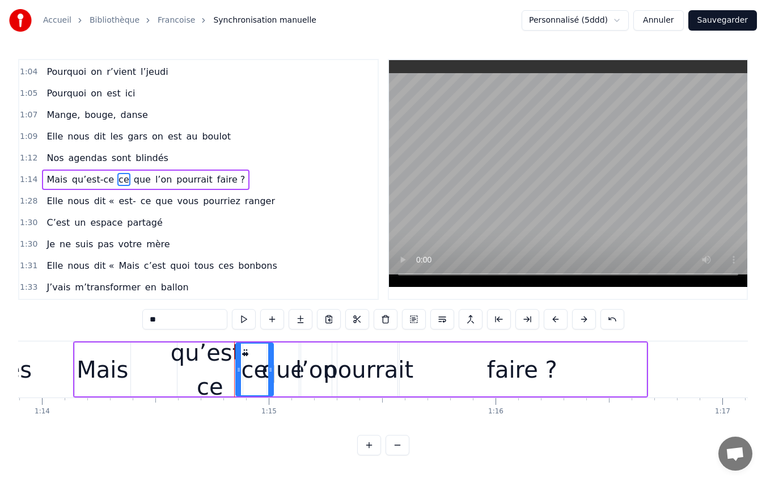
click at [246, 350] on circle at bounding box center [246, 350] width 1 height 1
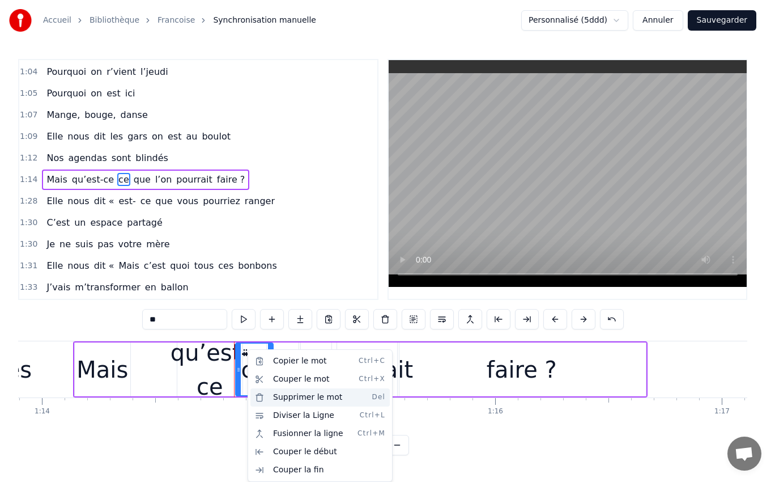
click at [271, 398] on div "Supprimer le mot Del" at bounding box center [319, 397] width 139 height 18
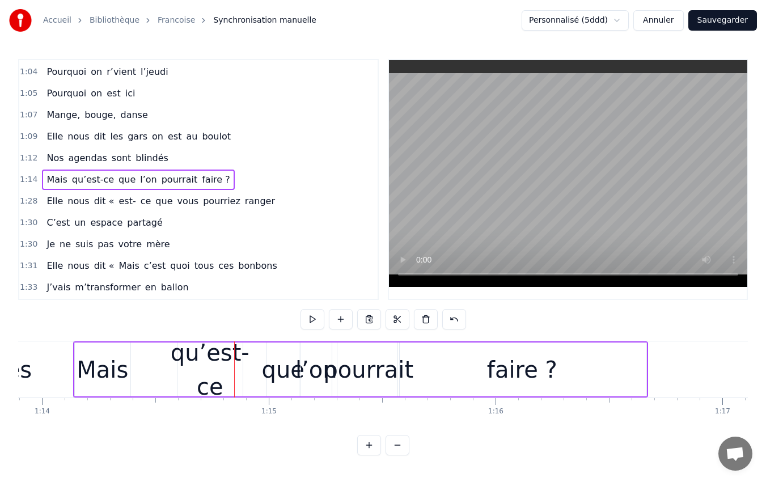
click at [186, 372] on div "qu’est-ce" at bounding box center [210, 369] width 79 height 68
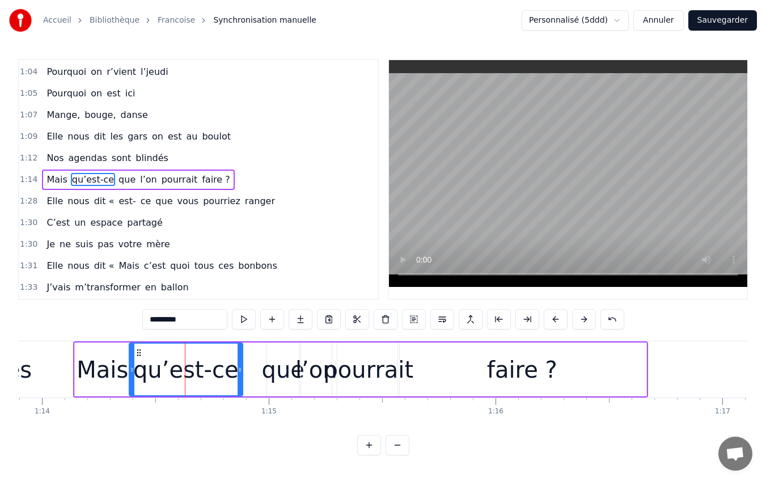
drag, startPoint x: 178, startPoint y: 371, endPoint x: 130, endPoint y: 379, distance: 48.8
click at [130, 379] on div at bounding box center [132, 369] width 5 height 52
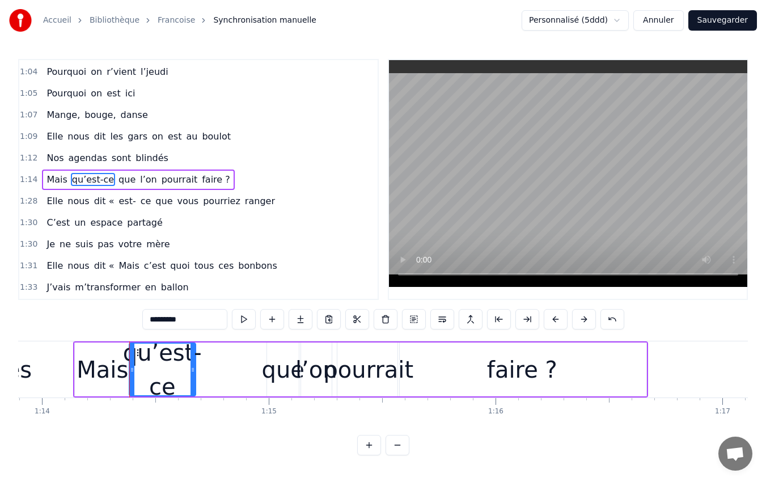
drag, startPoint x: 239, startPoint y: 366, endPoint x: 192, endPoint y: 361, distance: 47.3
click at [192, 361] on div at bounding box center [192, 369] width 5 height 52
drag, startPoint x: 192, startPoint y: 372, endPoint x: 179, endPoint y: 374, distance: 13.1
click at [179, 374] on div at bounding box center [179, 369] width 5 height 52
click at [279, 362] on div "que" at bounding box center [283, 369] width 42 height 34
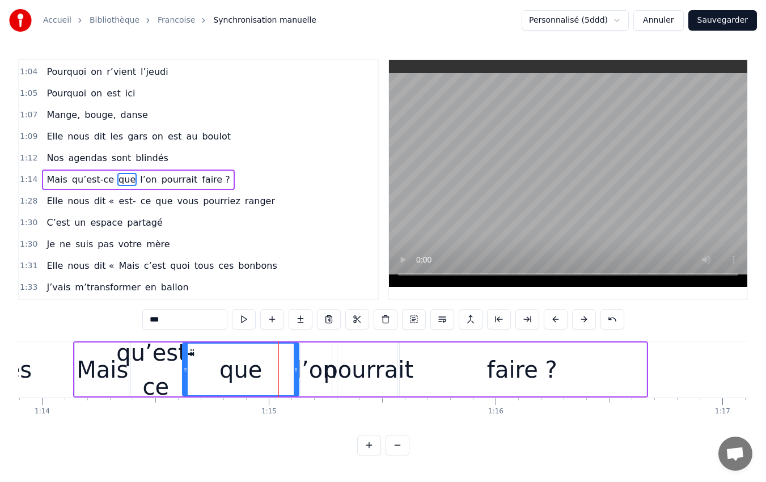
drag, startPoint x: 269, startPoint y: 370, endPoint x: 184, endPoint y: 364, distance: 84.6
click at [184, 365] on icon at bounding box center [185, 369] width 5 height 9
drag, startPoint x: 298, startPoint y: 369, endPoint x: 271, endPoint y: 368, distance: 27.2
click at [271, 368] on div "que" at bounding box center [227, 369] width 91 height 54
drag, startPoint x: 267, startPoint y: 371, endPoint x: 241, endPoint y: 373, distance: 26.7
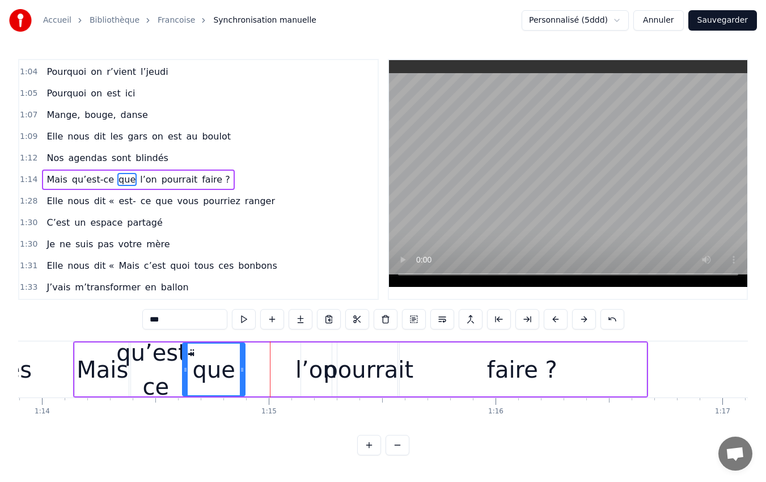
click at [241, 373] on icon at bounding box center [242, 369] width 5 height 9
click at [316, 366] on div "l’on" at bounding box center [316, 369] width 42 height 34
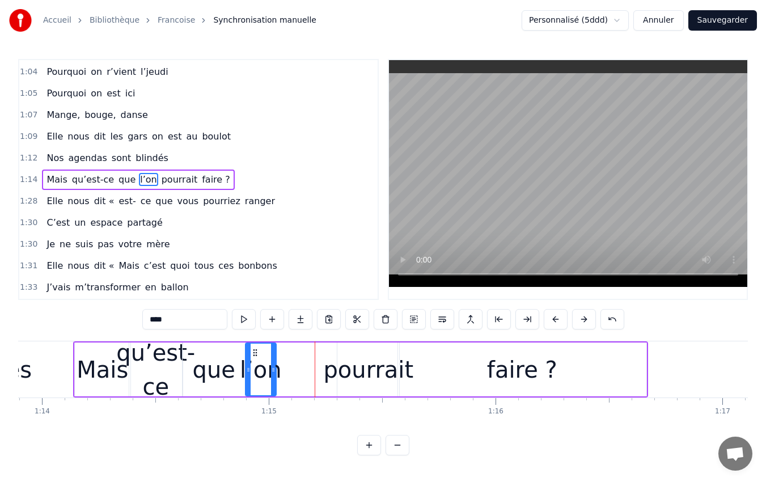
drag, startPoint x: 311, startPoint y: 354, endPoint x: 255, endPoint y: 360, distance: 55.9
click at [255, 360] on div "l’on" at bounding box center [260, 369] width 29 height 52
click at [248, 371] on circle at bounding box center [247, 371] width 1 height 1
click at [245, 371] on icon at bounding box center [245, 369] width 5 height 9
click at [243, 373] on icon at bounding box center [243, 369] width 5 height 9
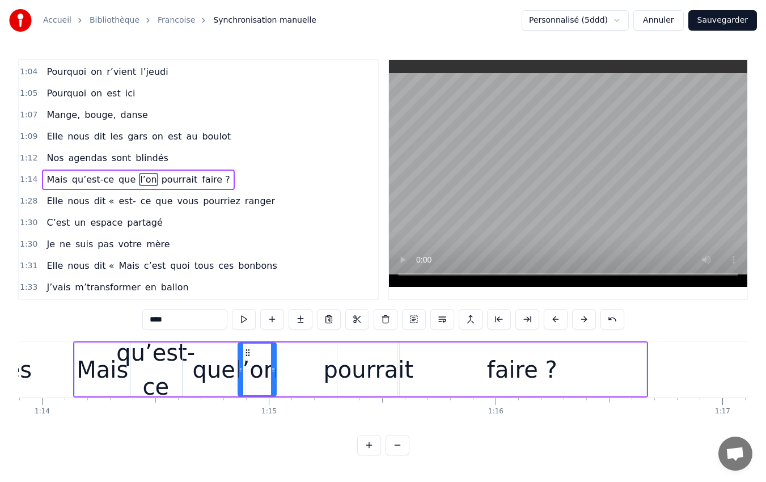
click at [240, 373] on icon at bounding box center [241, 369] width 5 height 9
click at [273, 367] on icon at bounding box center [273, 369] width 5 height 9
drag, startPoint x: 273, startPoint y: 367, endPoint x: 286, endPoint y: 374, distance: 14.2
click at [286, 374] on div at bounding box center [285, 369] width 5 height 52
drag, startPoint x: 286, startPoint y: 374, endPoint x: 301, endPoint y: 384, distance: 18.1
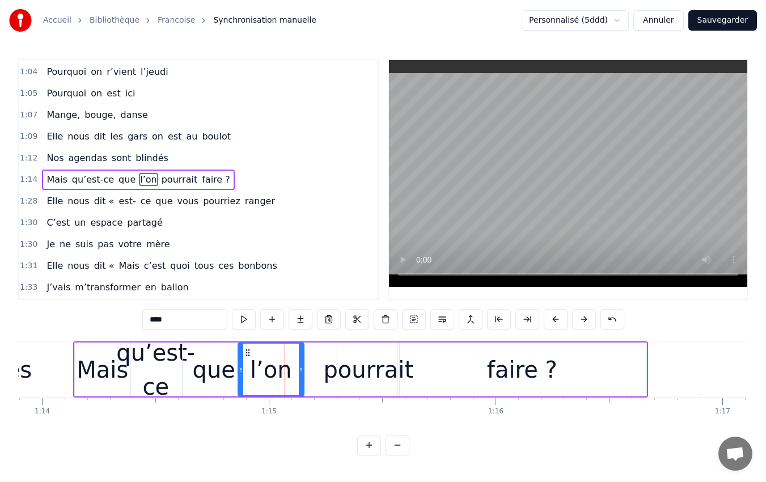
click at [301, 384] on div at bounding box center [301, 369] width 5 height 52
click at [297, 385] on div at bounding box center [297, 369] width 5 height 52
click at [294, 371] on icon at bounding box center [293, 369] width 5 height 9
click at [363, 372] on div "pourrait" at bounding box center [368, 369] width 90 height 34
type input "********"
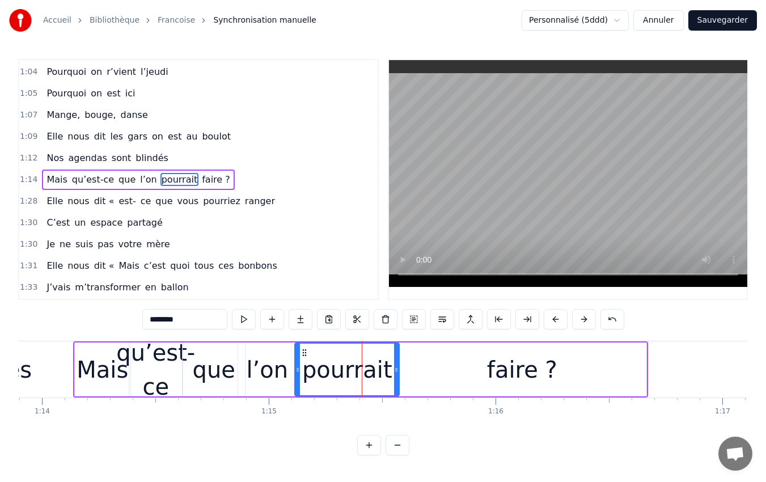
drag, startPoint x: 338, startPoint y: 368, endPoint x: 296, endPoint y: 373, distance: 42.7
click at [296, 373] on icon at bounding box center [297, 369] width 5 height 9
drag, startPoint x: 296, startPoint y: 373, endPoint x: 304, endPoint y: 374, distance: 8.6
click at [304, 374] on div at bounding box center [306, 369] width 5 height 52
drag, startPoint x: 304, startPoint y: 374, endPoint x: 299, endPoint y: 370, distance: 6.9
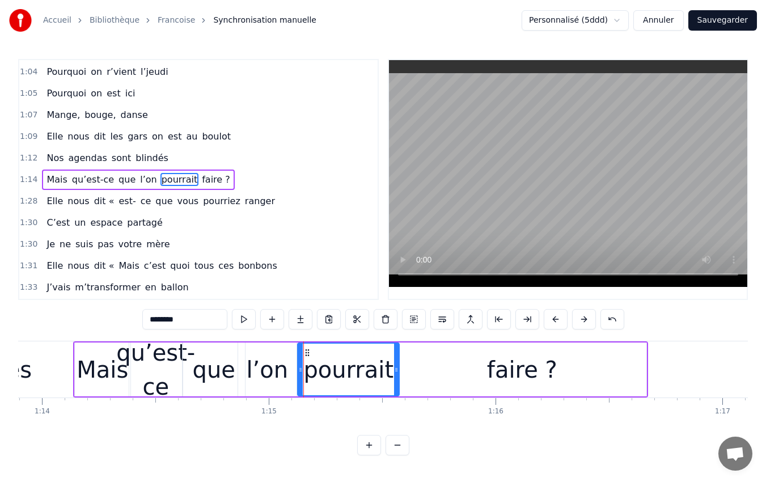
click at [299, 370] on div at bounding box center [300, 369] width 5 height 52
click at [296, 370] on icon at bounding box center [297, 369] width 5 height 9
drag, startPoint x: 396, startPoint y: 371, endPoint x: 429, endPoint y: 381, distance: 34.6
click at [429, 381] on div at bounding box center [429, 369] width 5 height 52
drag, startPoint x: 430, startPoint y: 371, endPoint x: 406, endPoint y: 373, distance: 23.9
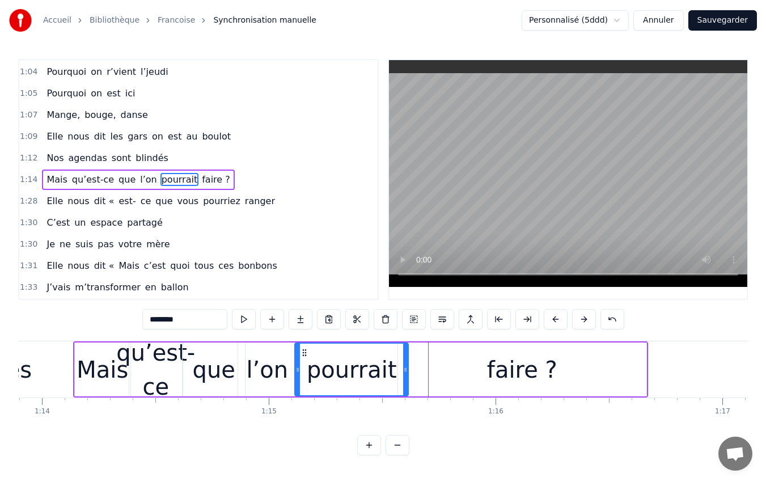
click at [406, 373] on icon at bounding box center [405, 369] width 5 height 9
drag, startPoint x: 406, startPoint y: 373, endPoint x: 398, endPoint y: 376, distance: 9.0
click at [398, 376] on div at bounding box center [396, 369] width 5 height 52
click at [714, 23] on button "Sauvegarder" at bounding box center [722, 20] width 69 height 20
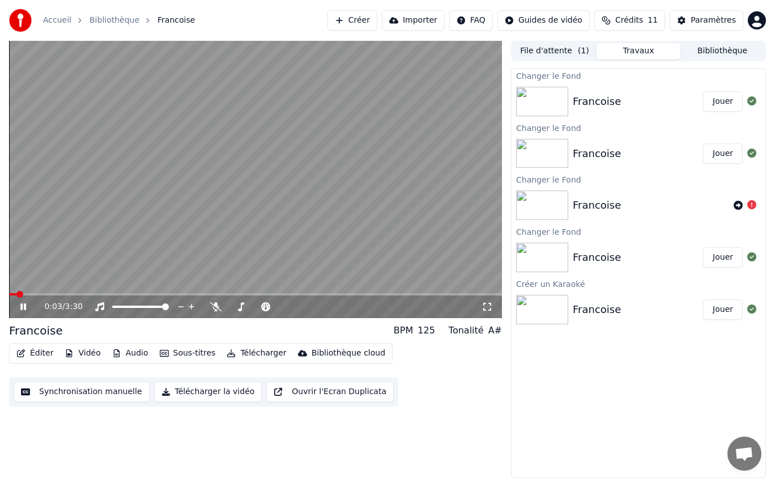
click at [22, 309] on icon at bounding box center [23, 306] width 6 height 7
